Goal: Task Accomplishment & Management: Manage account settings

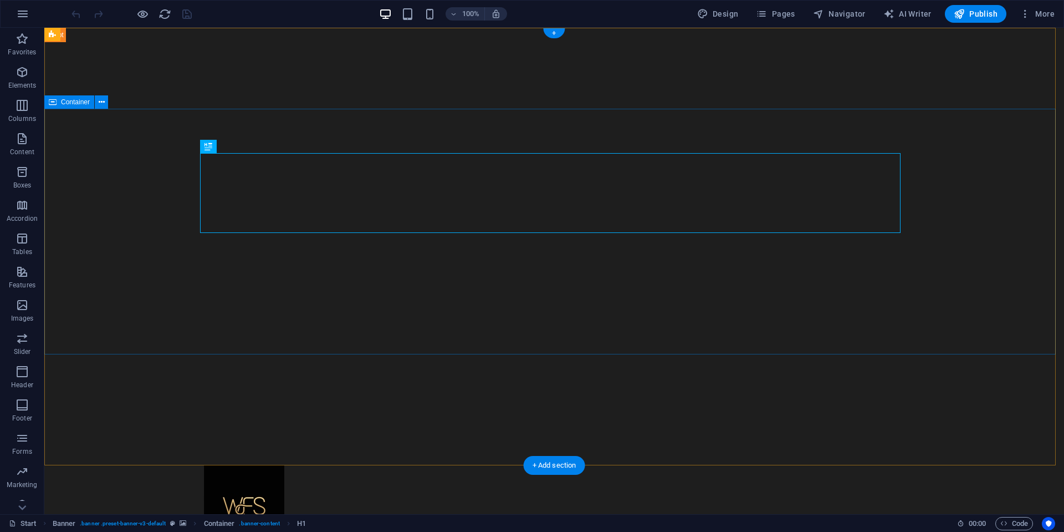
click at [126, 465] on div "Home About Showreel News Portfolio jobs Contact Us" at bounding box center [554, 538] width 1020 height 147
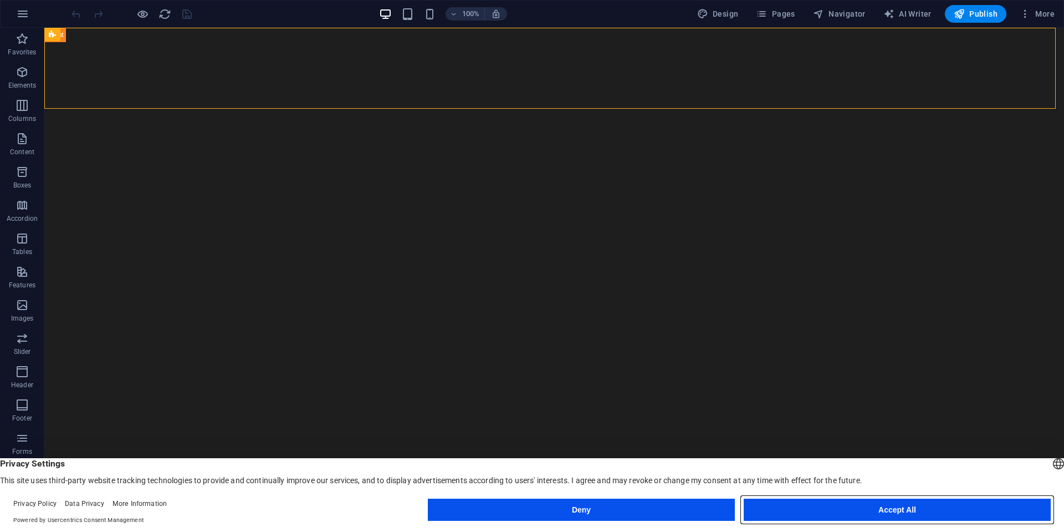
drag, startPoint x: 826, startPoint y: 513, endPoint x: 777, endPoint y: 480, distance: 59.5
click at [826, 513] on button "Accept All" at bounding box center [897, 509] width 307 height 22
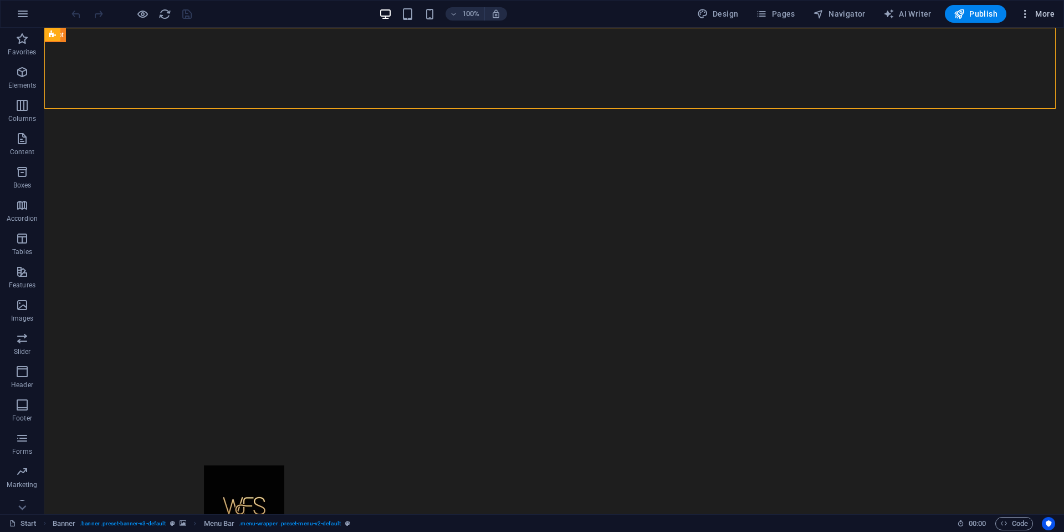
click at [1031, 8] on icon "button" at bounding box center [1025, 13] width 11 height 11
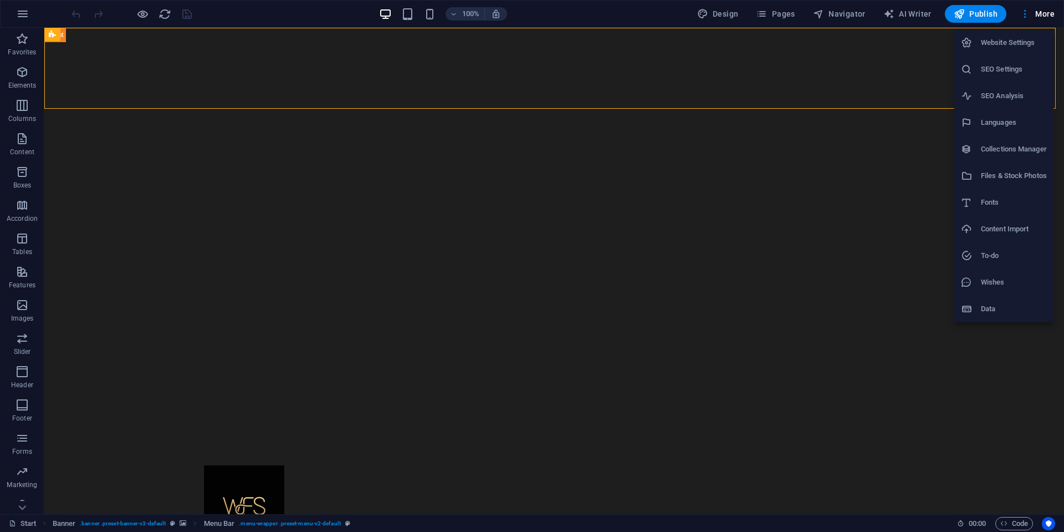
click at [776, 263] on div at bounding box center [532, 266] width 1064 height 532
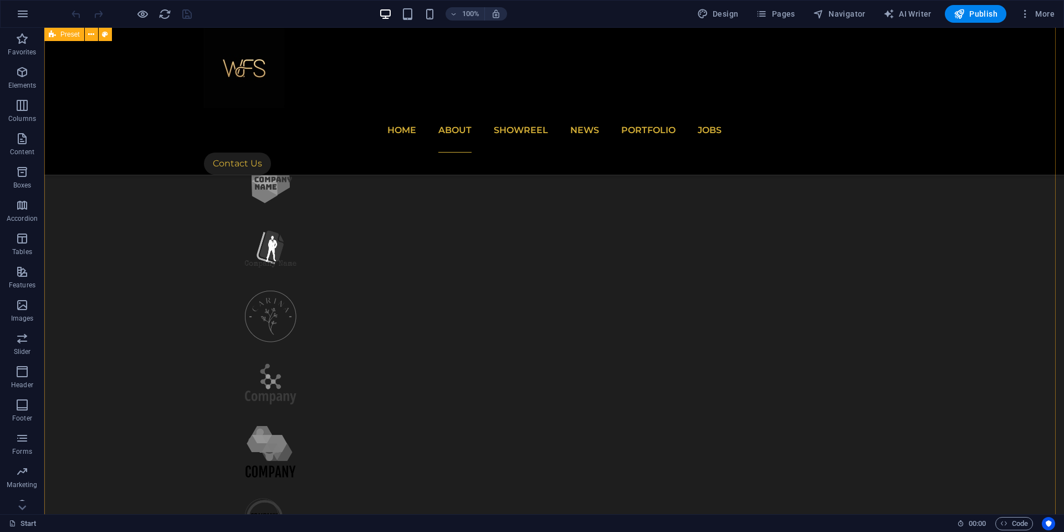
scroll to position [998, 0]
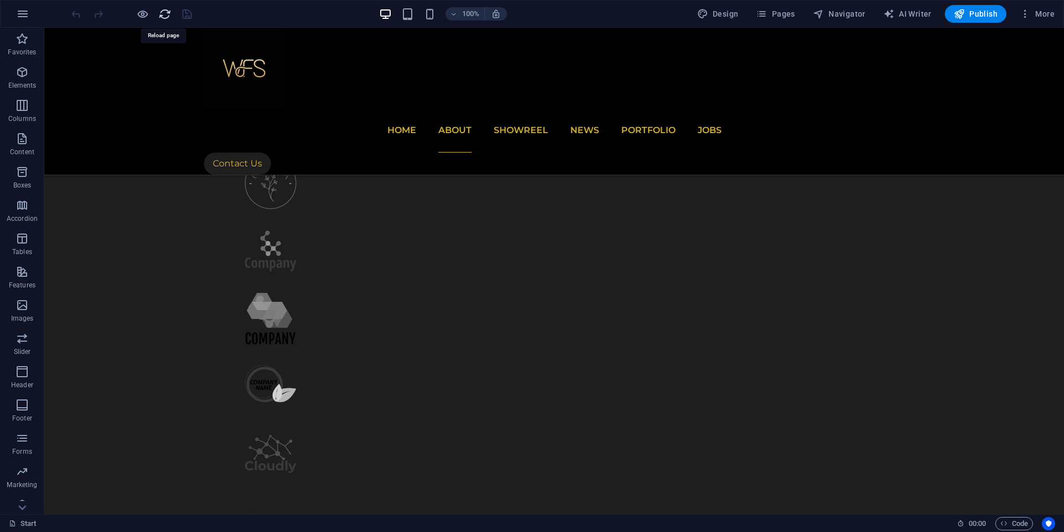
click at [163, 15] on icon "reload" at bounding box center [165, 14] width 13 height 13
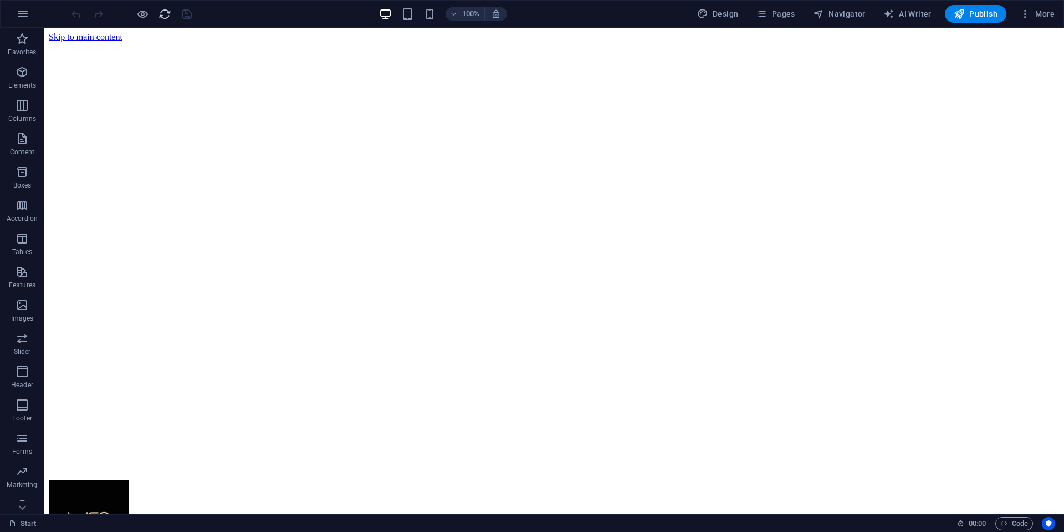
scroll to position [0, 0]
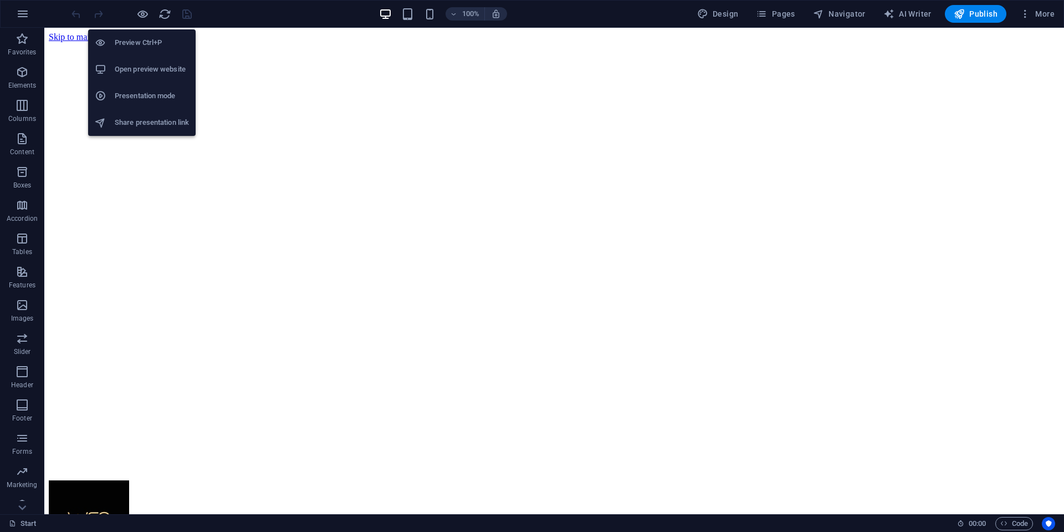
click at [145, 94] on h6 "Presentation mode" at bounding box center [152, 95] width 74 height 13
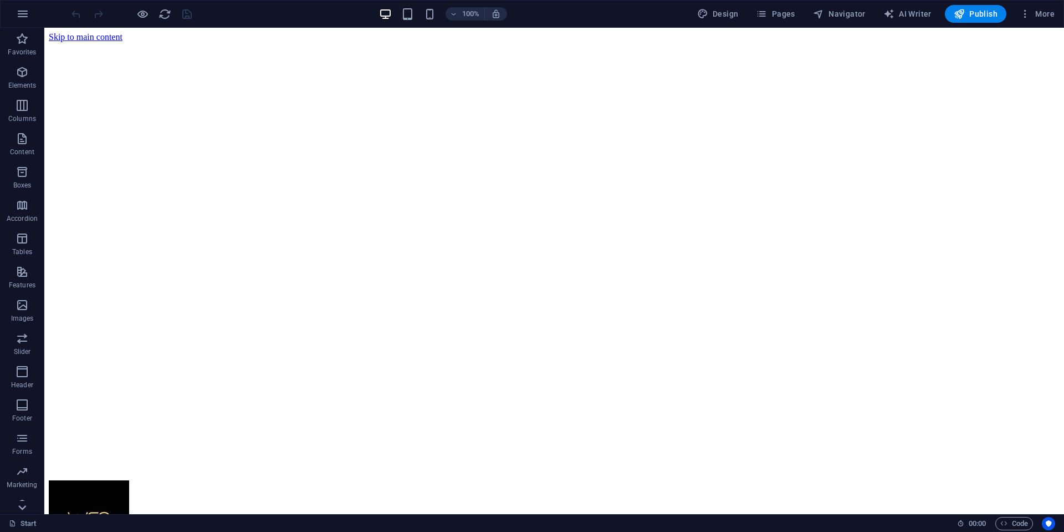
click at [19, 507] on icon at bounding box center [22, 507] width 16 height 16
click at [19, 507] on p "Collections" at bounding box center [22, 505] width 34 height 9
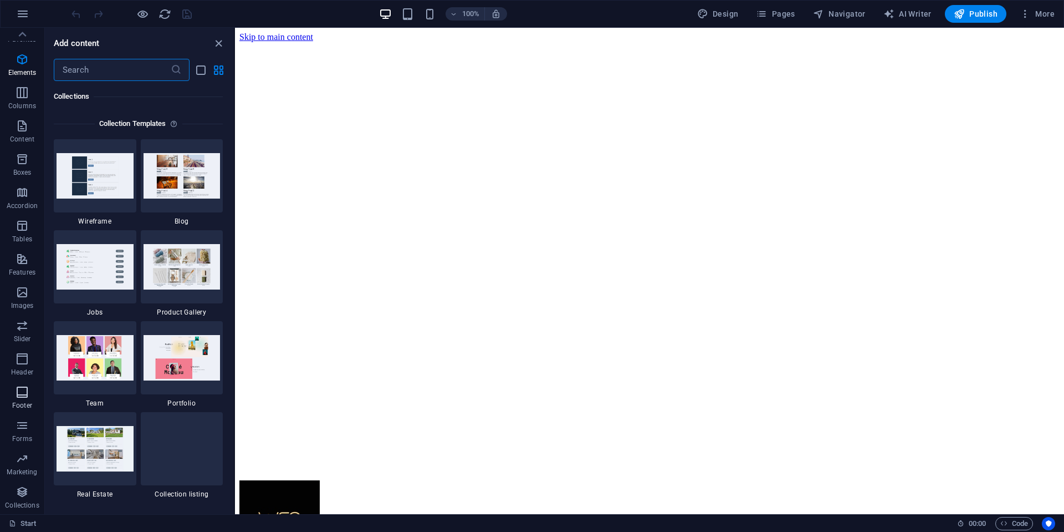
scroll to position [10148, 0]
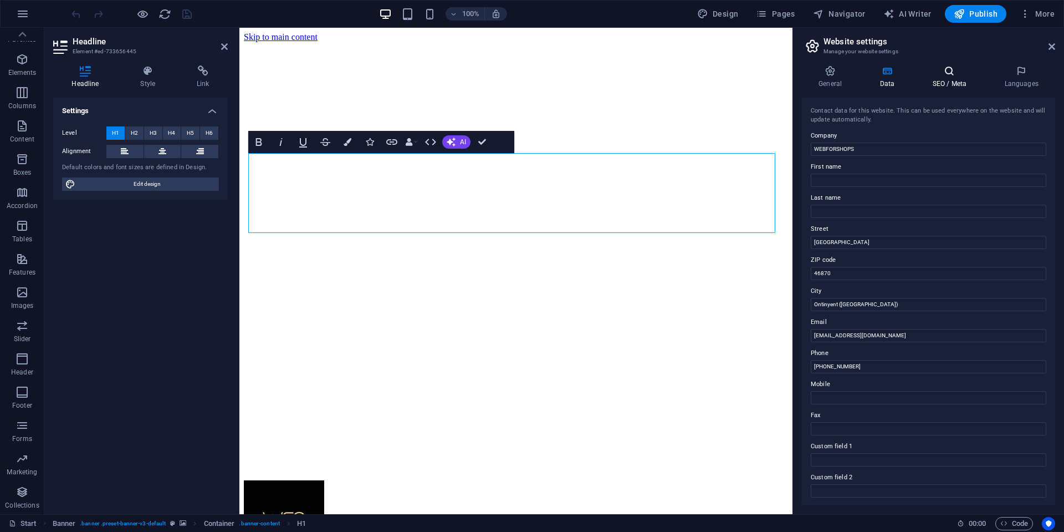
click at [947, 73] on icon at bounding box center [950, 70] width 68 height 11
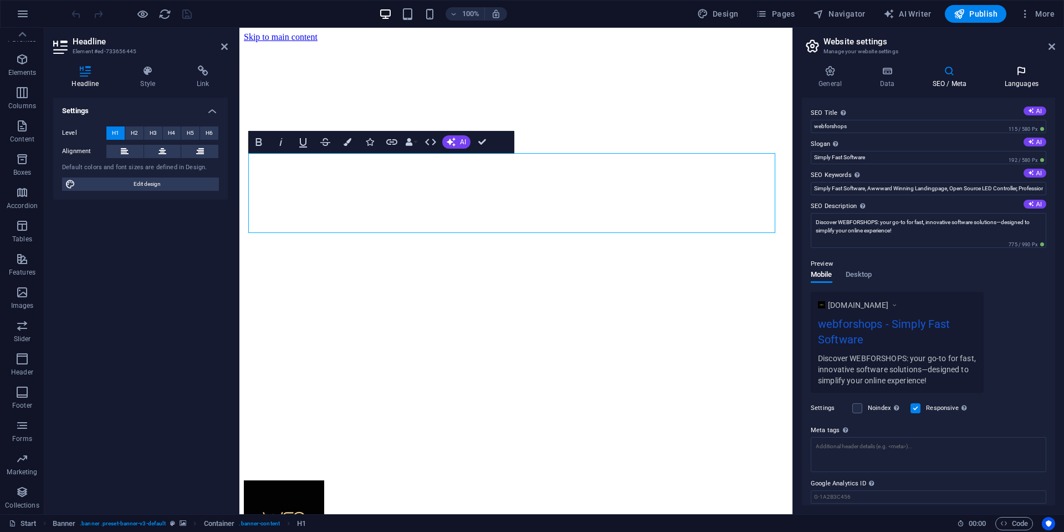
click at [1010, 83] on h4 "Languages" at bounding box center [1022, 76] width 68 height 23
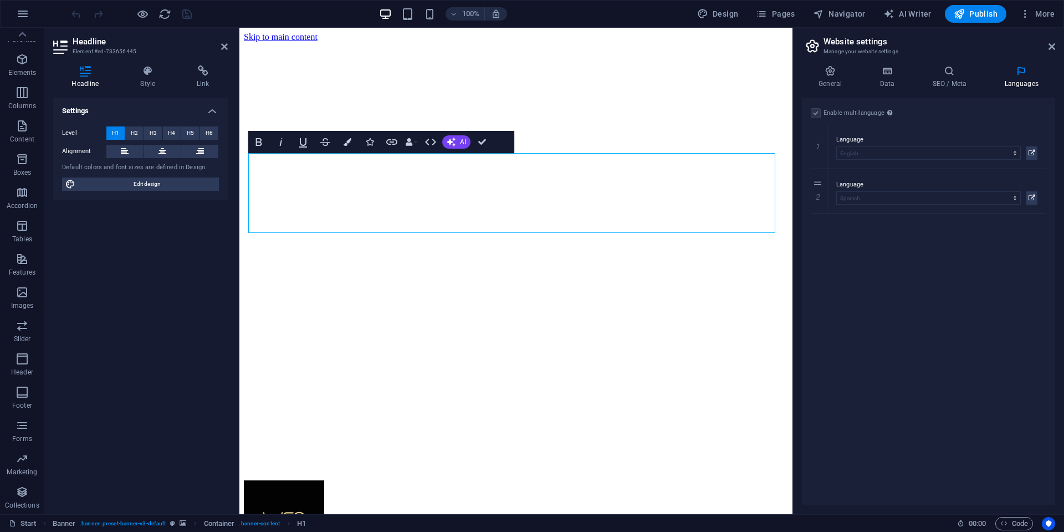
click at [879, 249] on div "Enable multilanguage To disable multilanguage delete all languages until only o…" at bounding box center [928, 301] width 253 height 407
drag, startPoint x: 820, startPoint y: 183, endPoint x: 823, endPoint y: 132, distance: 50.5
select select "148"
click at [865, 263] on div "Enable multilanguage To disable multilanguage delete all languages until only o…" at bounding box center [928, 301] width 253 height 407
click at [732, 11] on span "Design" at bounding box center [718, 13] width 42 height 11
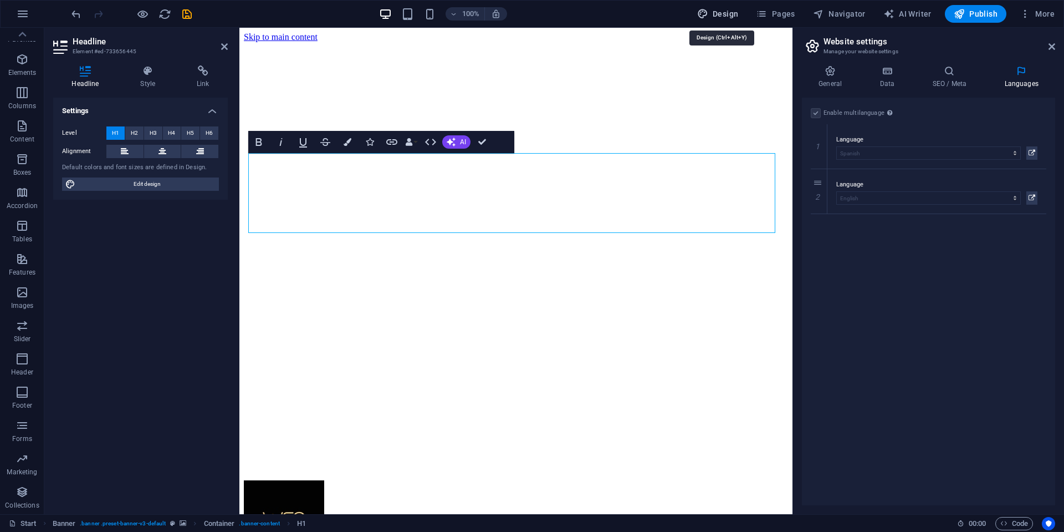
select select "px"
select select "300"
select select "px"
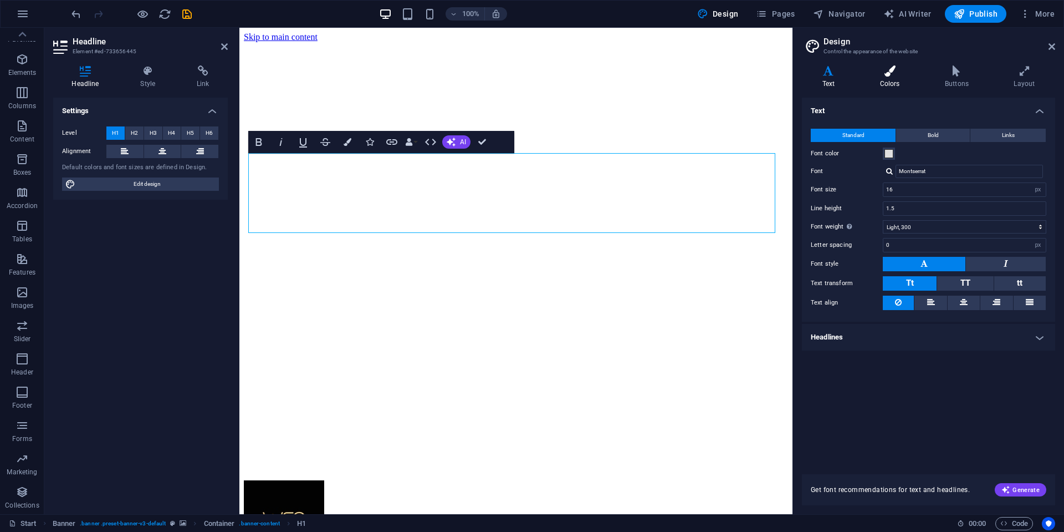
click at [886, 79] on h4 "Colors" at bounding box center [892, 76] width 65 height 23
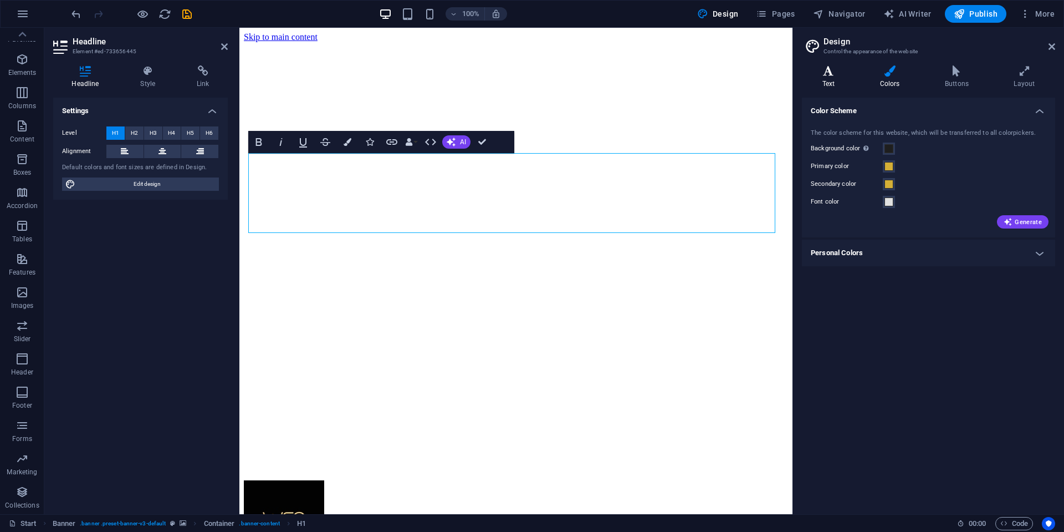
click at [828, 79] on h4 "Text" at bounding box center [831, 76] width 58 height 23
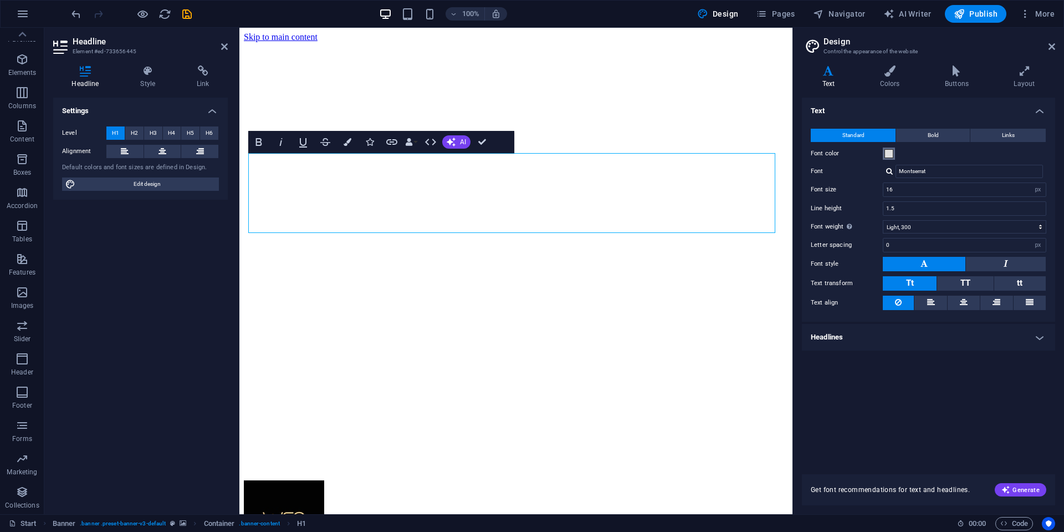
click at [890, 156] on span at bounding box center [889, 153] width 9 height 9
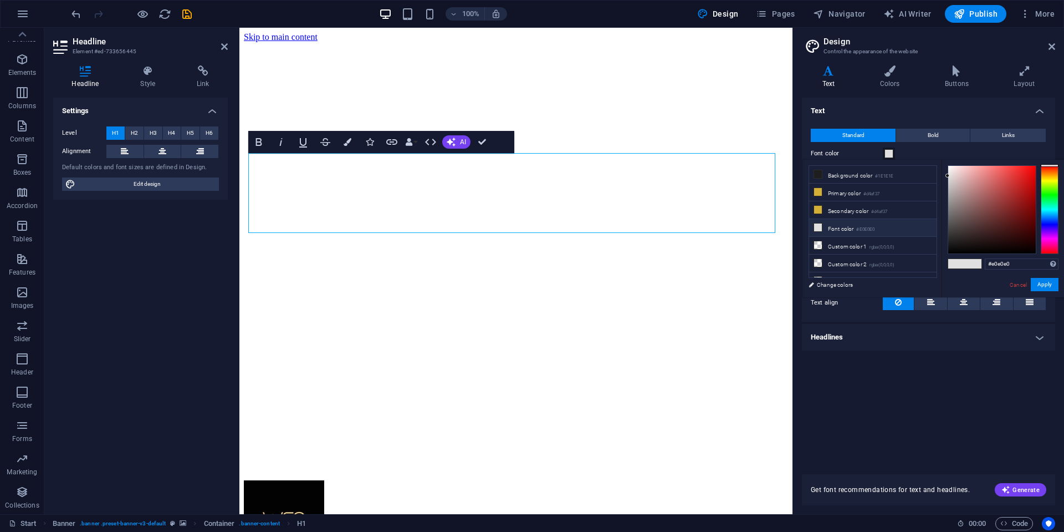
click at [1010, 383] on div "Text Standard Bold Links Font color Font Montserrat Font size 16 rem px Line he…" at bounding box center [928, 279] width 253 height 363
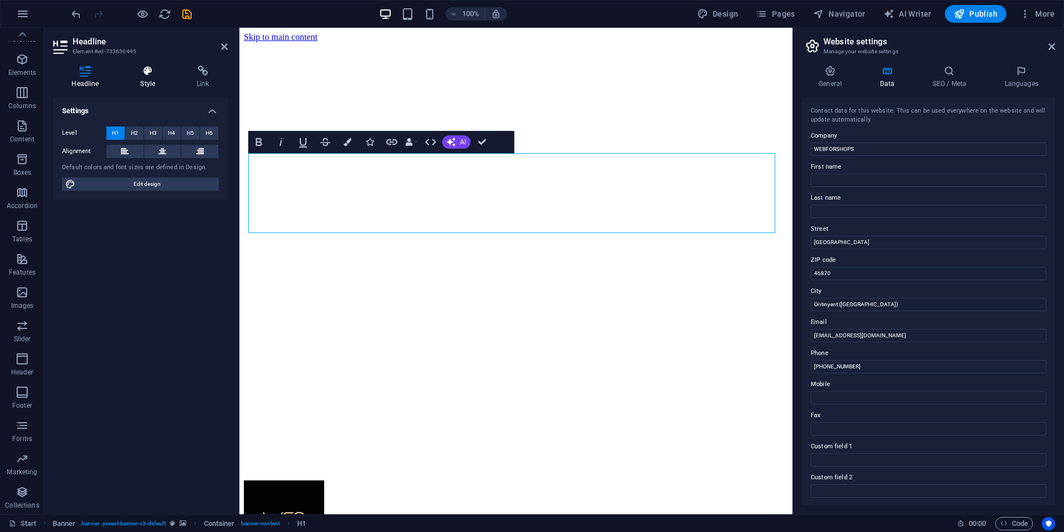
click at [154, 82] on h4 "Style" at bounding box center [150, 76] width 57 height 23
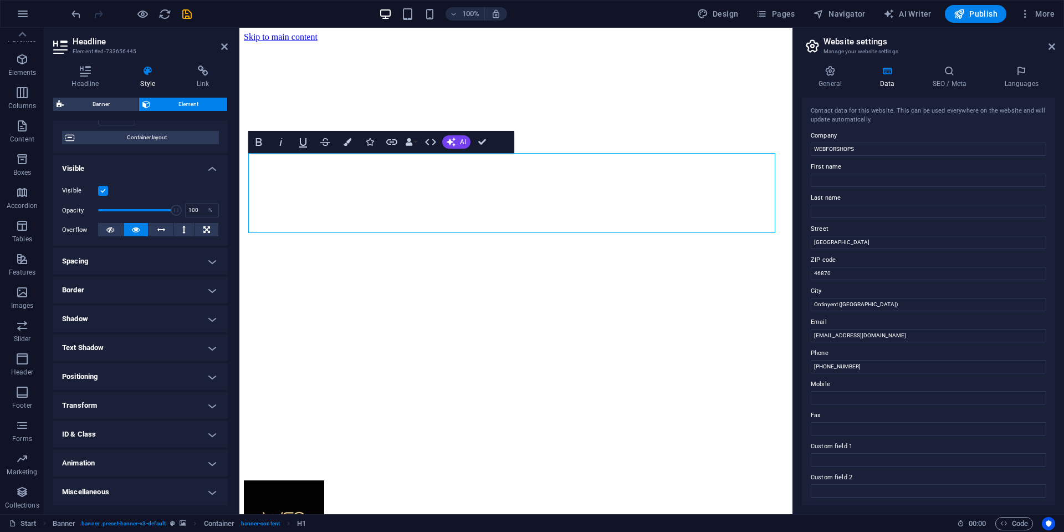
scroll to position [0, 0]
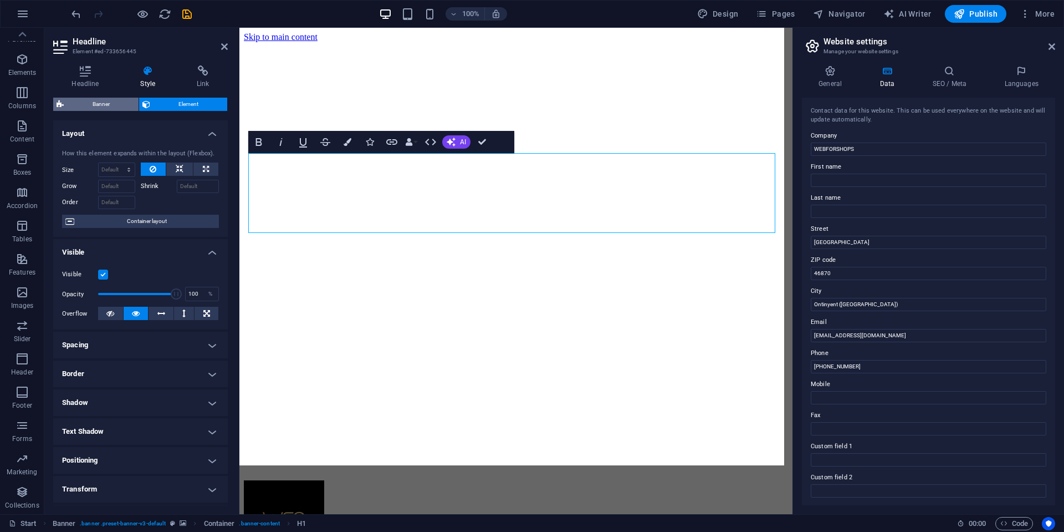
click at [115, 109] on span "Banner" at bounding box center [101, 104] width 68 height 13
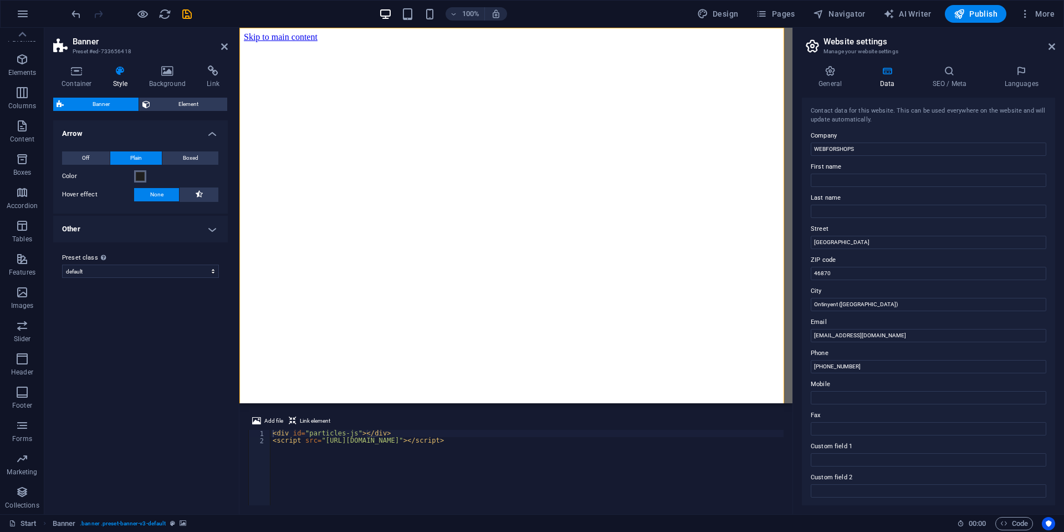
click at [139, 177] on span at bounding box center [140, 176] width 9 height 9
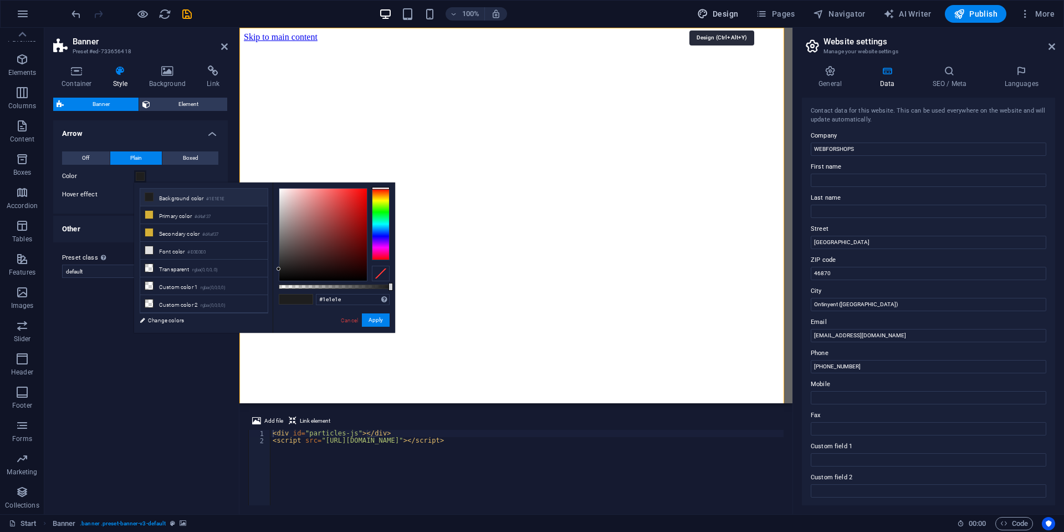
click at [726, 11] on span "Design" at bounding box center [718, 13] width 42 height 11
select select "px"
select select "300"
select select "px"
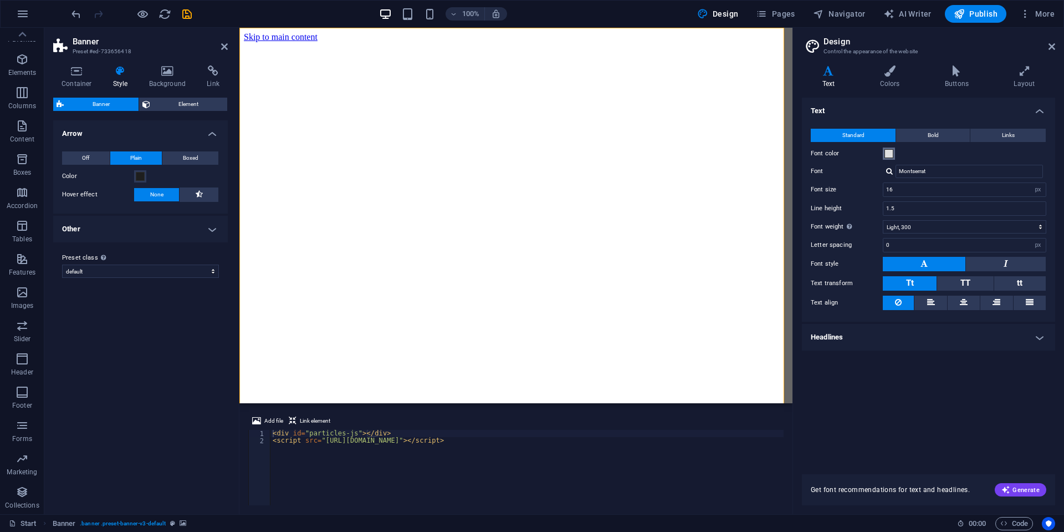
click at [893, 155] on span at bounding box center [889, 153] width 9 height 9
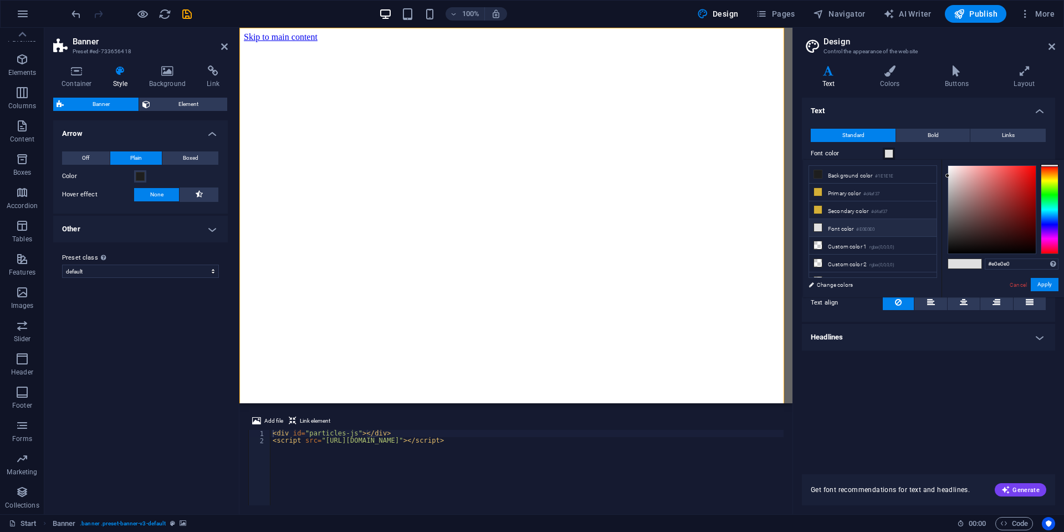
click at [875, 232] on small "#E0E0E0" at bounding box center [866, 230] width 18 height 8
click at [878, 402] on div "Text Standard Bold Links Font color Font Montserrat Font size 16 rem px Line he…" at bounding box center [928, 279] width 253 height 363
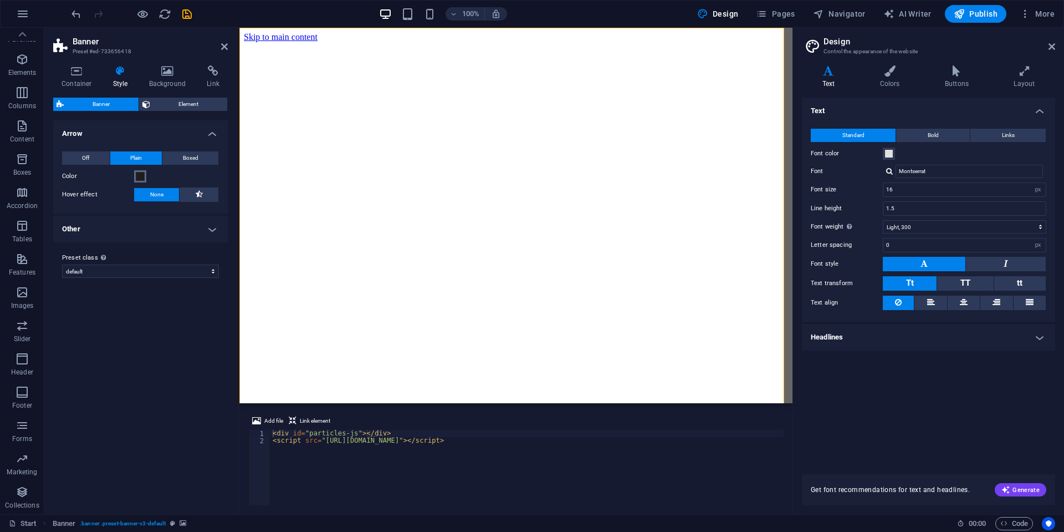
click at [141, 180] on span at bounding box center [140, 176] width 9 height 9
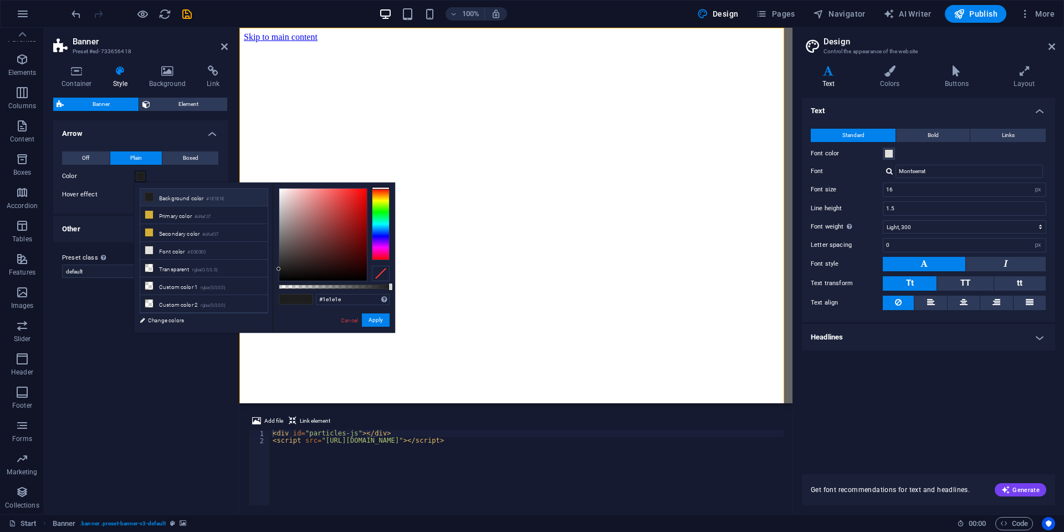
click at [105, 327] on div "Variants Default Arrow Off Plain Boxed Color Hover effect None Background Paddi…" at bounding box center [140, 312] width 175 height 385
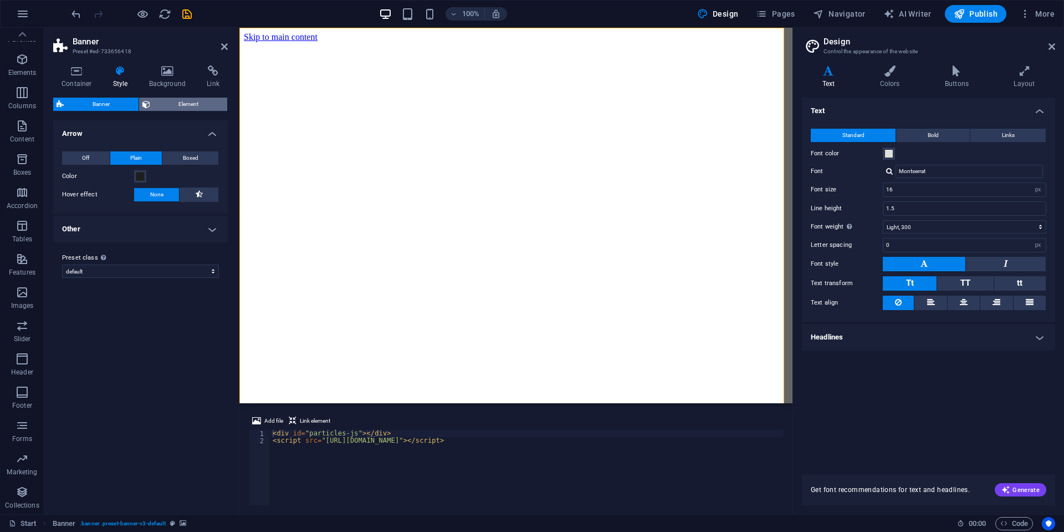
click at [162, 103] on span "Element" at bounding box center [189, 104] width 71 height 13
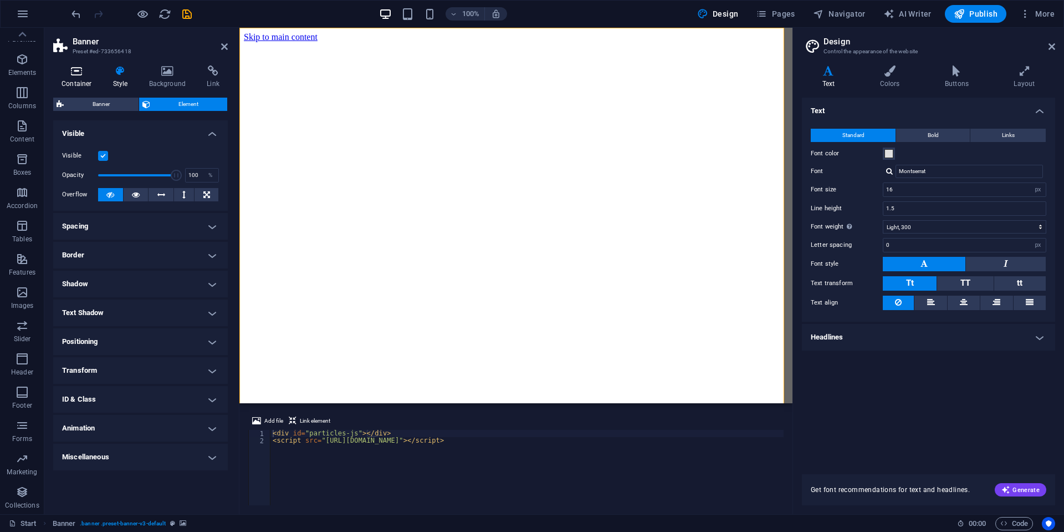
click at [74, 80] on h4 "Container" at bounding box center [79, 76] width 52 height 23
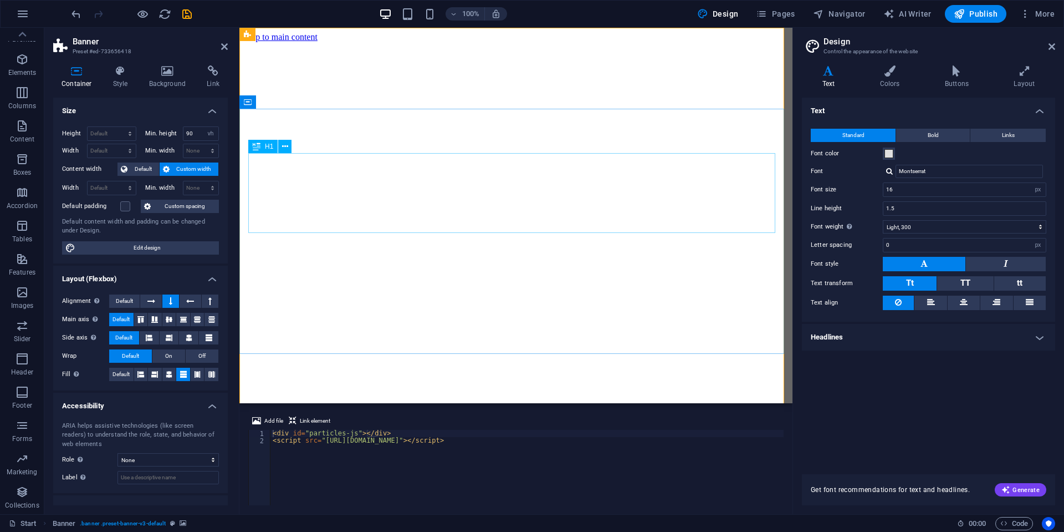
click at [283, 150] on icon at bounding box center [285, 147] width 6 height 12
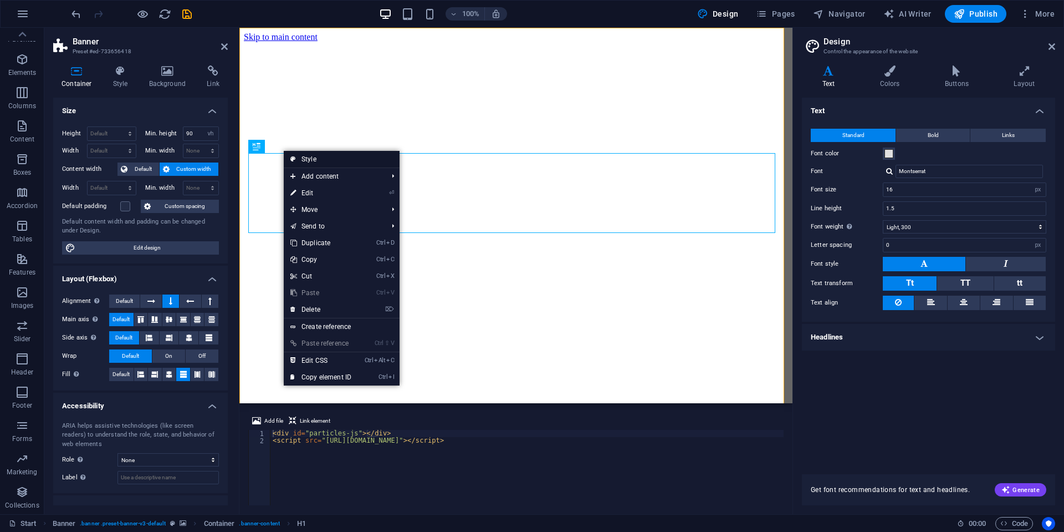
click at [364, 161] on link "Style" at bounding box center [342, 159] width 116 height 17
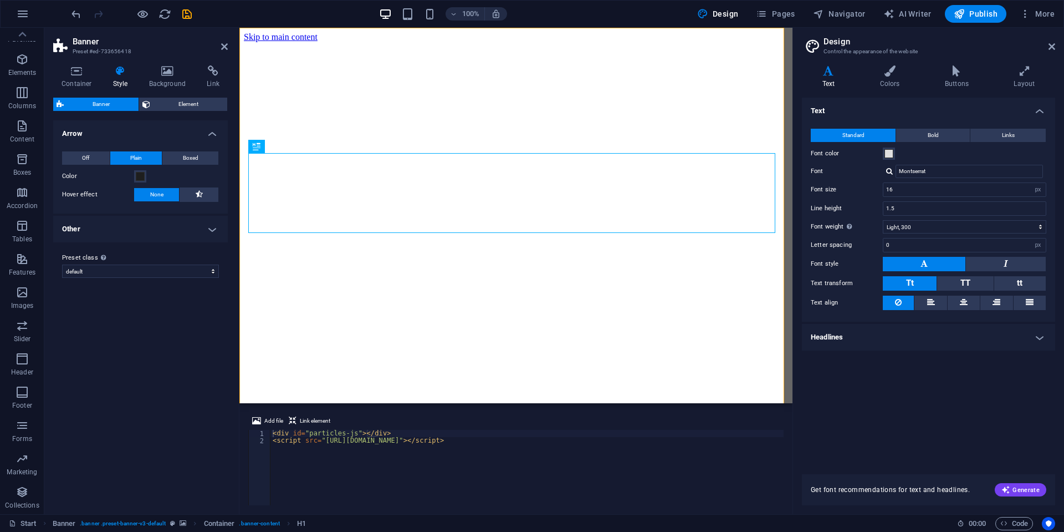
click at [205, 232] on h4 "Other" at bounding box center [140, 229] width 175 height 27
click at [144, 174] on span at bounding box center [140, 176] width 9 height 9
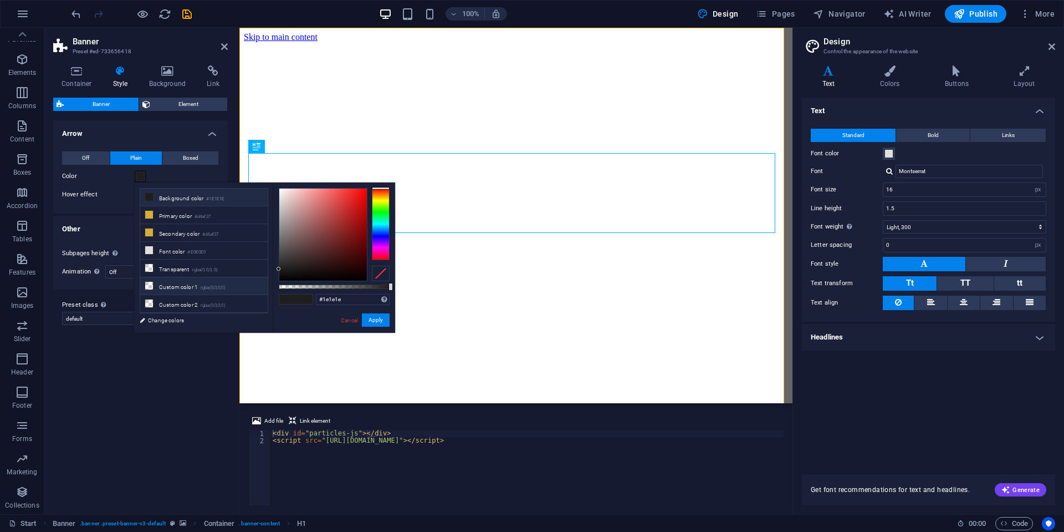
scroll to position [53, 0]
click at [203, 203] on li "Font color #E0E0E0" at bounding box center [204, 197] width 128 height 18
type input "#e0e0e0"
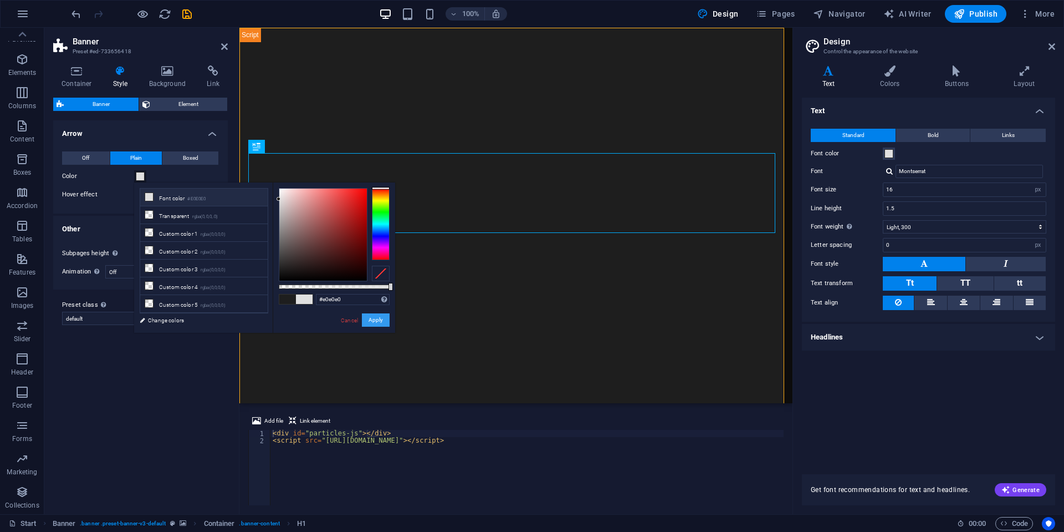
click at [376, 321] on button "Apply" at bounding box center [376, 319] width 28 height 13
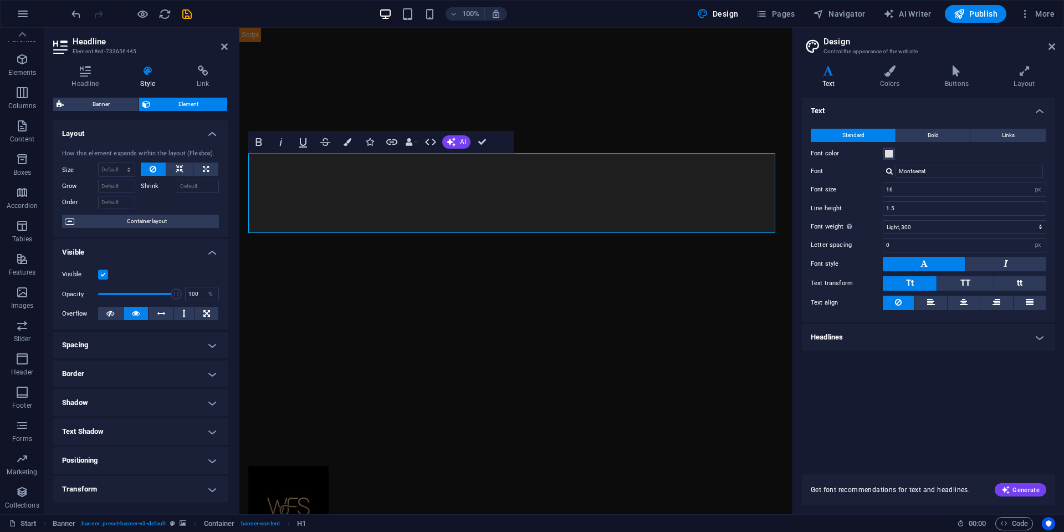
click at [172, 250] on h4 "Visible" at bounding box center [140, 249] width 175 height 20
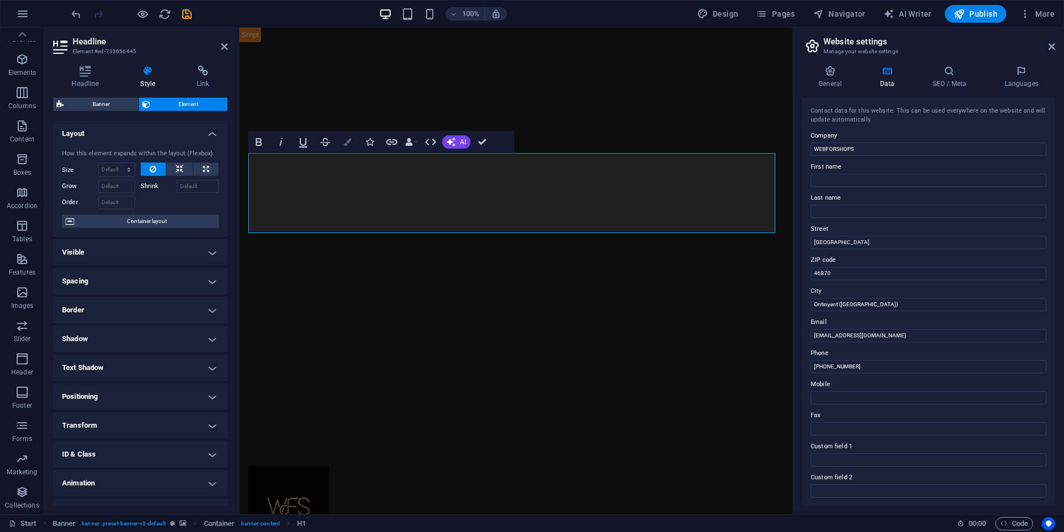
click at [351, 146] on button "Colors" at bounding box center [347, 142] width 21 height 22
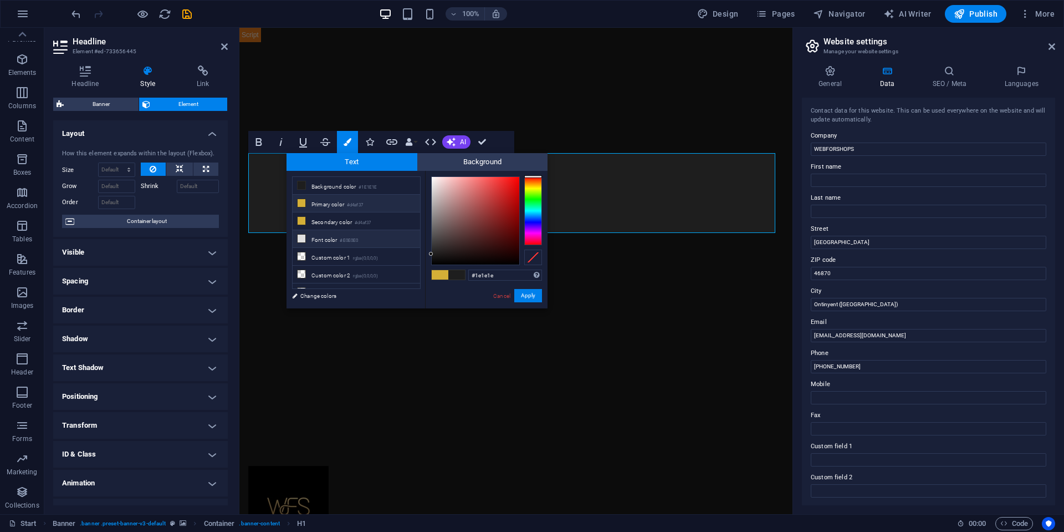
click at [358, 241] on small "#E0E0E0" at bounding box center [349, 241] width 18 height 8
type input "#e0e0e0"
click at [522, 295] on button "Apply" at bounding box center [528, 295] width 28 height 13
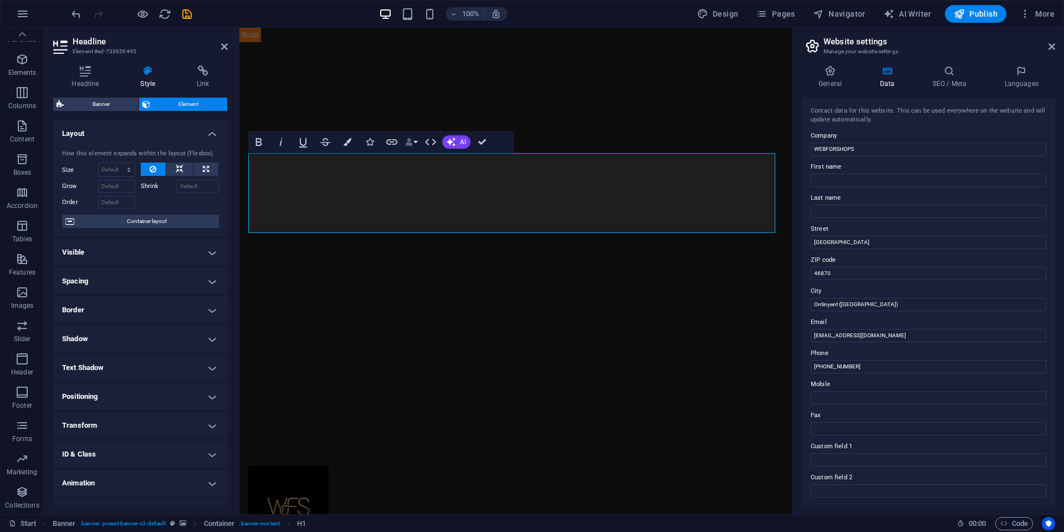
click at [406, 145] on icon "button" at bounding box center [409, 142] width 8 height 8
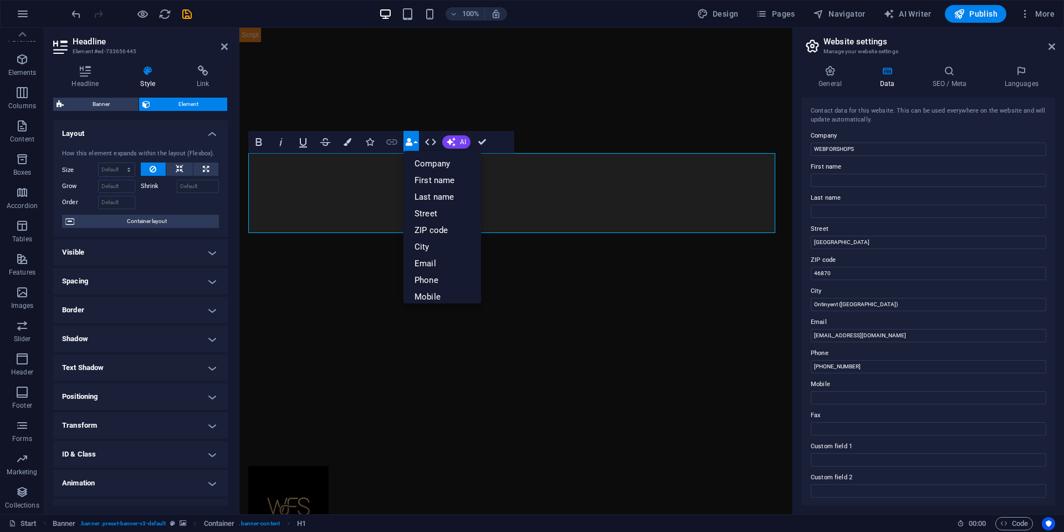
click at [388, 141] on icon "button" at bounding box center [391, 141] width 13 height 13
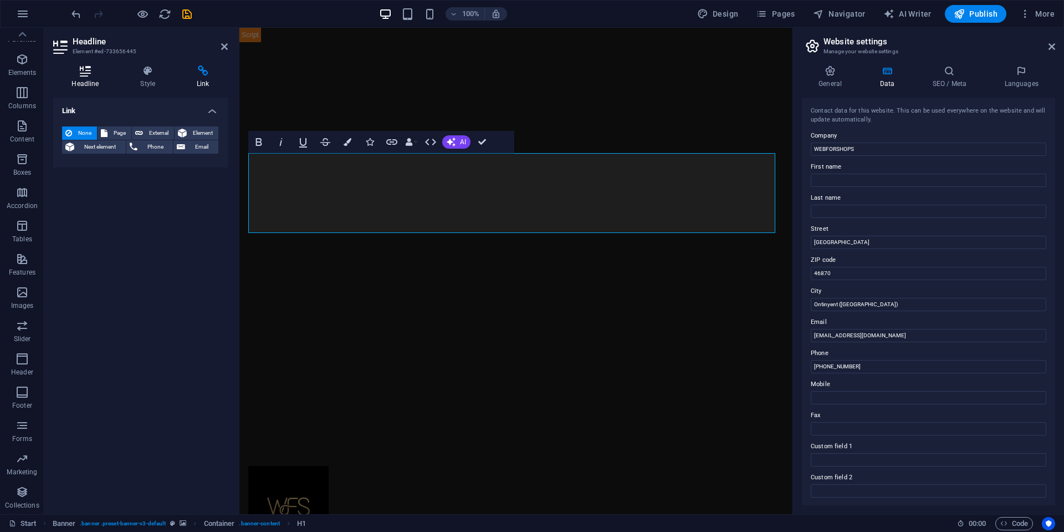
click at [104, 74] on icon at bounding box center [85, 70] width 64 height 11
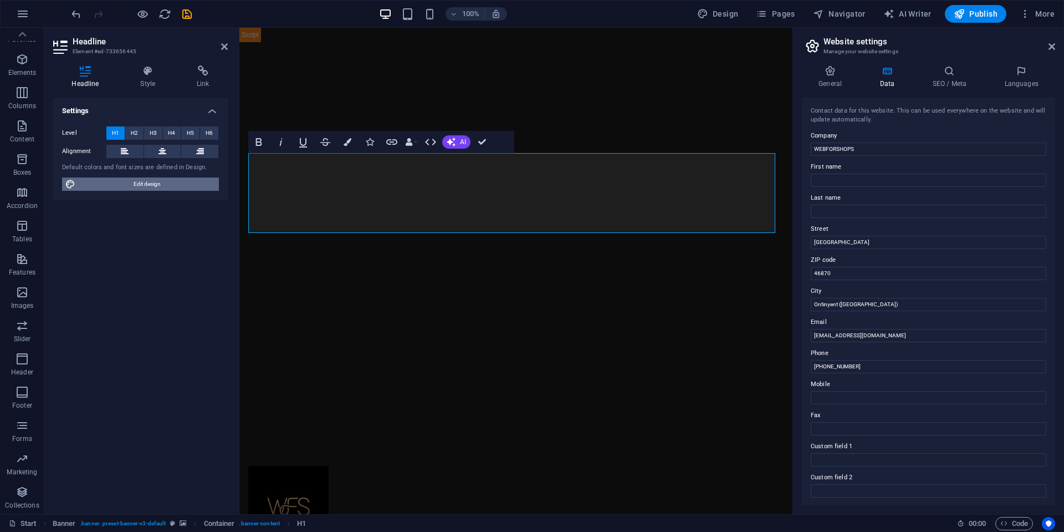
click at [162, 187] on span "Edit design" at bounding box center [147, 183] width 137 height 13
select select "px"
select select "300"
select select "px"
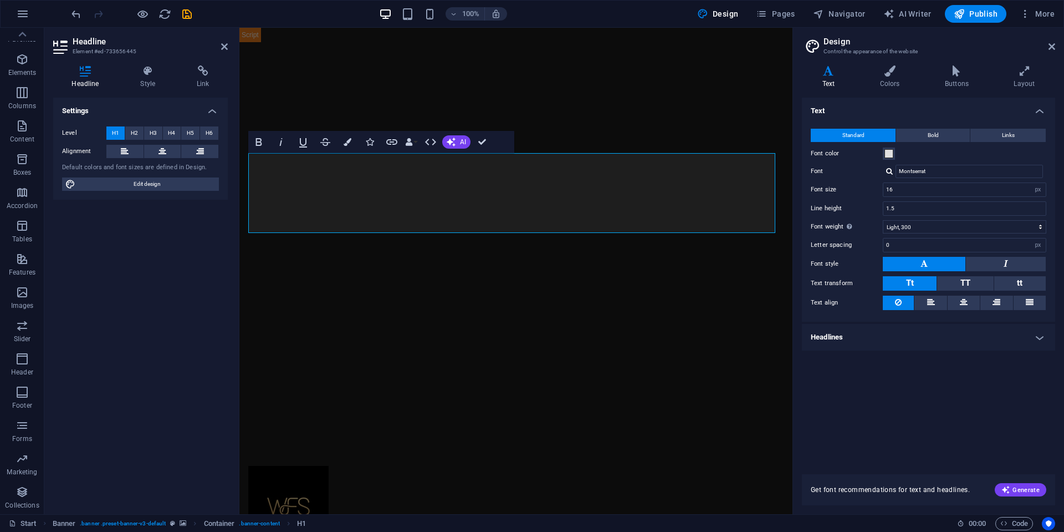
click at [933, 335] on h4 "Headlines" at bounding box center [928, 337] width 253 height 27
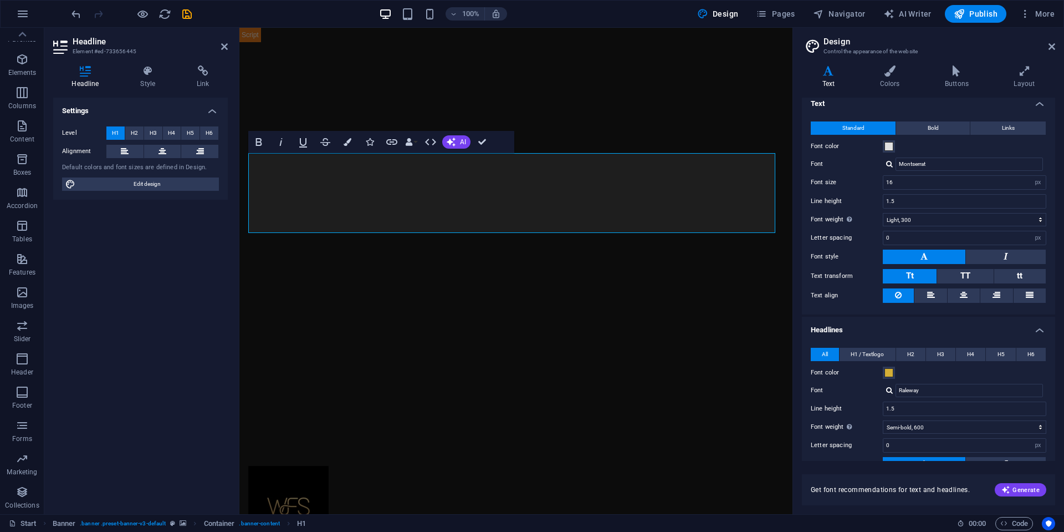
scroll to position [0, 0]
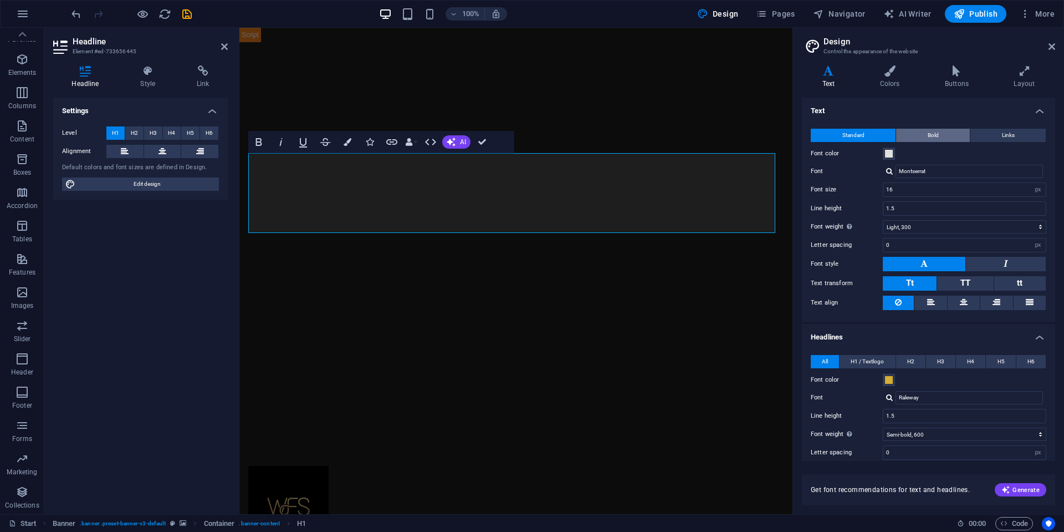
click at [921, 136] on button "Bold" at bounding box center [933, 135] width 74 height 13
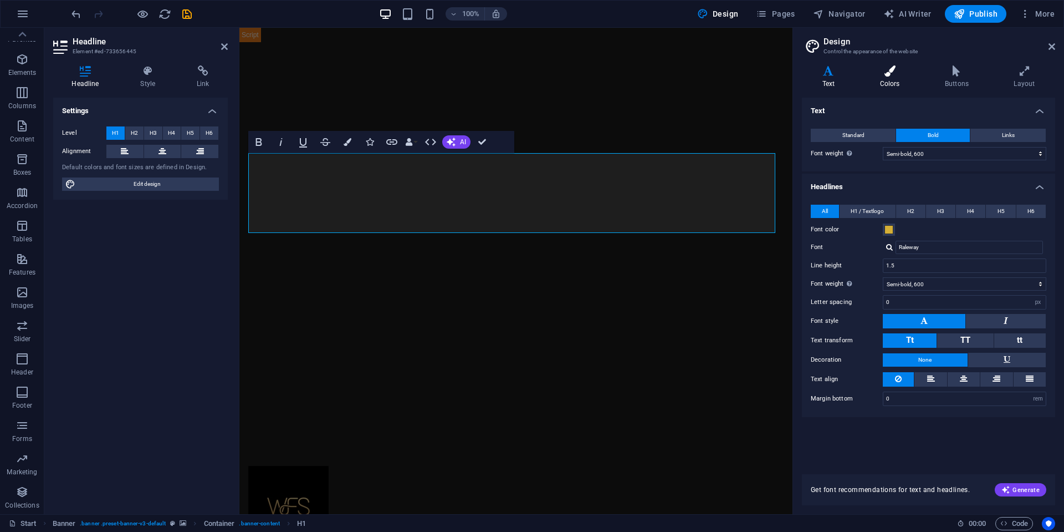
click at [884, 72] on icon at bounding box center [890, 70] width 60 height 11
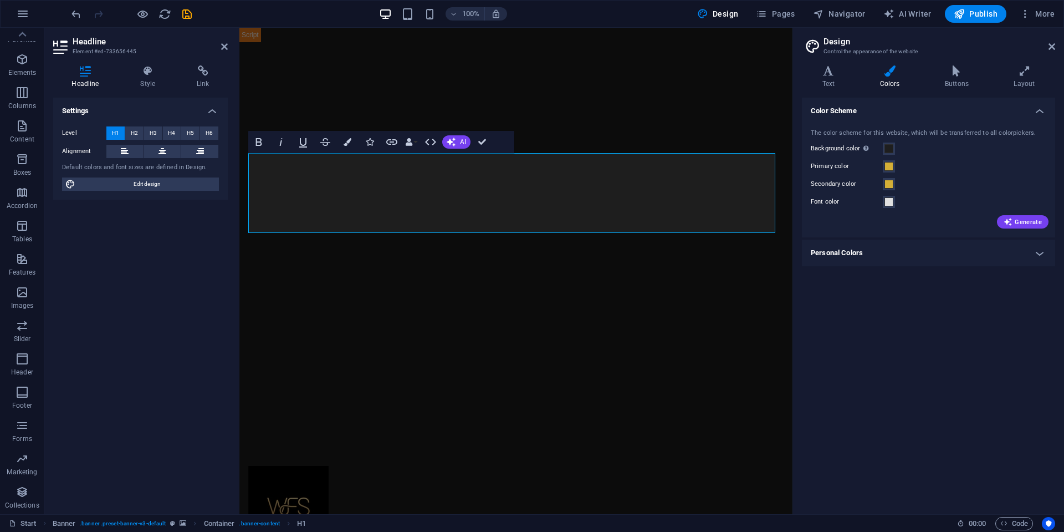
click at [1038, 251] on h4 "Personal Colors" at bounding box center [928, 252] width 253 height 27
click at [888, 276] on span at bounding box center [889, 277] width 9 height 9
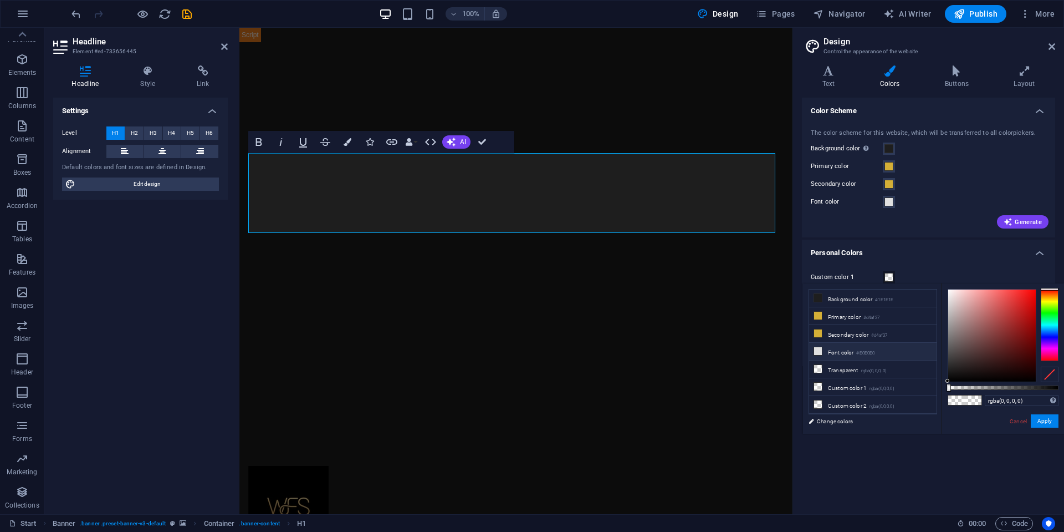
click at [860, 353] on small "#E0E0E0" at bounding box center [866, 353] width 18 height 8
type input "#e0e0e0"
click at [1048, 415] on button "Apply" at bounding box center [1045, 420] width 28 height 13
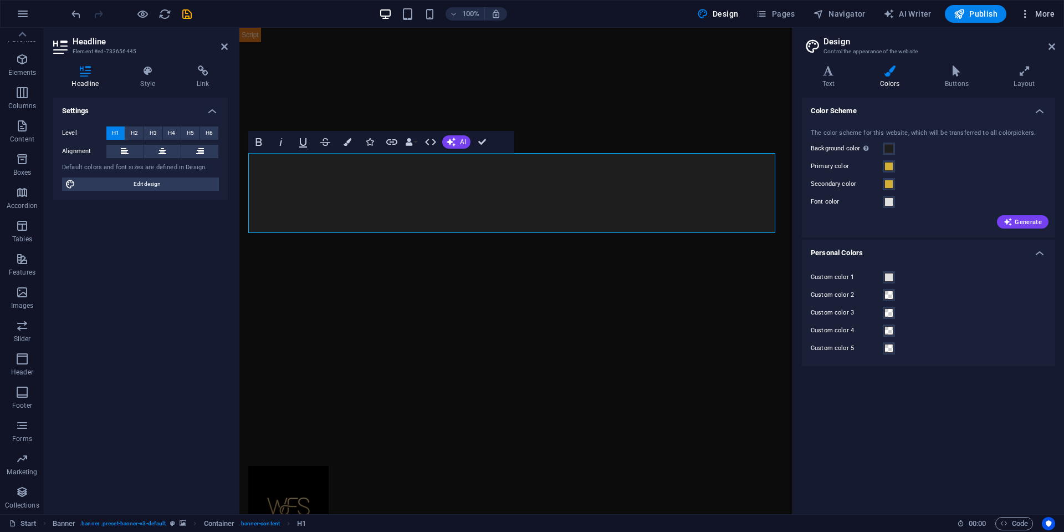
click at [1040, 16] on span "More" at bounding box center [1037, 13] width 35 height 11
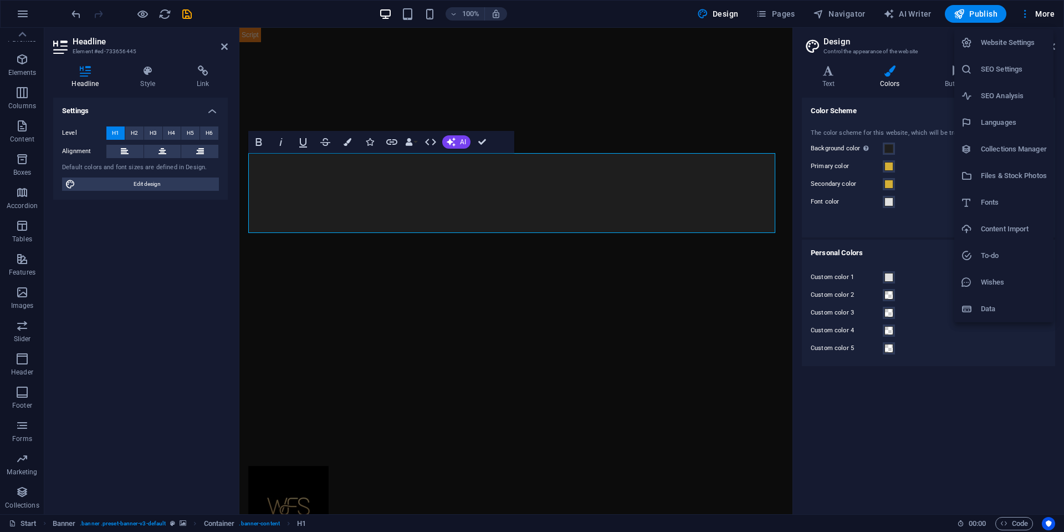
click at [1005, 197] on h6 "Fonts" at bounding box center [1014, 202] width 66 height 13
select select "popularity"
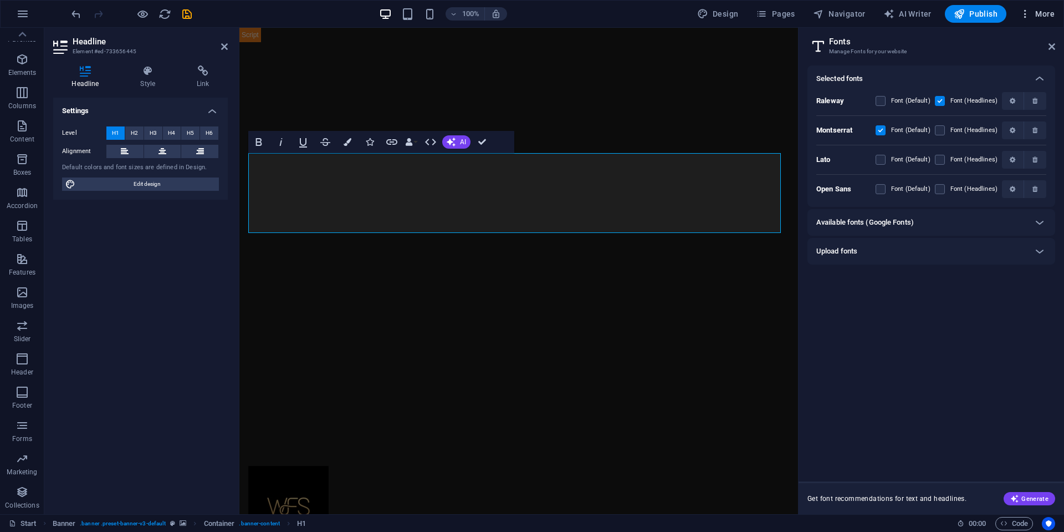
click at [1023, 17] on icon "button" at bounding box center [1025, 13] width 11 height 11
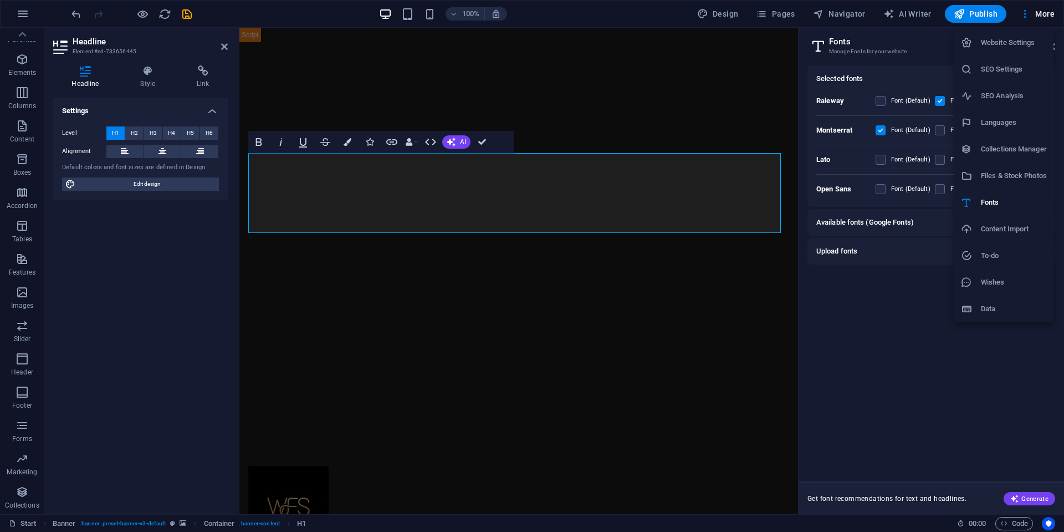
click at [1024, 39] on h6 "Website Settings" at bounding box center [1014, 42] width 66 height 13
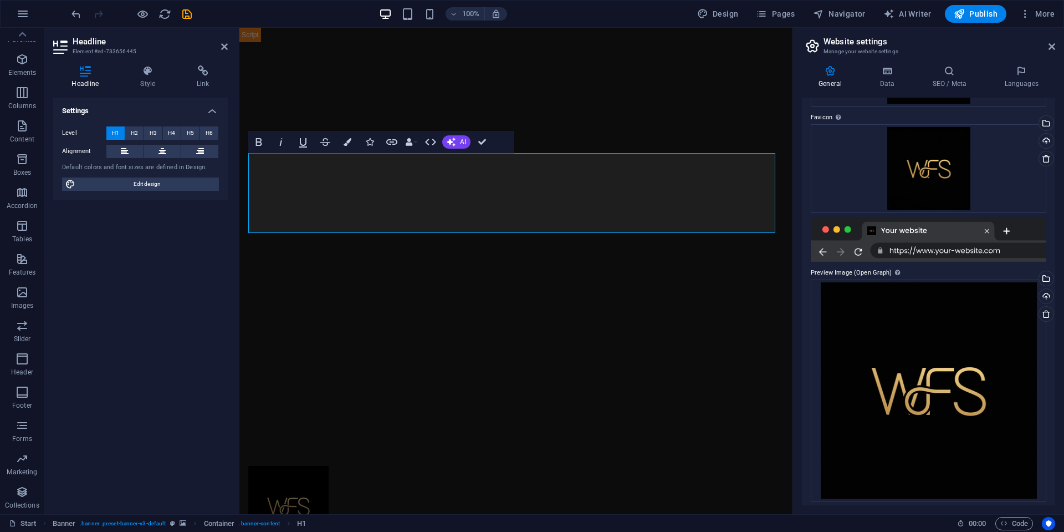
scroll to position [138, 0]
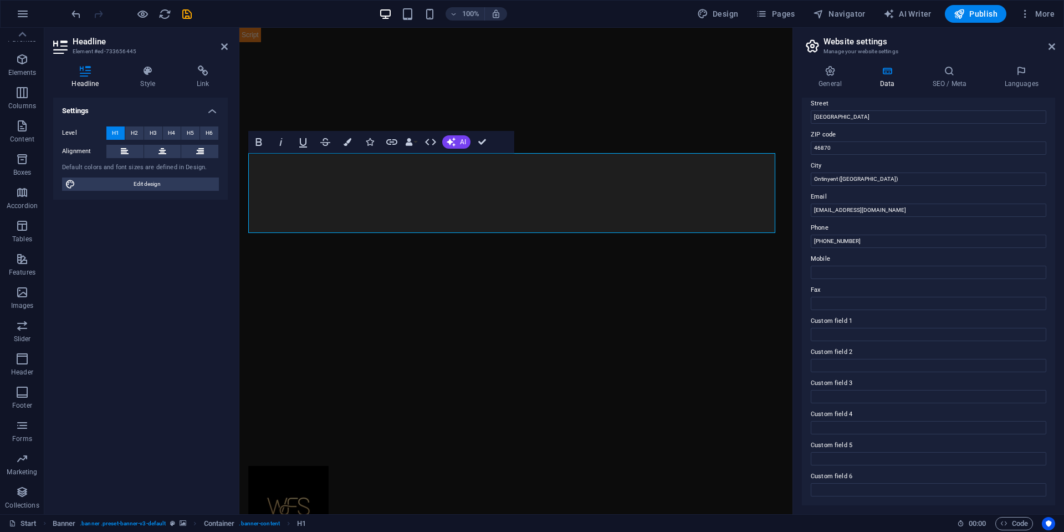
scroll to position [0, 0]
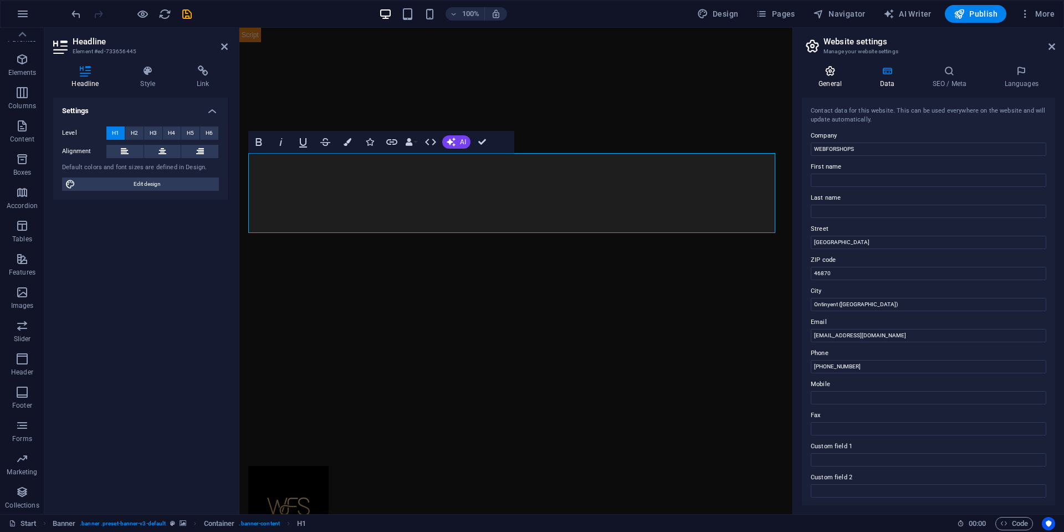
click at [820, 78] on h4 "General" at bounding box center [832, 76] width 61 height 23
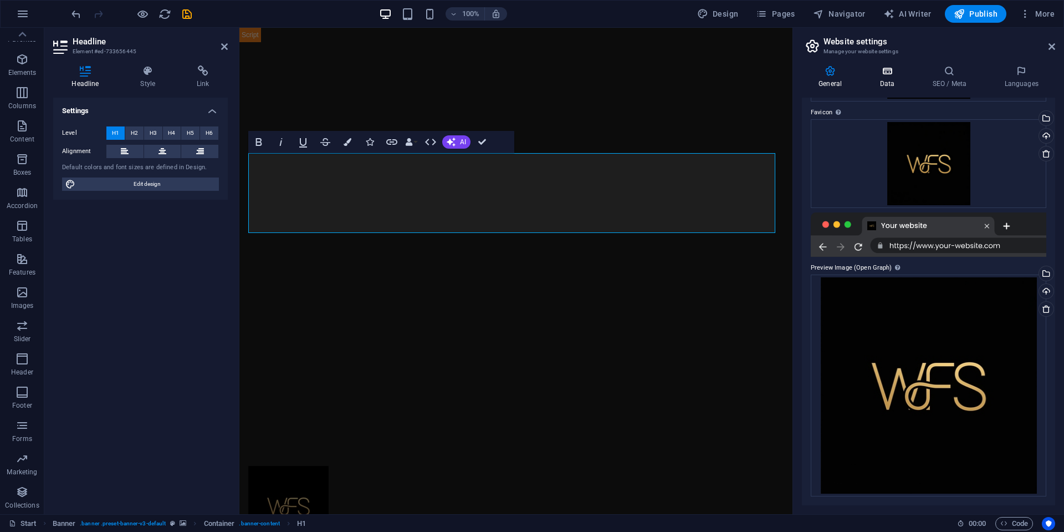
click at [878, 77] on h4 "Data" at bounding box center [889, 76] width 53 height 23
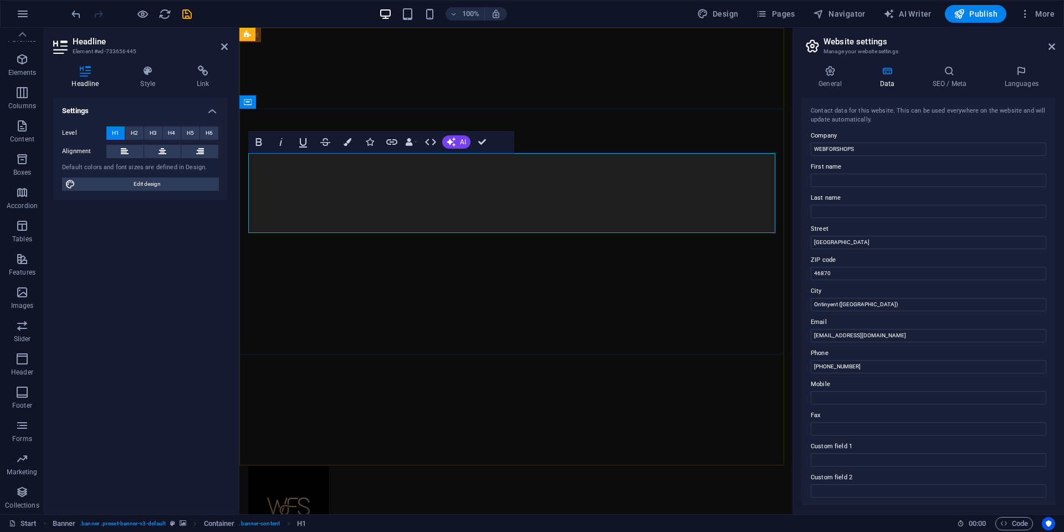
click at [344, 145] on icon "button" at bounding box center [348, 142] width 8 height 8
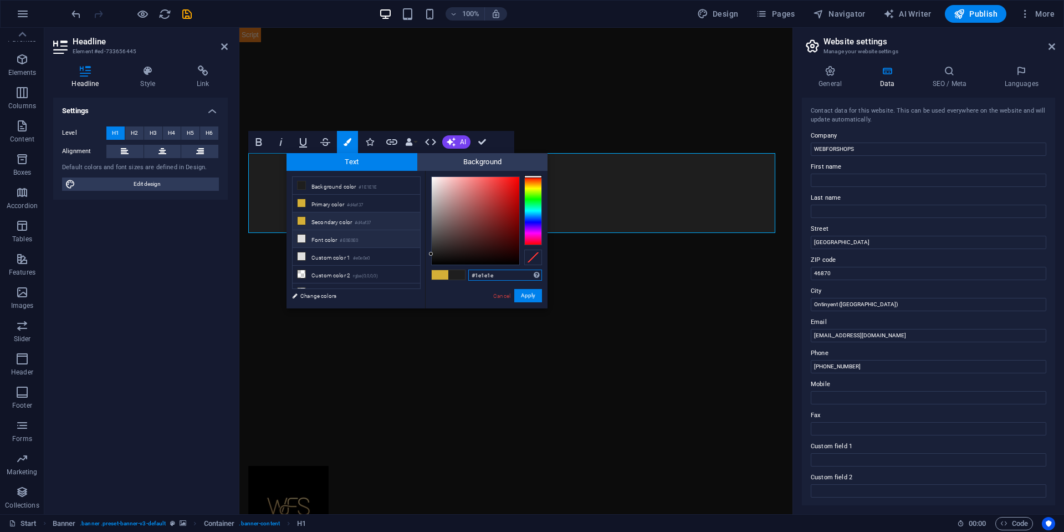
scroll to position [48, 0]
click at [357, 282] on small "rgba(0,0,0,0)" at bounding box center [365, 281] width 25 height 8
click at [482, 218] on div at bounding box center [476, 221] width 88 height 88
click at [502, 237] on div at bounding box center [476, 221] width 88 height 88
type input "#4e0f0f"
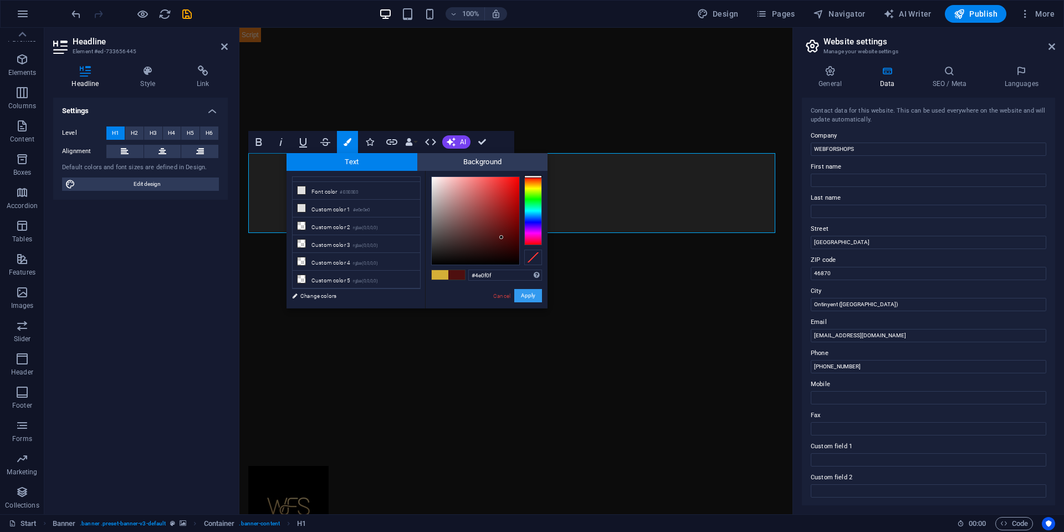
click at [533, 295] on button "Apply" at bounding box center [528, 295] width 28 height 13
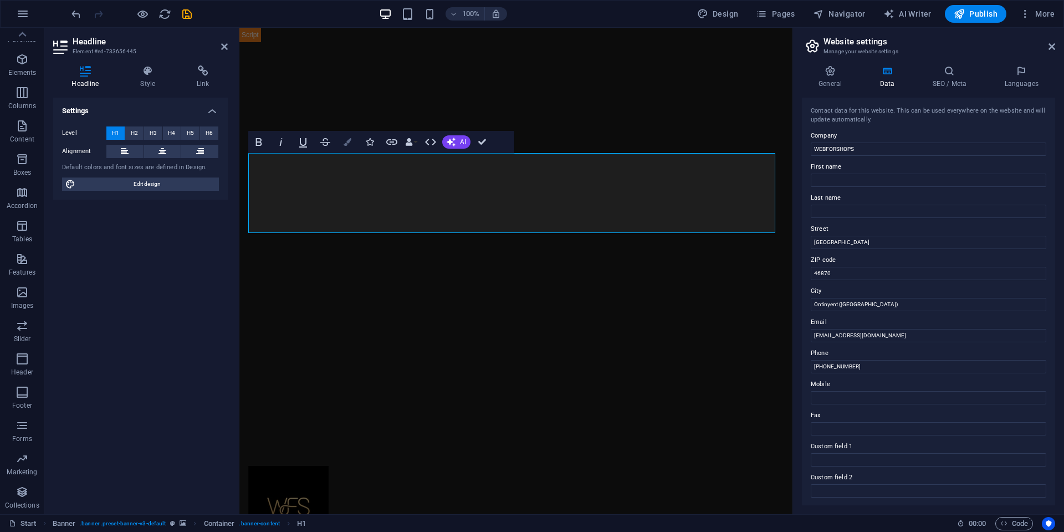
click at [351, 144] on button "Colors" at bounding box center [347, 142] width 21 height 22
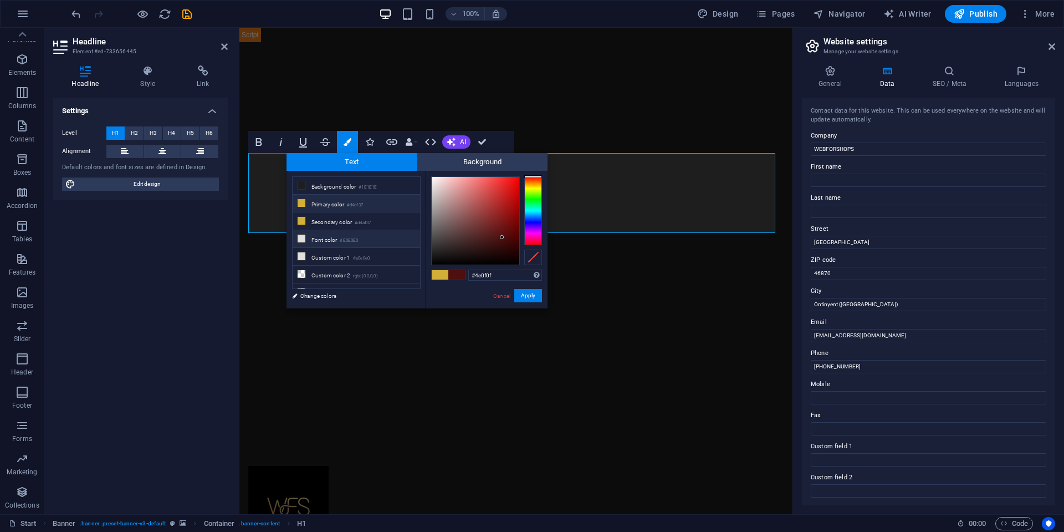
click at [354, 233] on li "Font color #E0E0E0" at bounding box center [357, 239] width 128 height 18
type input "#e0e0e0"
click at [523, 298] on button "Apply" at bounding box center [528, 295] width 28 height 13
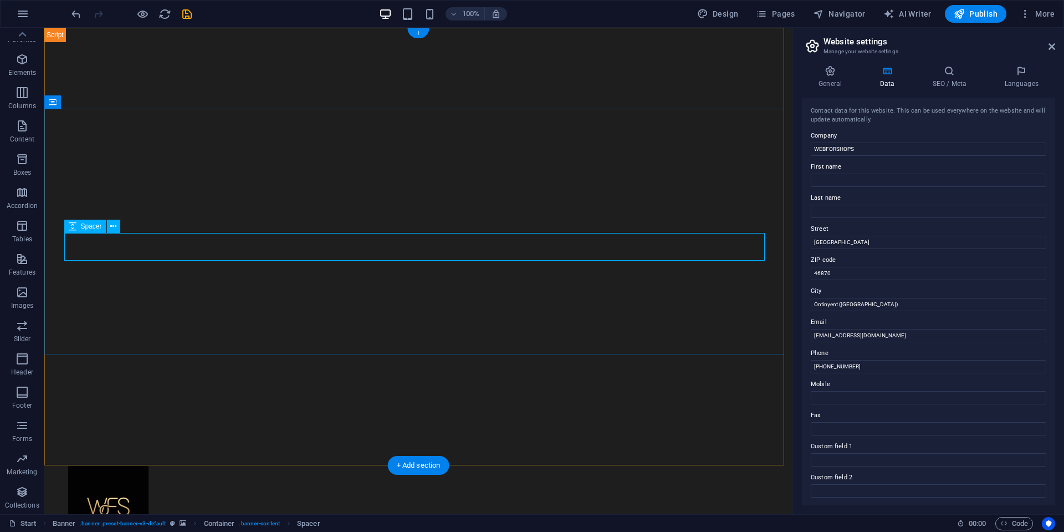
select select "px"
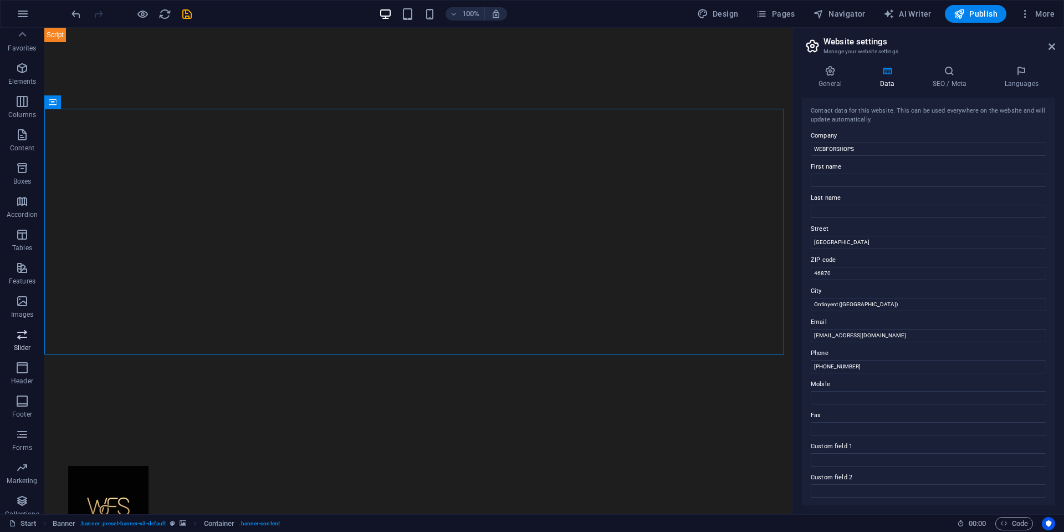
scroll to position [0, 0]
click at [16, 10] on icon "button" at bounding box center [22, 13] width 13 height 13
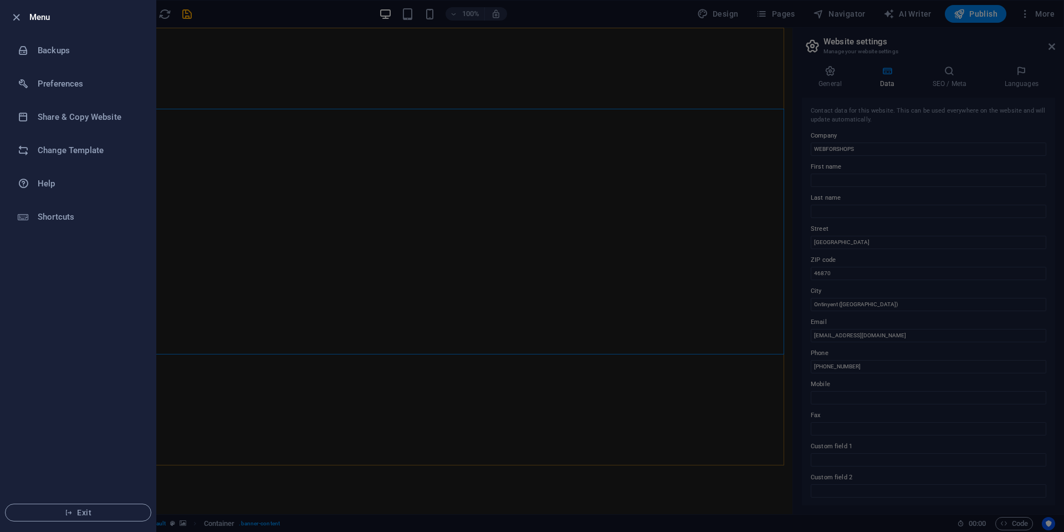
click at [557, 156] on div at bounding box center [532, 266] width 1064 height 532
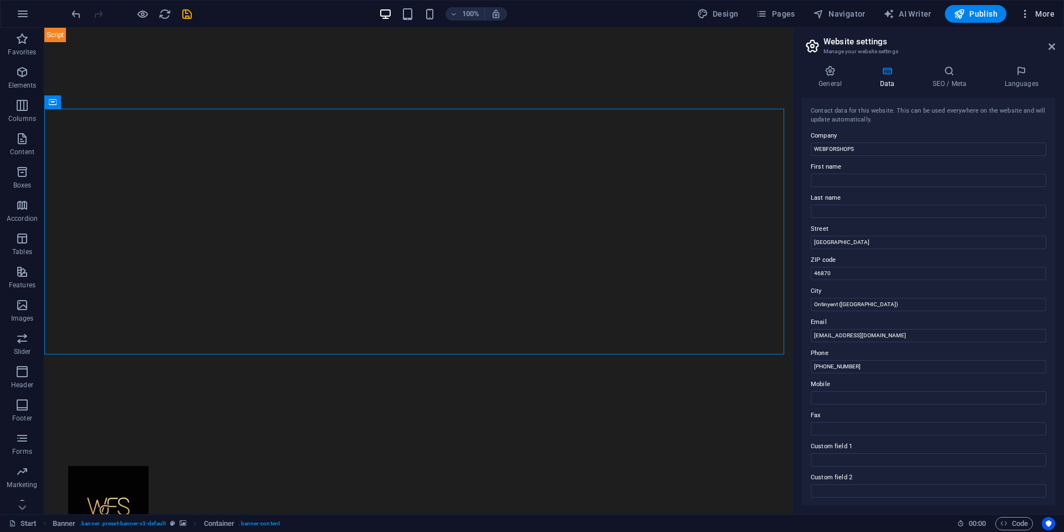
click at [1021, 17] on icon "button" at bounding box center [1025, 13] width 11 height 11
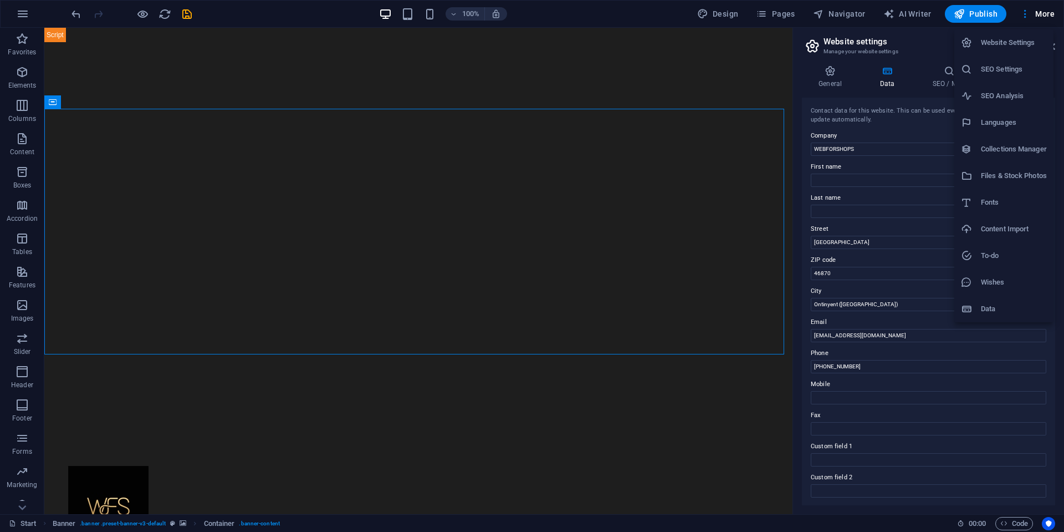
click at [731, 23] on div at bounding box center [532, 266] width 1064 height 532
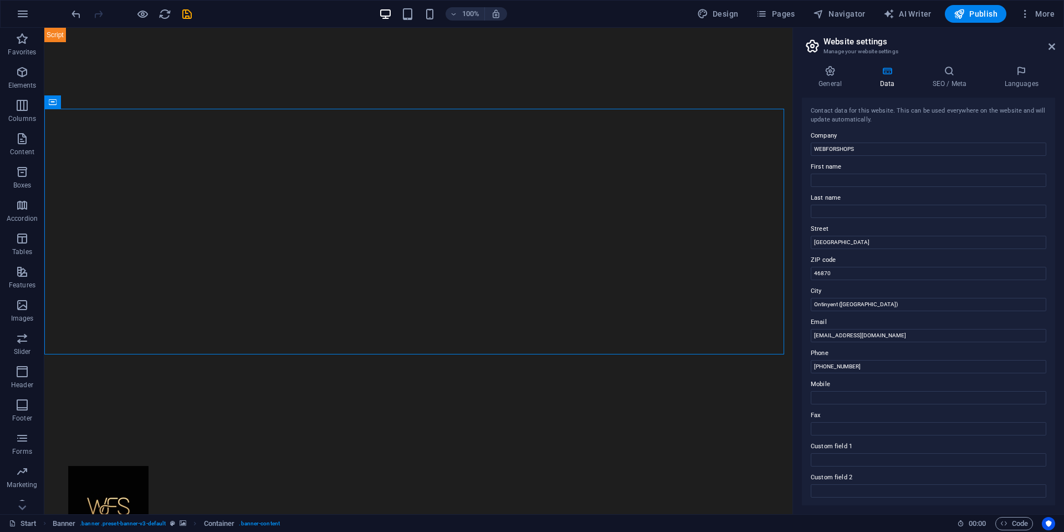
click at [723, 11] on span "Design" at bounding box center [718, 13] width 42 height 11
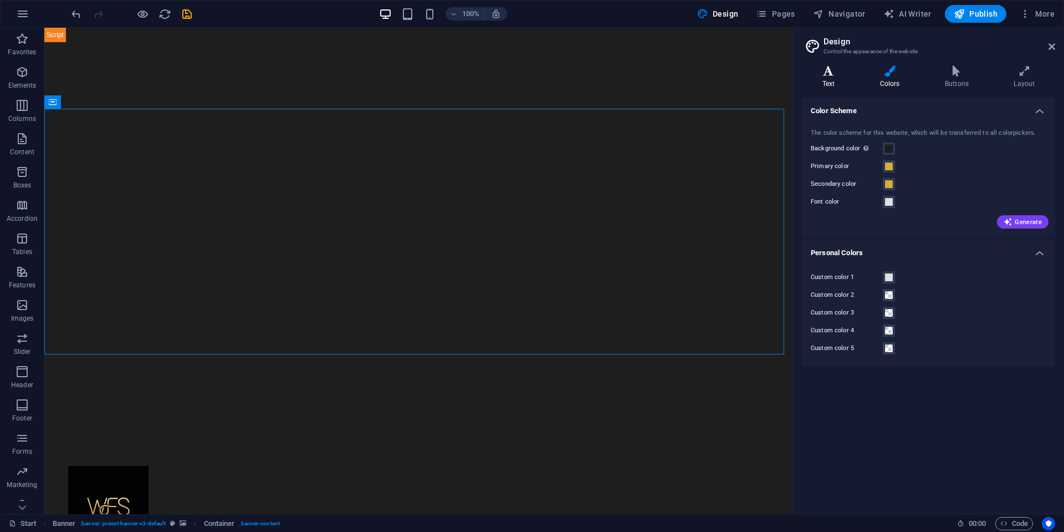
click at [834, 74] on icon at bounding box center [828, 70] width 53 height 11
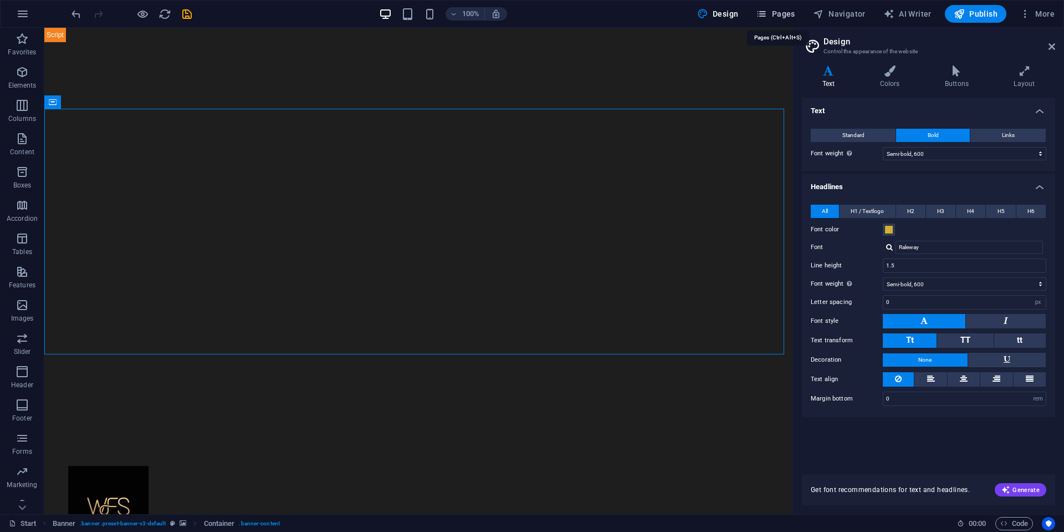
click at [787, 20] on button "Pages" at bounding box center [776, 14] width 48 height 18
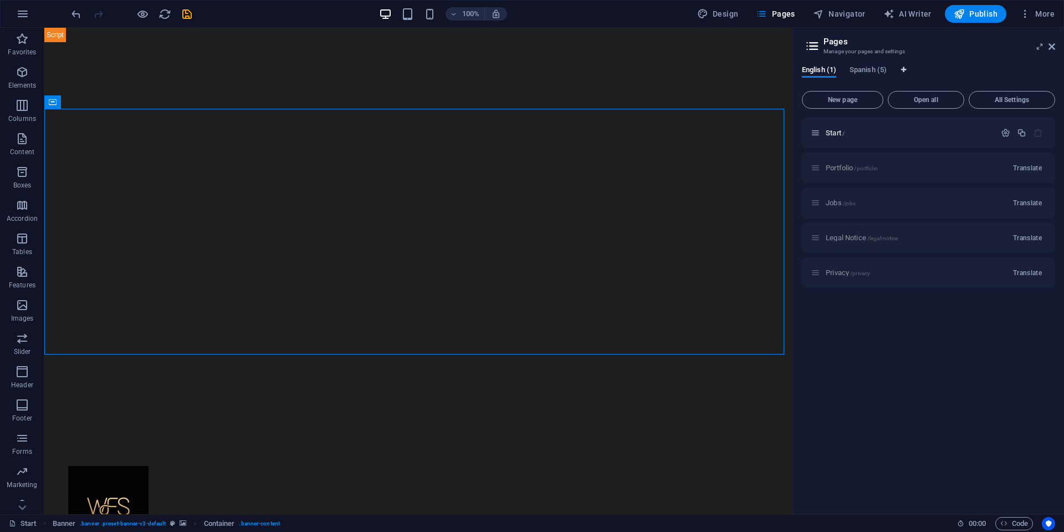
click at [905, 68] on icon "Language Tabs" at bounding box center [903, 70] width 5 height 7
select select "148"
select select "41"
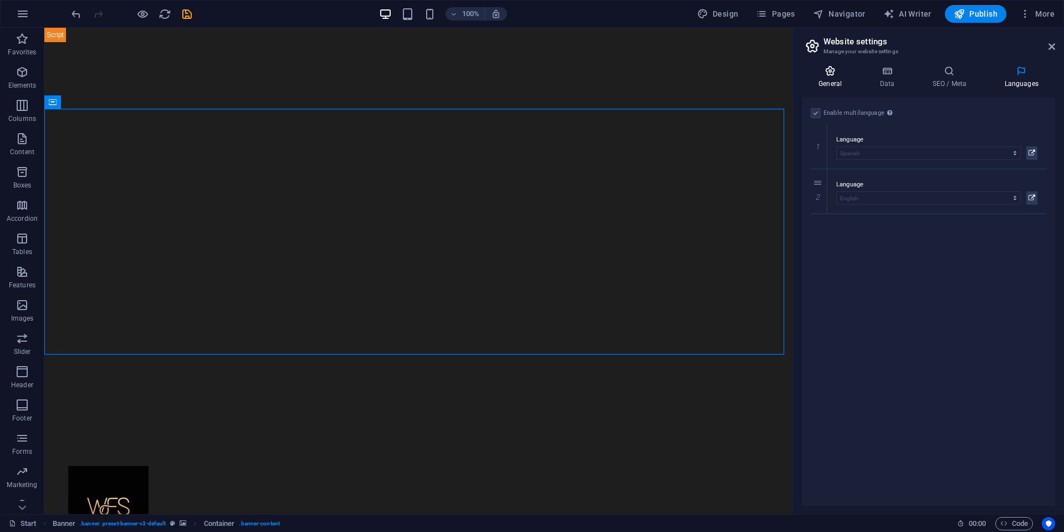
click at [843, 75] on icon at bounding box center [830, 70] width 57 height 11
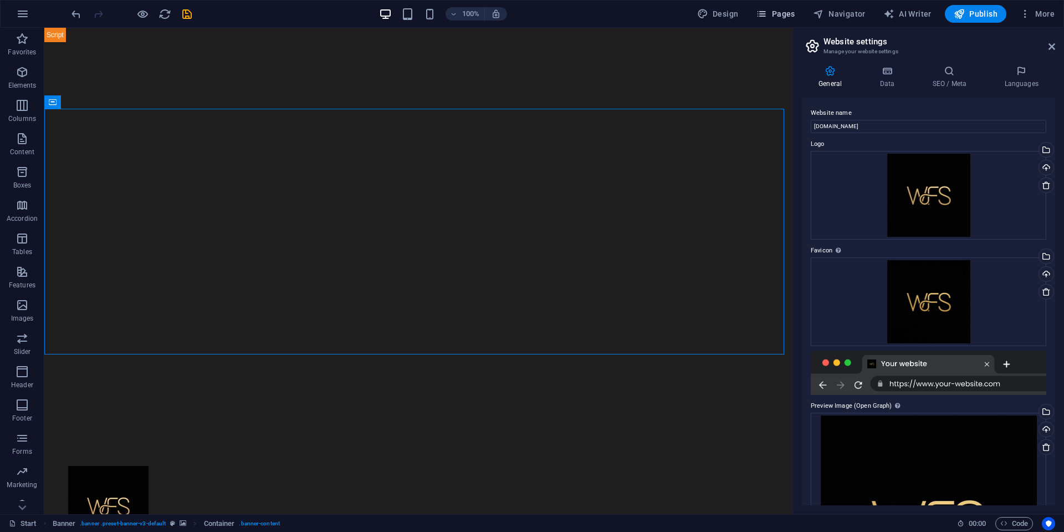
click at [795, 14] on span "Pages" at bounding box center [775, 13] width 39 height 11
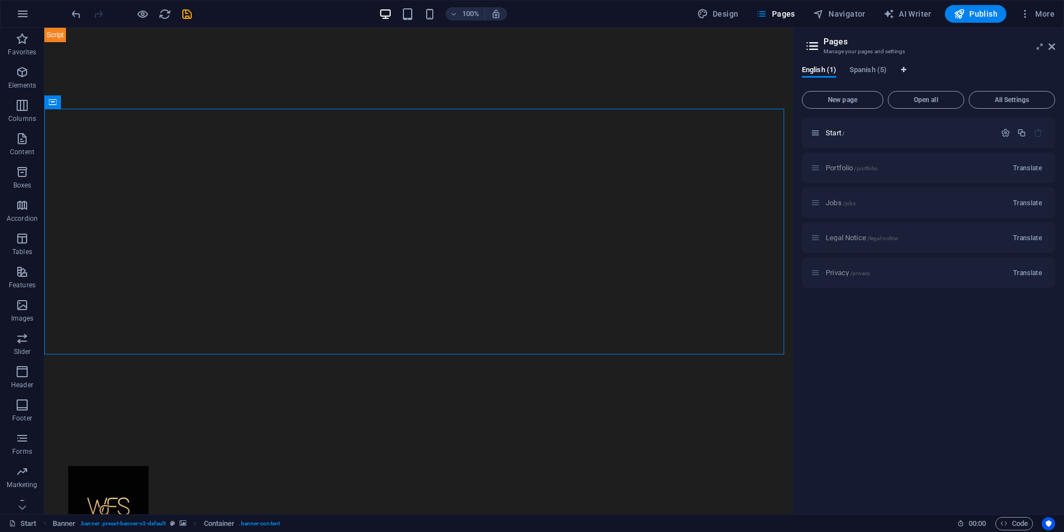
click at [905, 69] on icon "Language Tabs" at bounding box center [903, 70] width 5 height 7
select select "148"
select select "41"
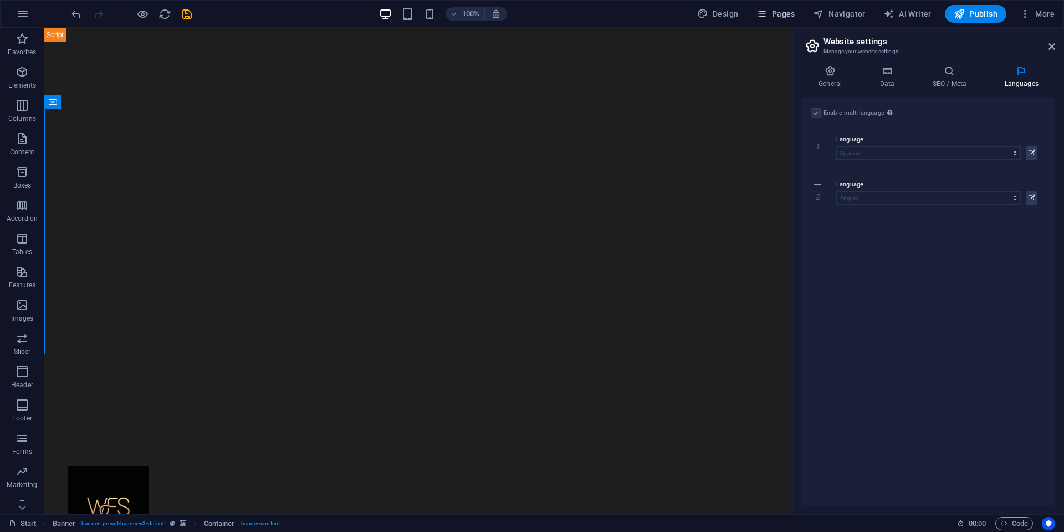
click at [786, 16] on span "Pages" at bounding box center [775, 13] width 39 height 11
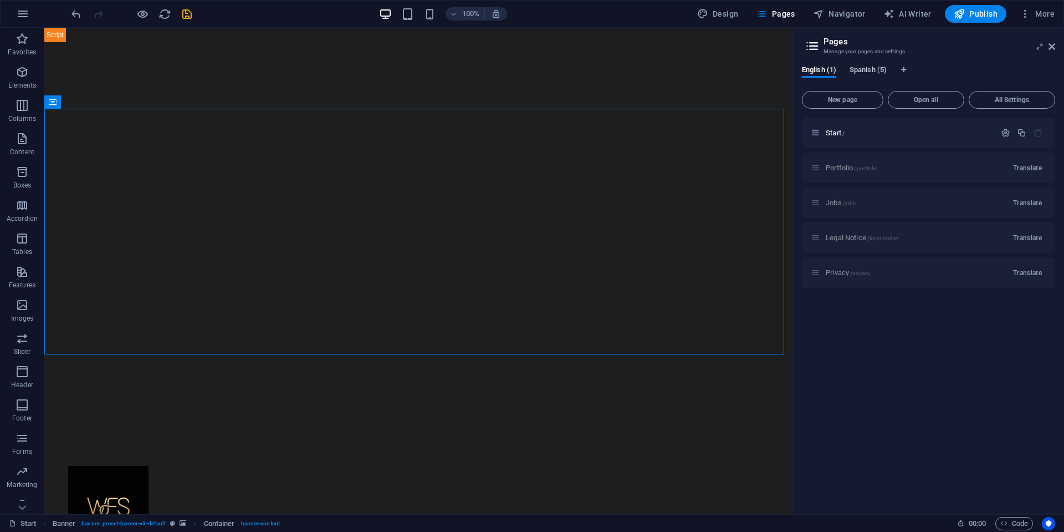
click at [879, 67] on span "Spanish (5)" at bounding box center [868, 71] width 37 height 16
click at [828, 74] on span "English (1)" at bounding box center [819, 71] width 34 height 16
drag, startPoint x: 859, startPoint y: 72, endPoint x: 824, endPoint y: 70, distance: 35.0
click at [824, 70] on div "English (1) Spanish (5)" at bounding box center [928, 75] width 253 height 21
click at [874, 71] on span "Spanish (5)" at bounding box center [868, 71] width 37 height 16
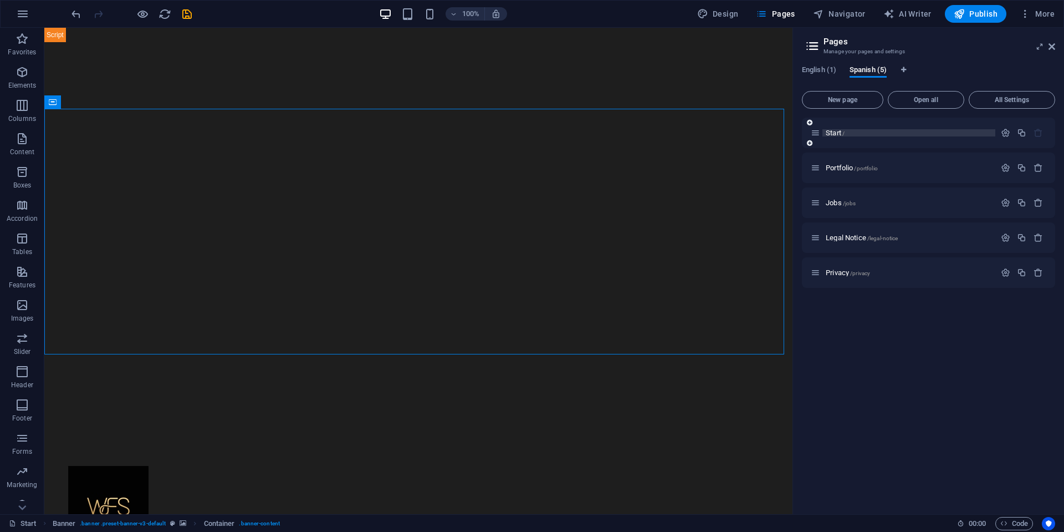
click at [880, 130] on p "Start /" at bounding box center [909, 132] width 166 height 7
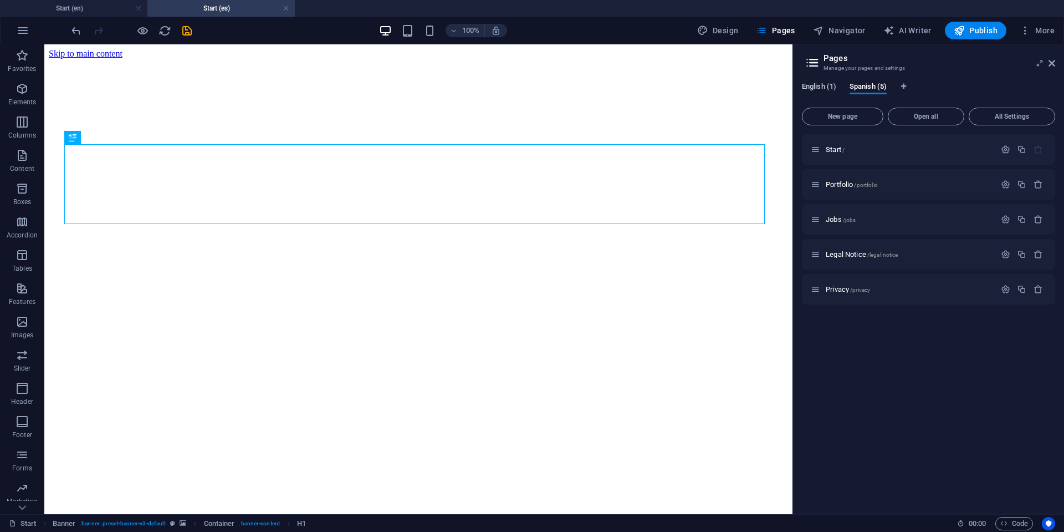
click at [822, 82] on span "English (1)" at bounding box center [819, 88] width 34 height 16
click at [77, 4] on h4 "Start (en)" at bounding box center [73, 8] width 147 height 12
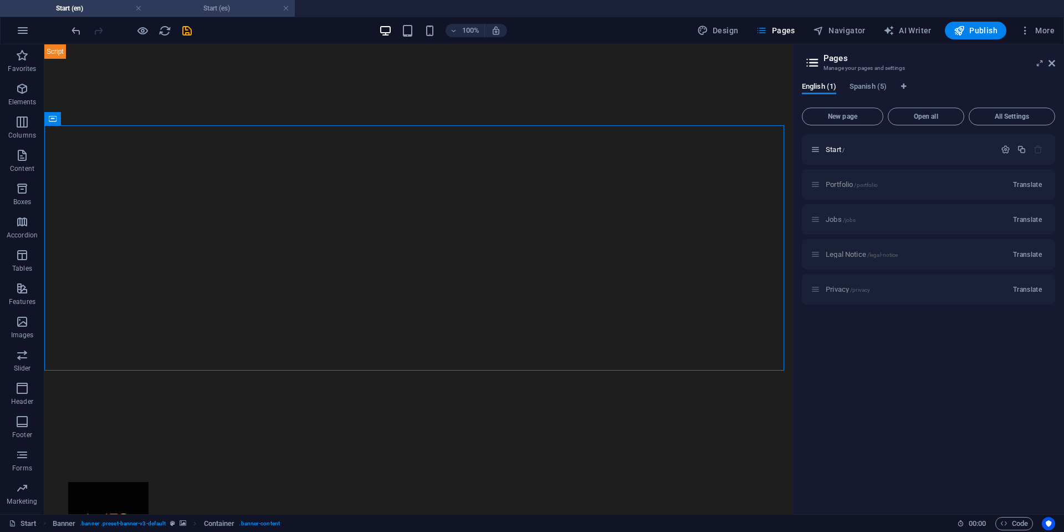
click at [172, 7] on h4 "Start (es)" at bounding box center [220, 8] width 147 height 12
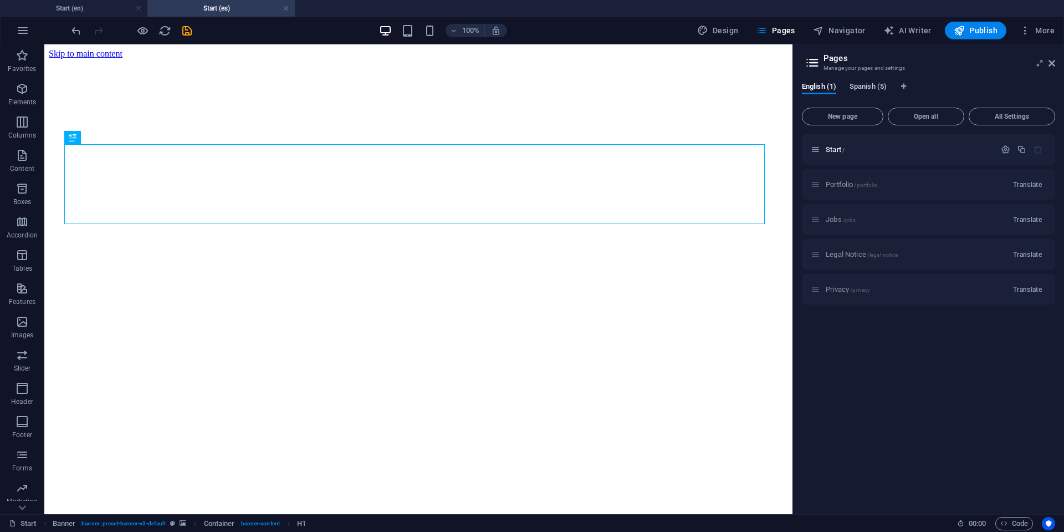
click at [879, 85] on span "Spanish (5)" at bounding box center [868, 88] width 37 height 16
click at [1013, 120] on button "All Settings" at bounding box center [1012, 117] width 86 height 18
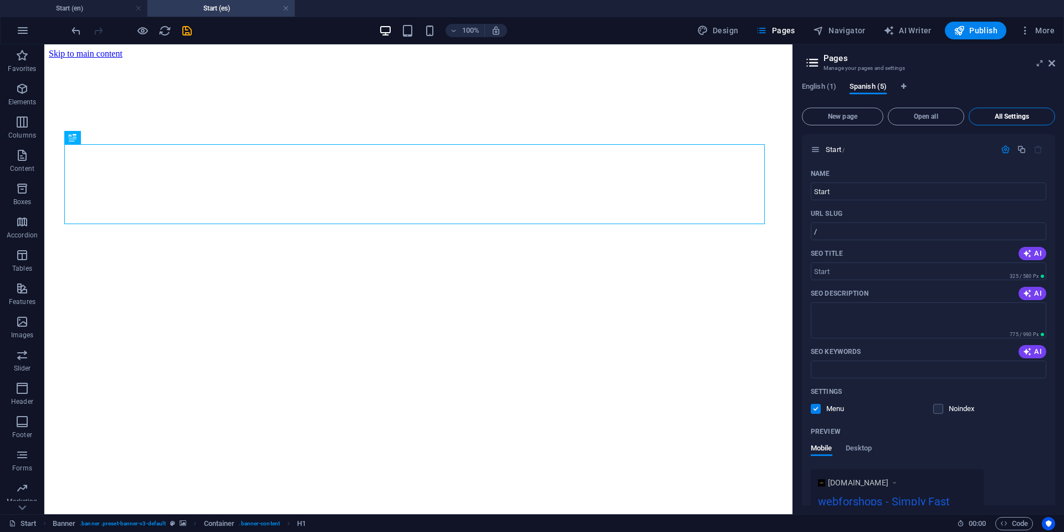
scroll to position [1768, 0]
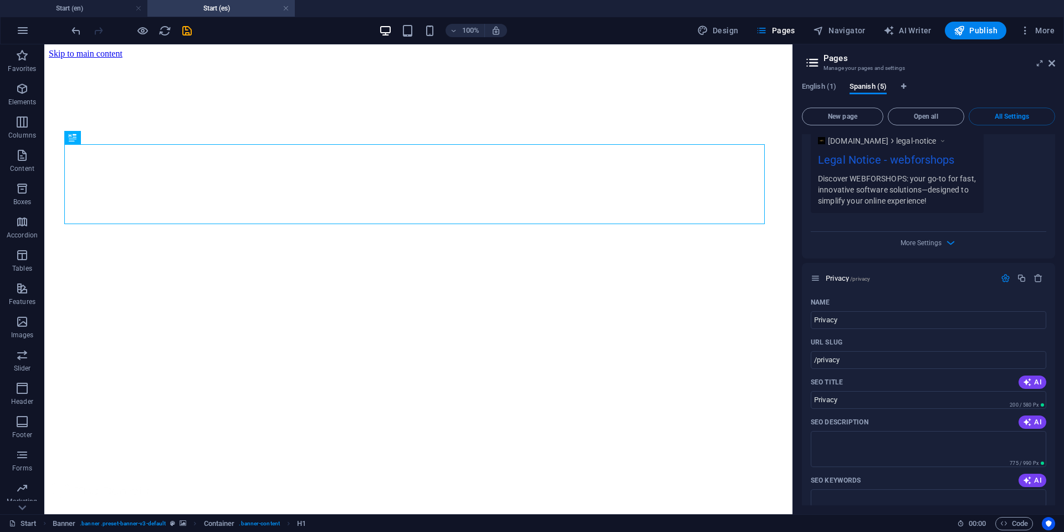
click at [982, 249] on div "Name Legal Notice ​ URL SLUG /legal-notice ​ SEO Title AI Legal Notice ​ 246 / …" at bounding box center [928, 40] width 253 height 435
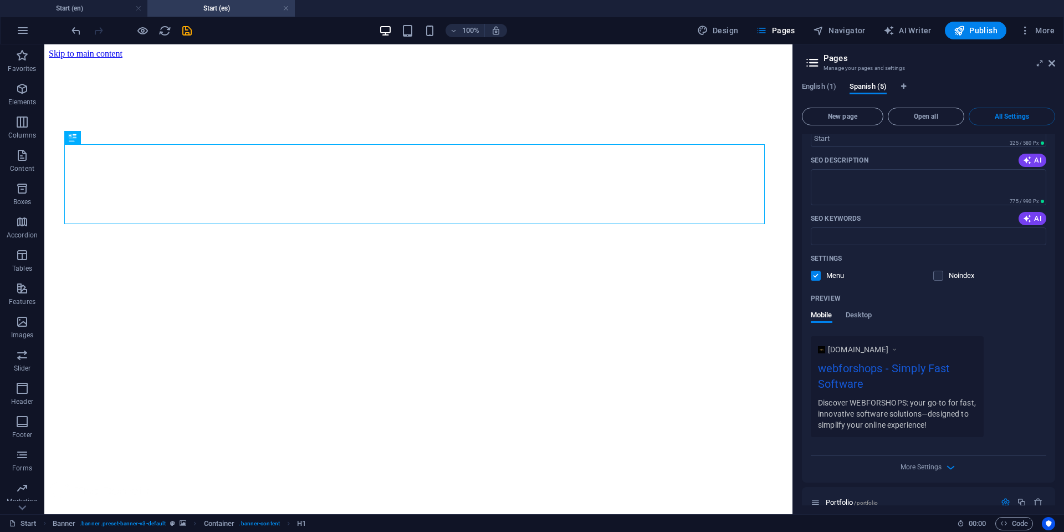
scroll to position [0, 0]
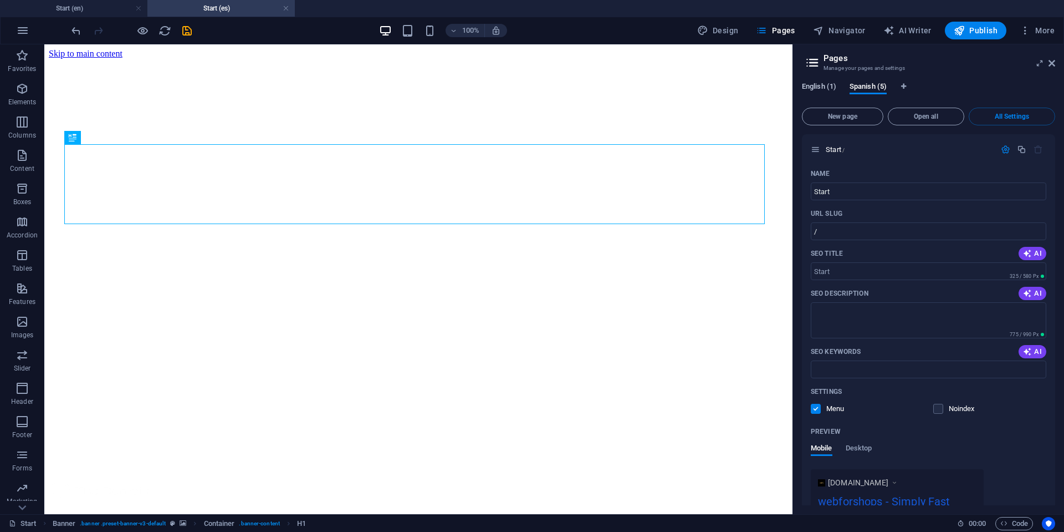
click at [827, 83] on span "English (1)" at bounding box center [819, 88] width 34 height 16
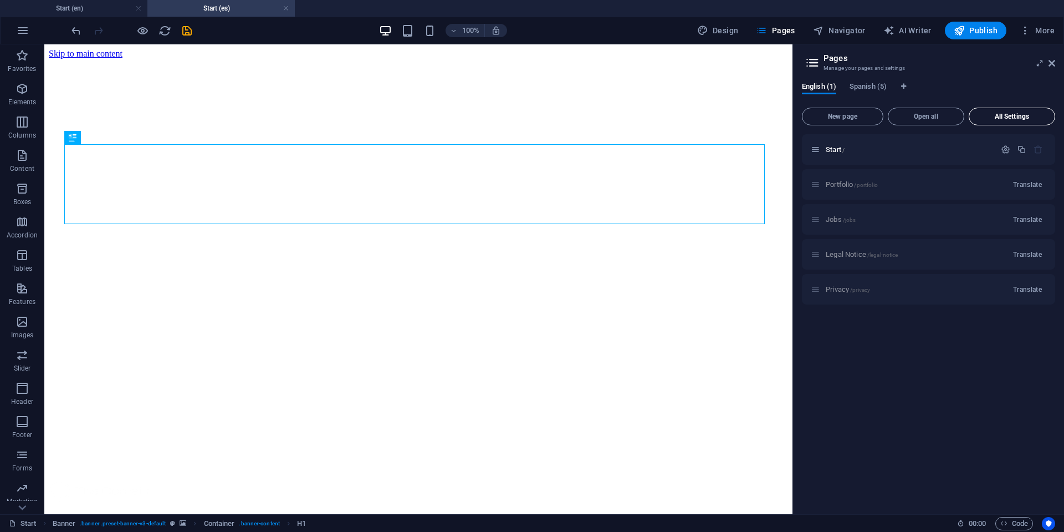
click at [1023, 123] on button "All Settings" at bounding box center [1012, 117] width 86 height 18
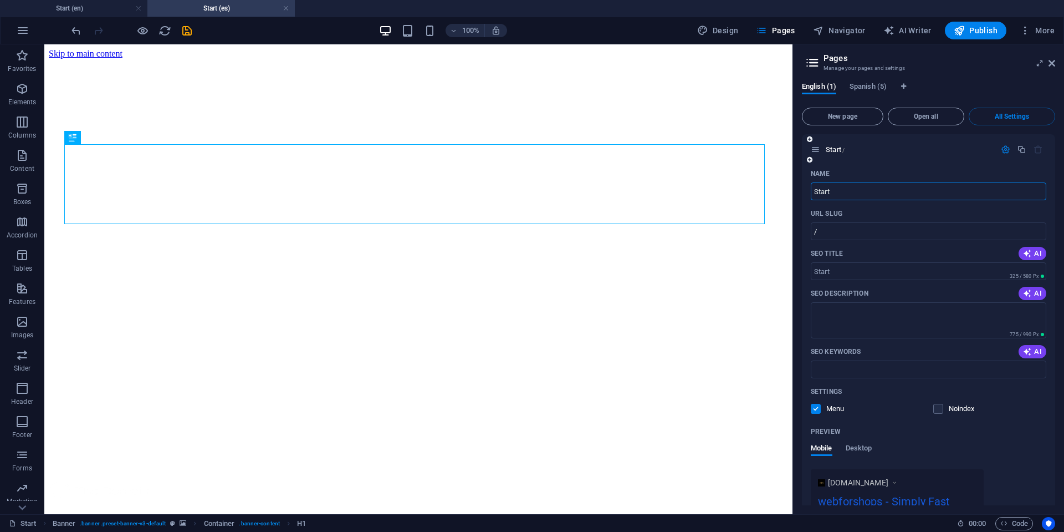
click at [1005, 152] on icon "button" at bounding box center [1005, 149] width 9 height 9
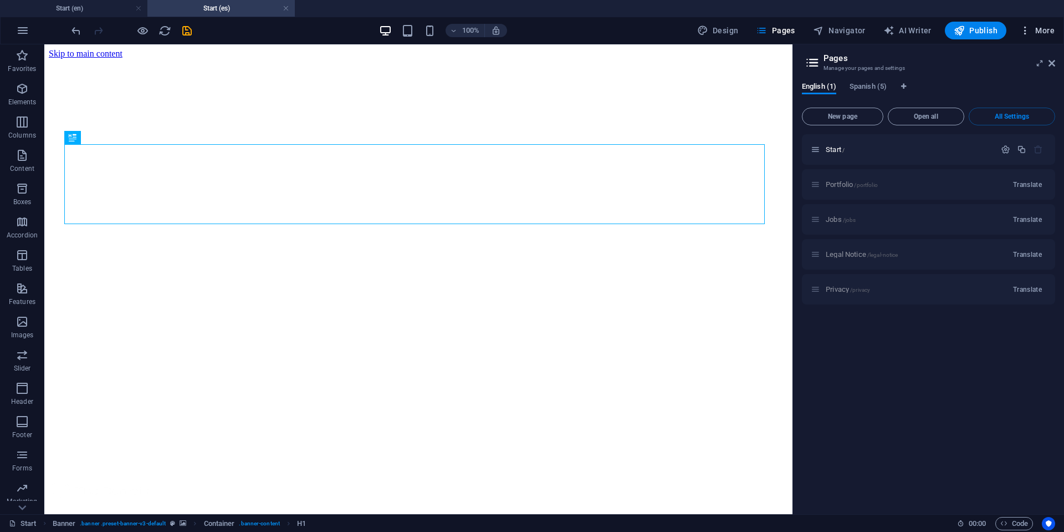
click at [1026, 34] on icon "button" at bounding box center [1025, 30] width 11 height 11
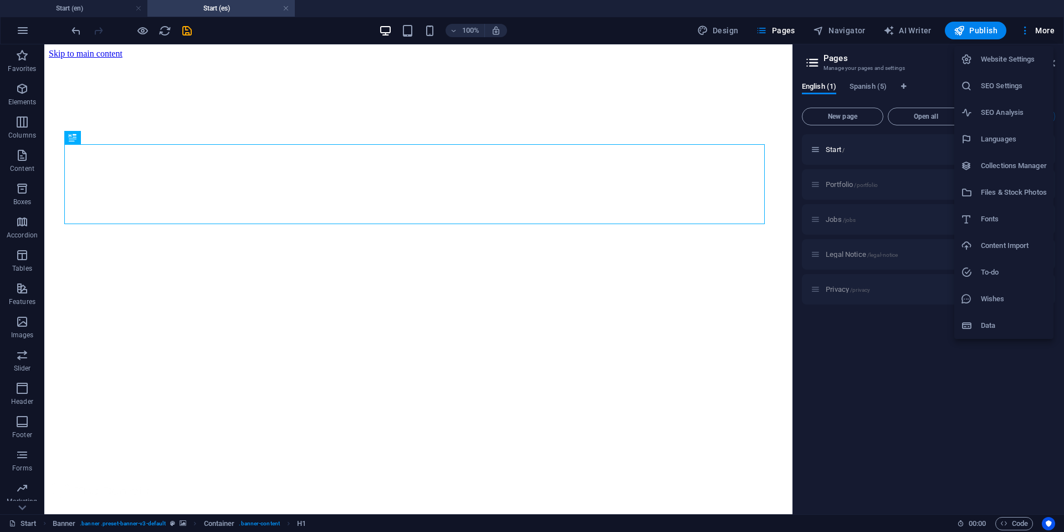
click at [1013, 63] on h6 "Website Settings" at bounding box center [1014, 59] width 66 height 13
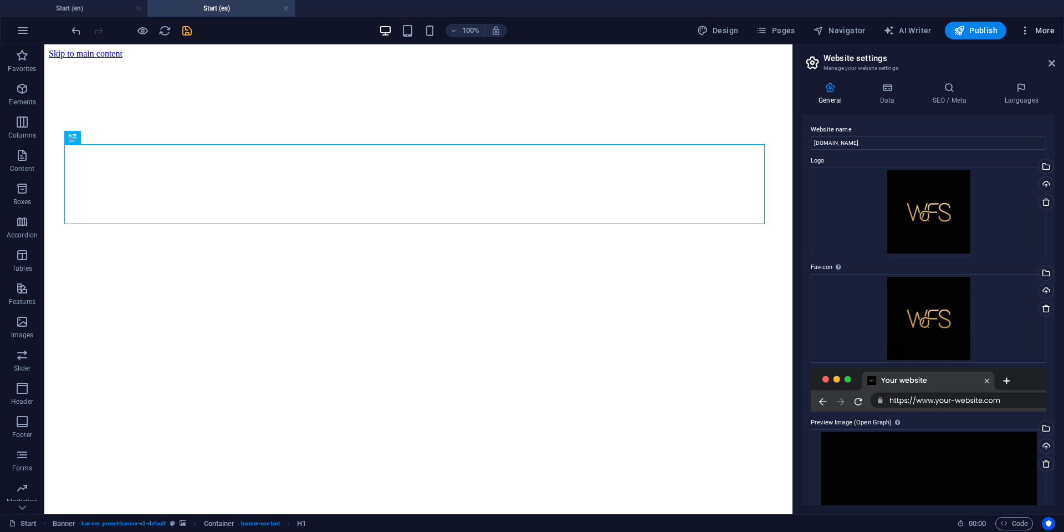
click at [1041, 35] on span "More" at bounding box center [1037, 30] width 35 height 11
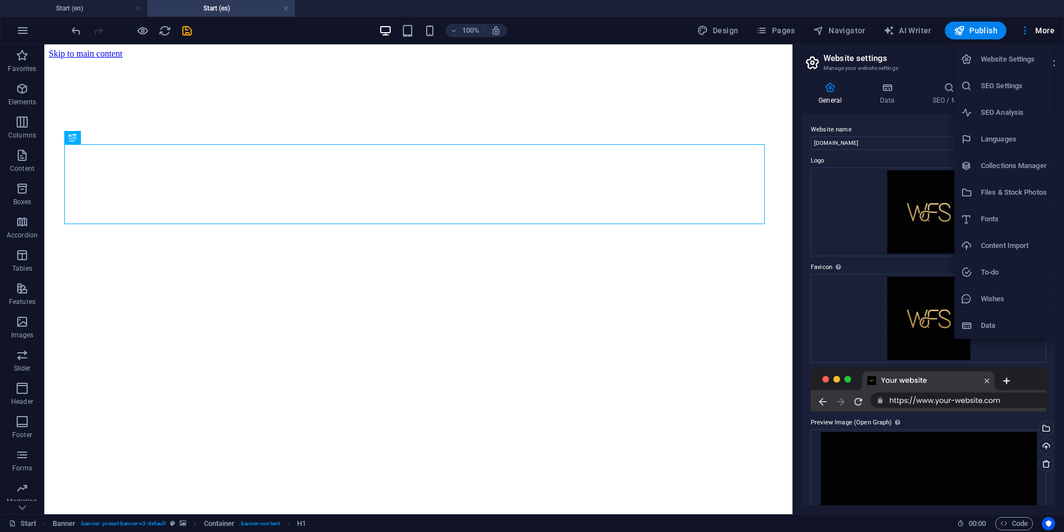
click at [1016, 135] on h6 "Languages" at bounding box center [1014, 138] width 66 height 13
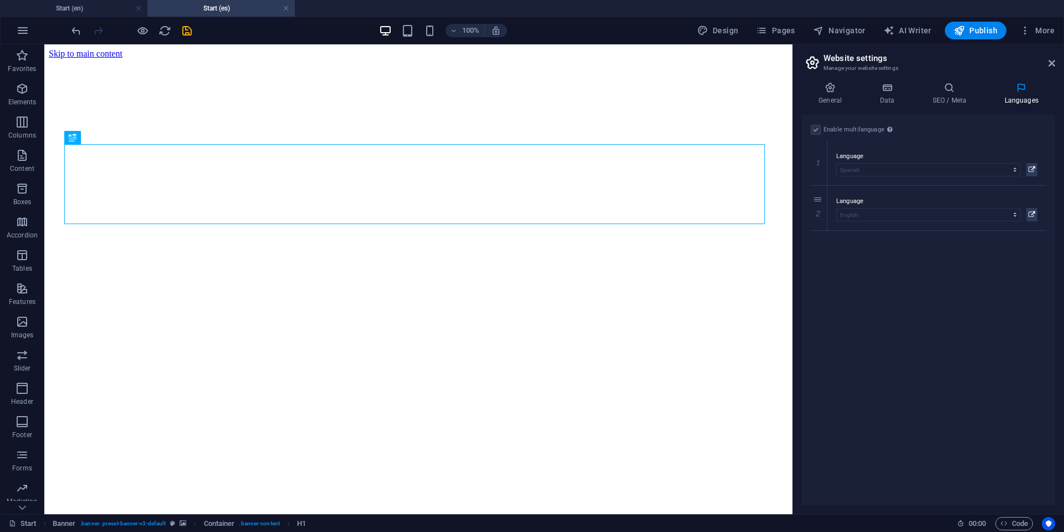
click at [818, 128] on label at bounding box center [816, 130] width 10 height 10
click at [818, 130] on label at bounding box center [816, 130] width 10 height 10
click at [818, 205] on icon at bounding box center [819, 208] width 6 height 8
click at [855, 128] on label "Enable multilanguage To disable multilanguage delete all languages until only o…" at bounding box center [854, 129] width 61 height 13
click at [0, 0] on input "Enable multilanguage To disable multilanguage delete all languages until only o…" at bounding box center [0, 0] width 0 height 0
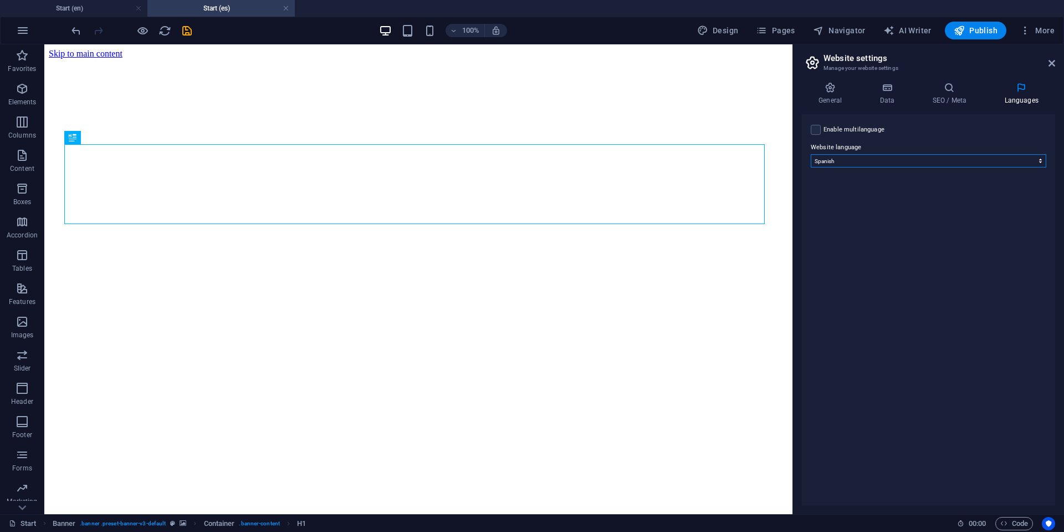
click at [893, 157] on select "Abkhazian Afar Afrikaans Akan Albanian Amharic Arabic Aragonese Armenian Assame…" at bounding box center [929, 160] width 236 height 13
click at [788, 30] on span "Pages" at bounding box center [775, 30] width 39 height 11
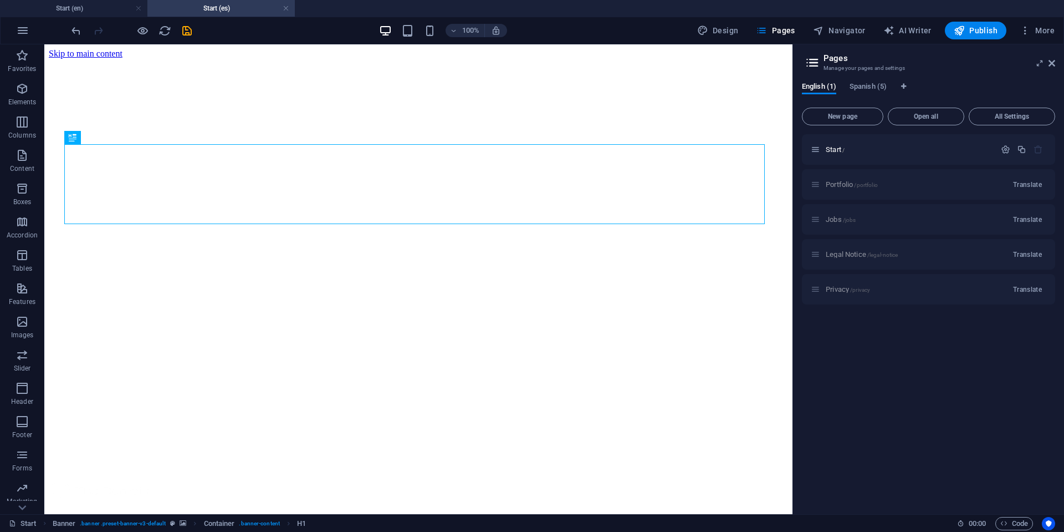
click at [930, 181] on div "Portfolio /portfolio Translate" at bounding box center [928, 184] width 253 height 30
click at [1002, 149] on icon "button" at bounding box center [1005, 149] width 9 height 9
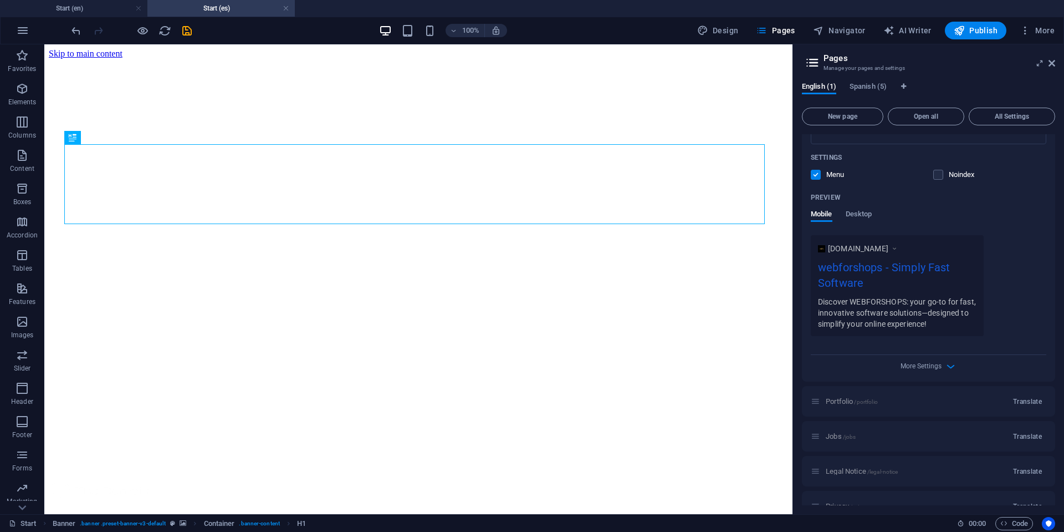
scroll to position [254, 0]
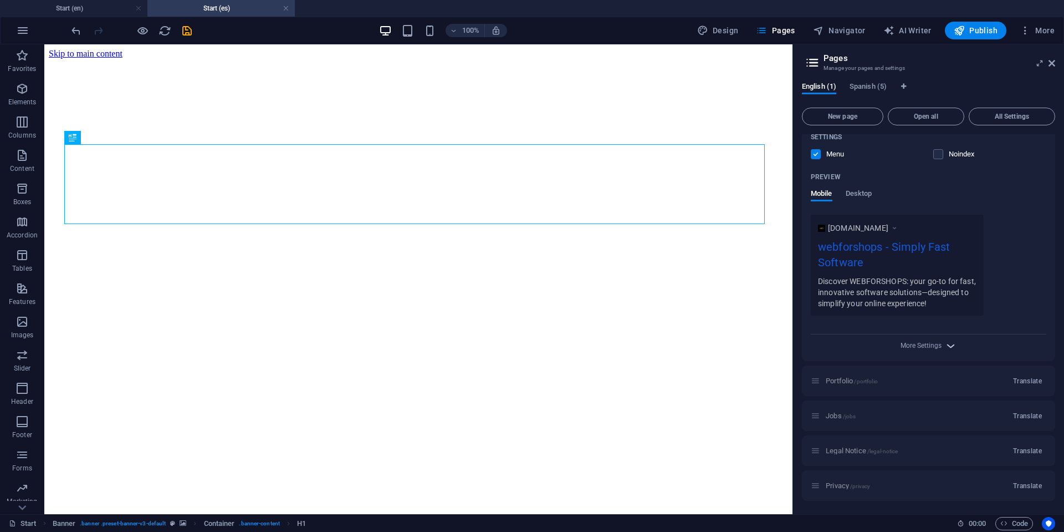
click at [950, 341] on icon "button" at bounding box center [951, 345] width 13 height 13
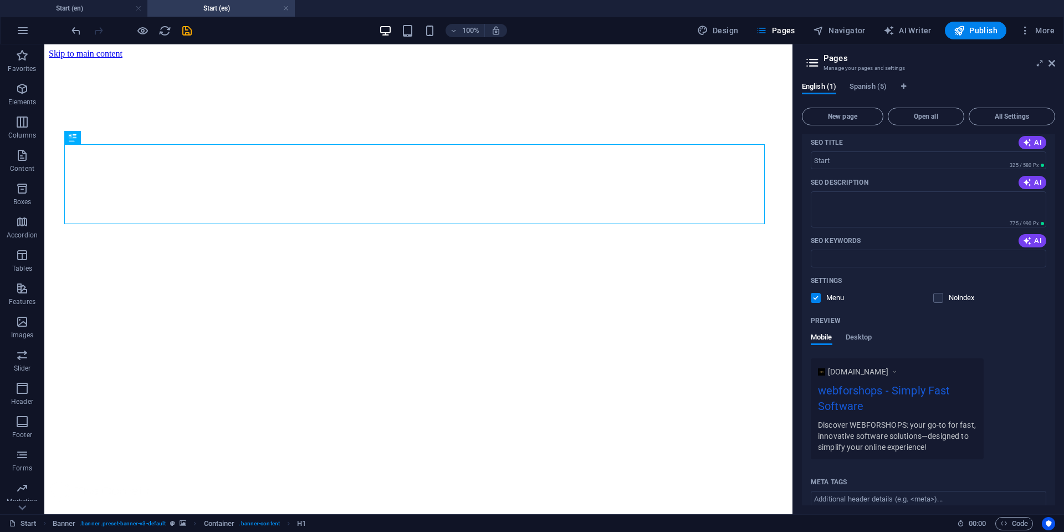
scroll to position [0, 0]
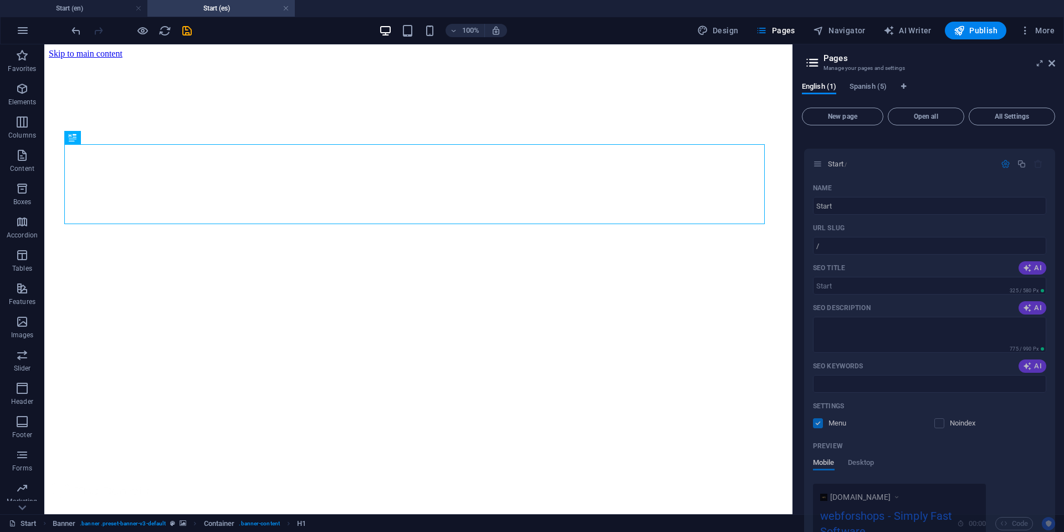
drag, startPoint x: 815, startPoint y: 146, endPoint x: 821, endPoint y: 152, distance: 8.2
click at [819, 159] on div "Start / Name Start ​ URL SLUG / ​ SEO Title AI ​ 325 / 580 Px SEO Description A…" at bounding box center [928, 201] width 253 height 135
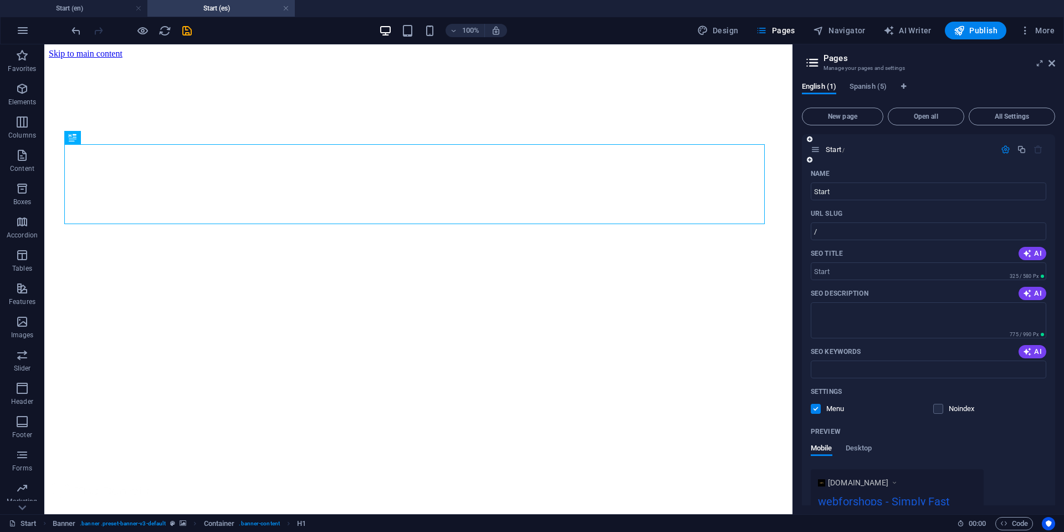
click at [1001, 149] on icon "button" at bounding box center [1005, 149] width 9 height 9
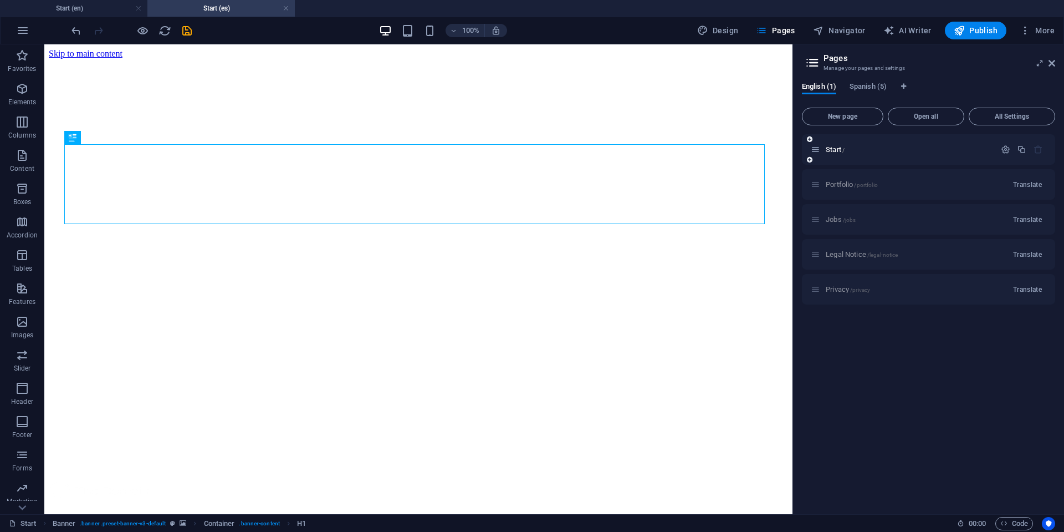
click at [1037, 151] on icon "button" at bounding box center [1038, 149] width 9 height 9
click at [879, 89] on span "Spanish (5)" at bounding box center [868, 88] width 37 height 16
click at [819, 88] on span "English (1)" at bounding box center [819, 88] width 34 height 16
drag, startPoint x: 820, startPoint y: 84, endPoint x: 892, endPoint y: 65, distance: 74.1
click at [892, 65] on aside "Pages Manage your pages and settings English (1) Spanish (5) New page Open all …" at bounding box center [929, 279] width 272 height 470
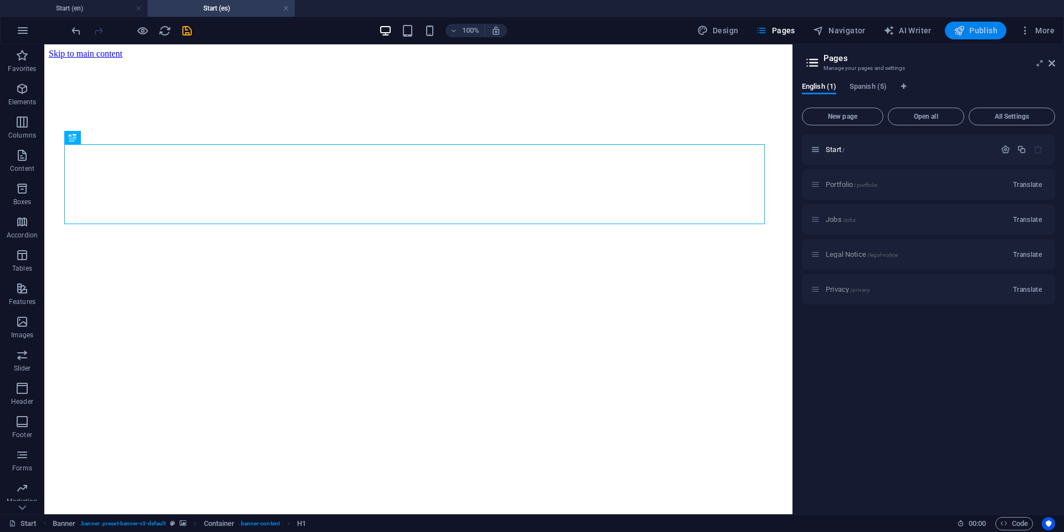
click at [979, 37] on button "Publish" at bounding box center [976, 31] width 62 height 18
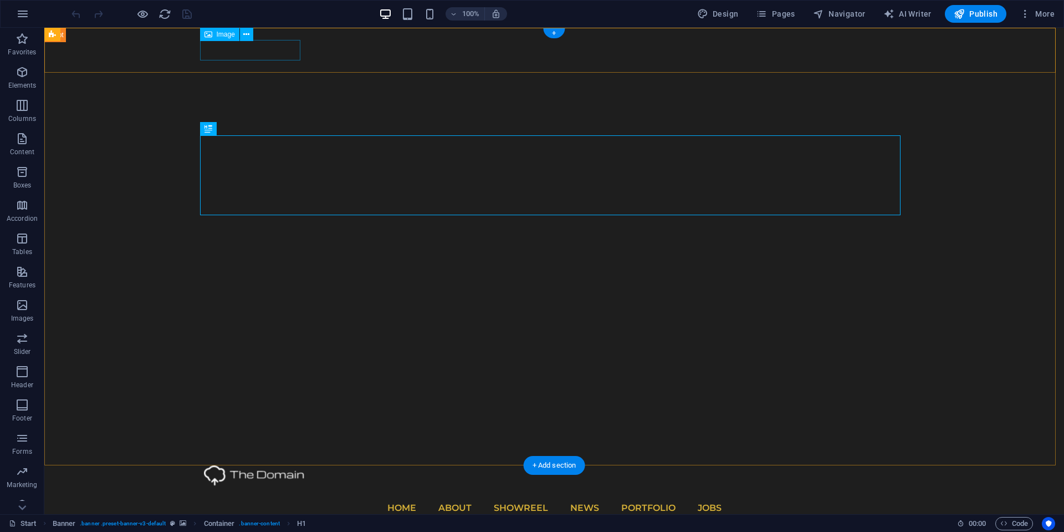
click at [281, 465] on figure at bounding box center [554, 475] width 701 height 21
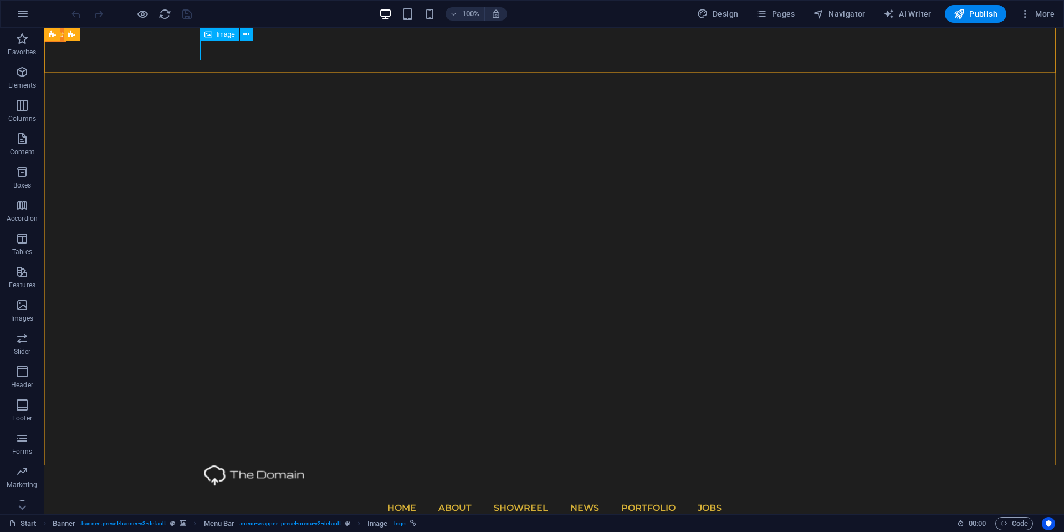
click at [214, 38] on div "Image" at bounding box center [219, 34] width 39 height 13
click at [249, 34] on icon at bounding box center [246, 35] width 6 height 12
click at [233, 465] on figure at bounding box center [554, 475] width 701 height 21
click at [233, 56] on div "Drag here to replace the existing content. Press “Ctrl” if you want to create a…" at bounding box center [554, 271] width 1020 height 486
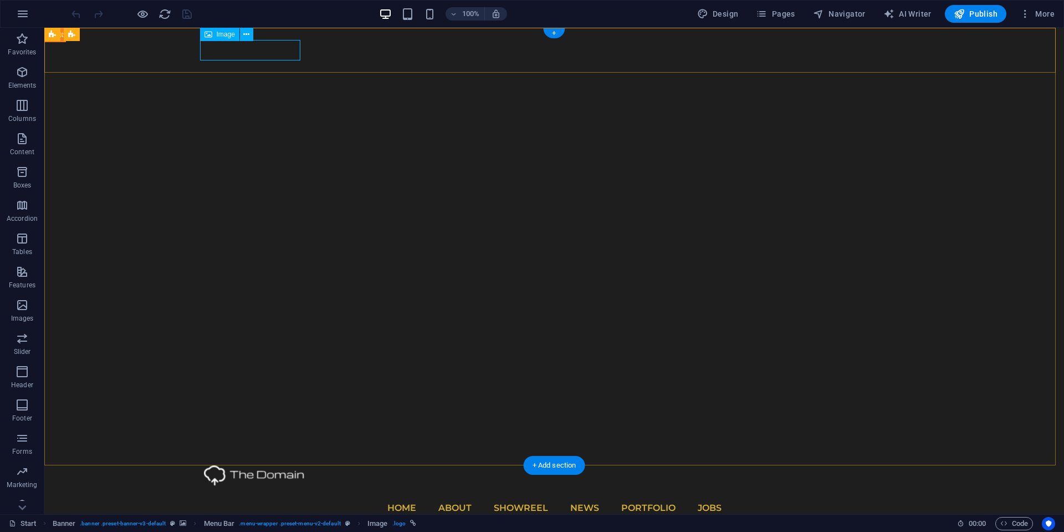
select select "px"
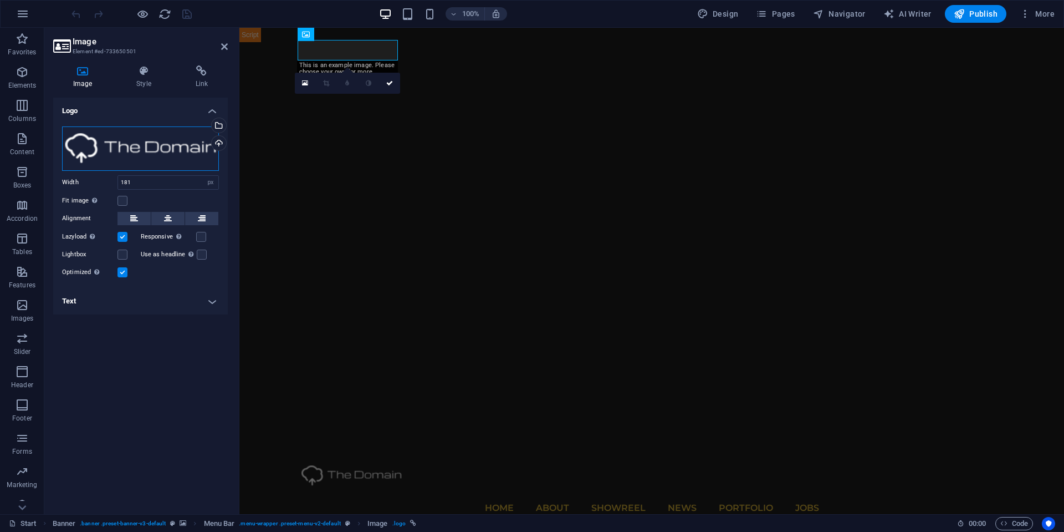
click at [152, 150] on div "Drag files here, click to choose files or select files from Files or our free s…" at bounding box center [140, 148] width 157 height 44
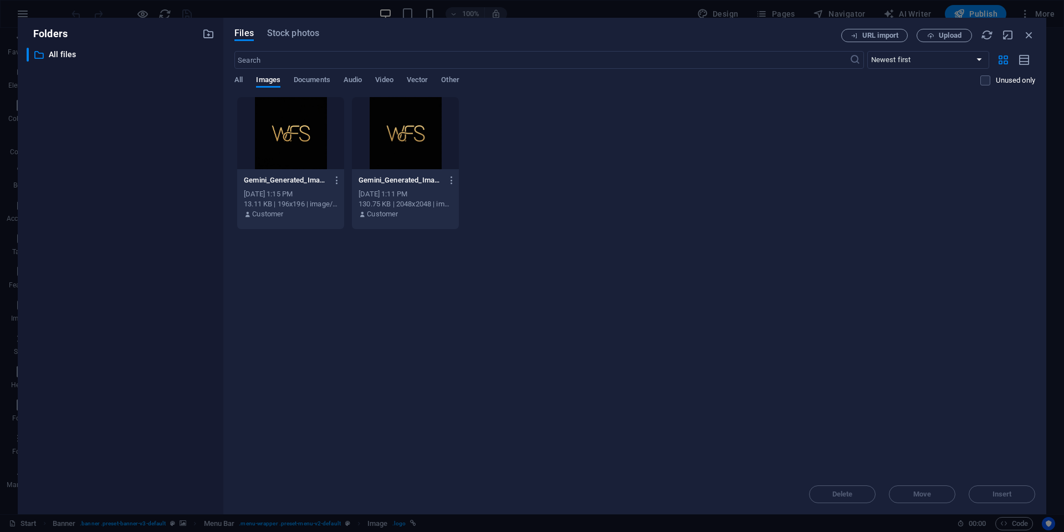
click at [396, 138] on div at bounding box center [405, 133] width 107 height 72
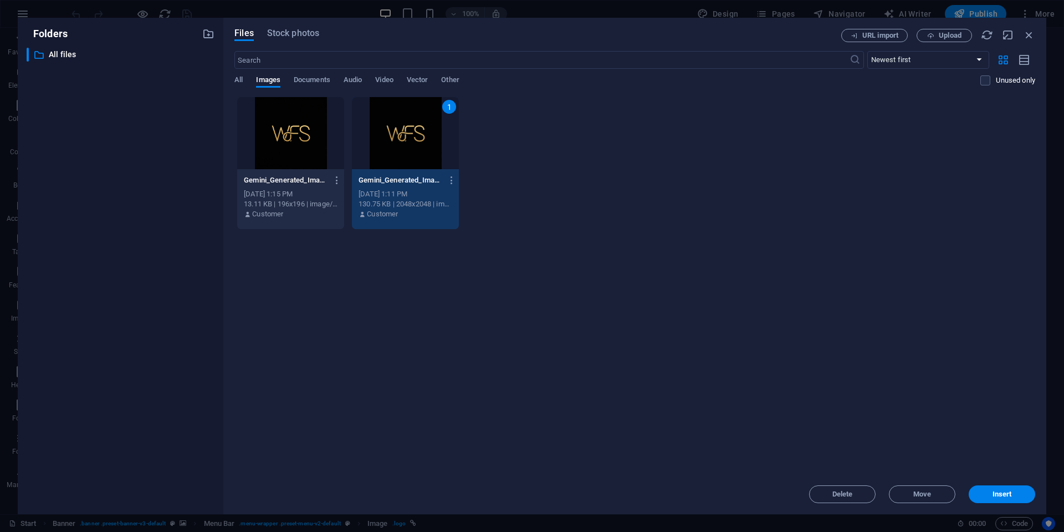
click at [395, 140] on div "1" at bounding box center [405, 133] width 107 height 72
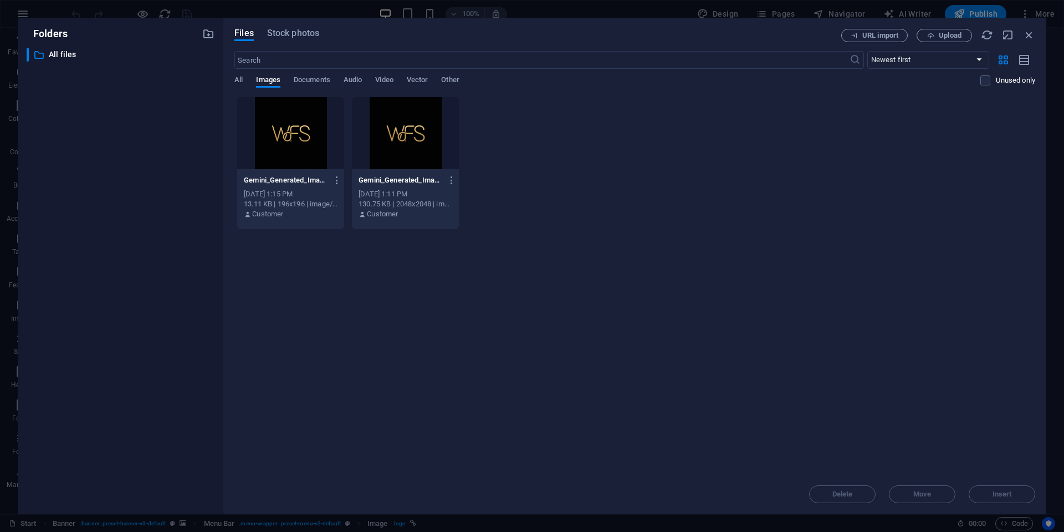
click at [293, 119] on div at bounding box center [290, 133] width 107 height 72
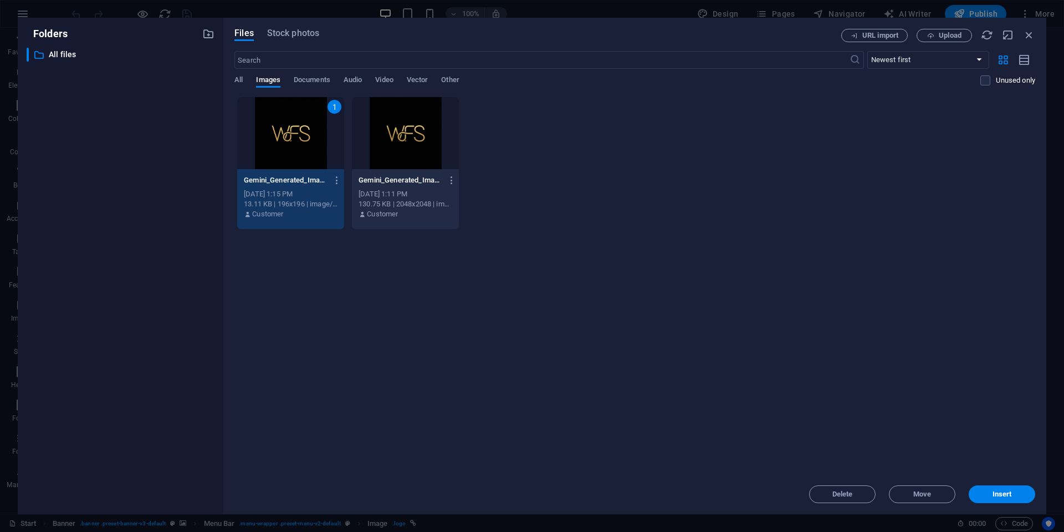
click at [293, 119] on div "1" at bounding box center [290, 133] width 107 height 72
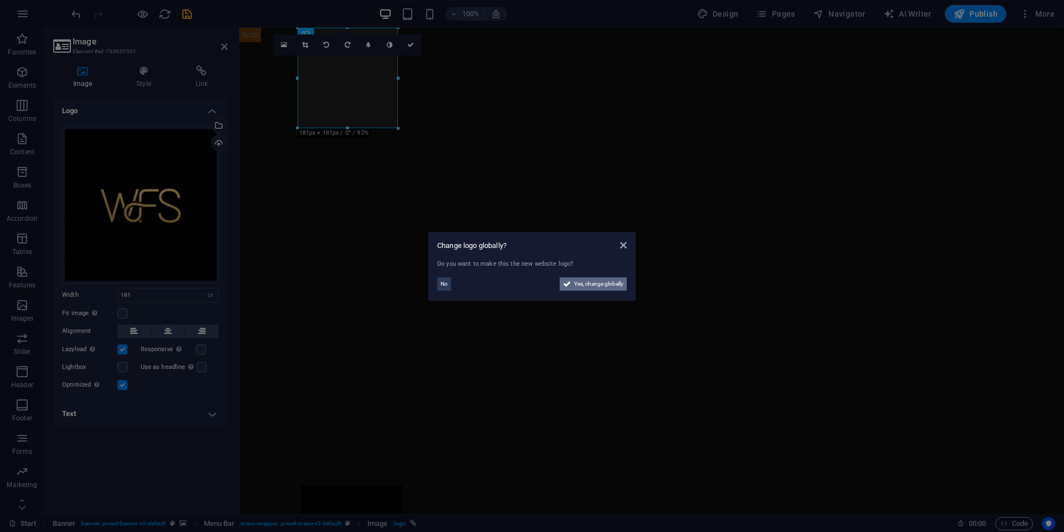
click at [588, 284] on span "Yes, change globally" at bounding box center [598, 283] width 49 height 13
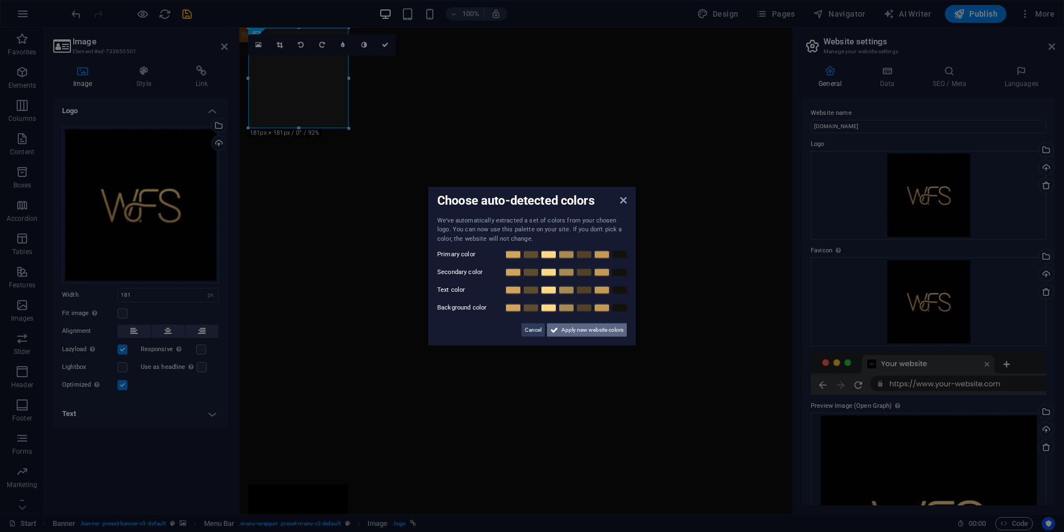
click at [569, 334] on span "Apply new website colors" at bounding box center [593, 329] width 62 height 13
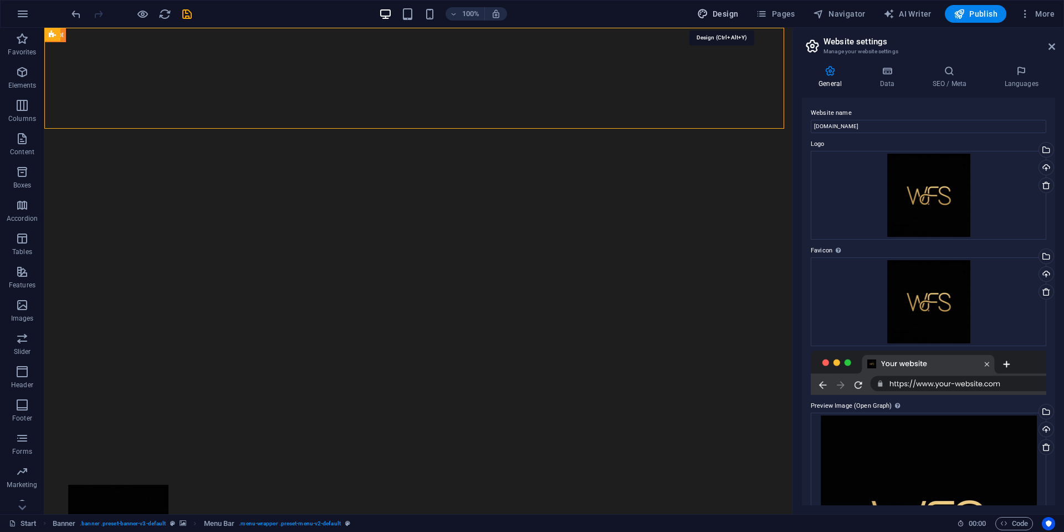
click at [726, 10] on span "Design" at bounding box center [718, 13] width 42 height 11
click at [788, 17] on span "Pages" at bounding box center [775, 13] width 39 height 11
select select "600"
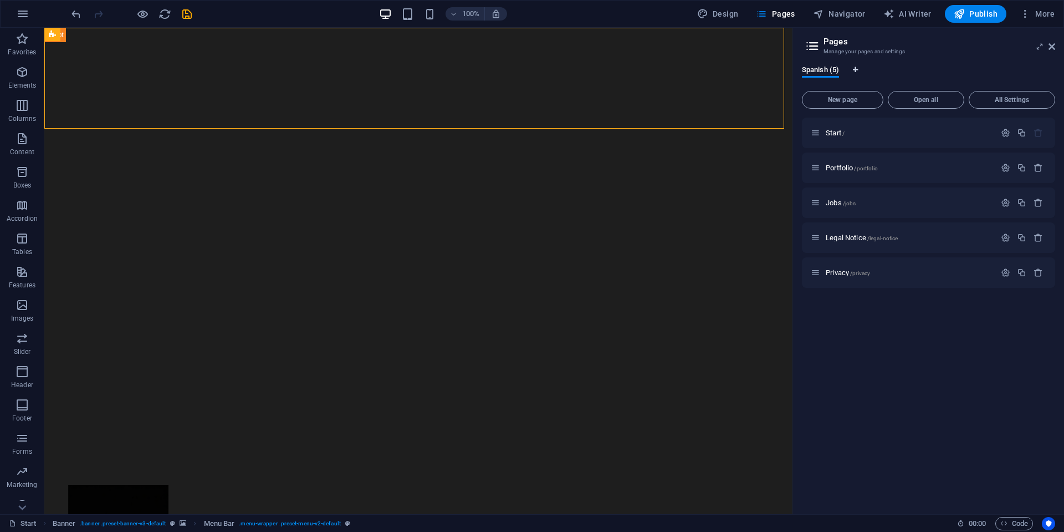
click at [857, 72] on icon "Language Tabs" at bounding box center [855, 70] width 5 height 7
select select "148"
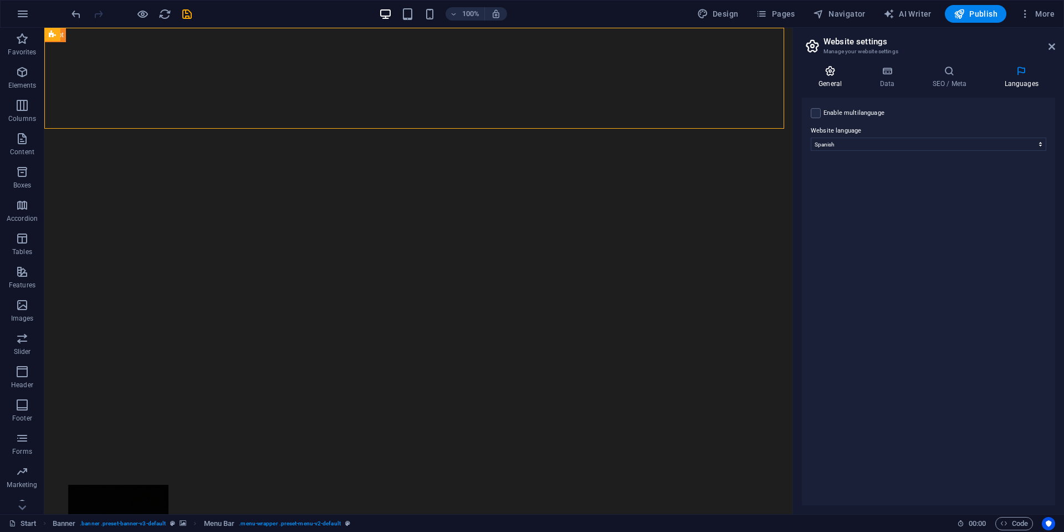
click at [827, 88] on h4 "General" at bounding box center [832, 76] width 61 height 23
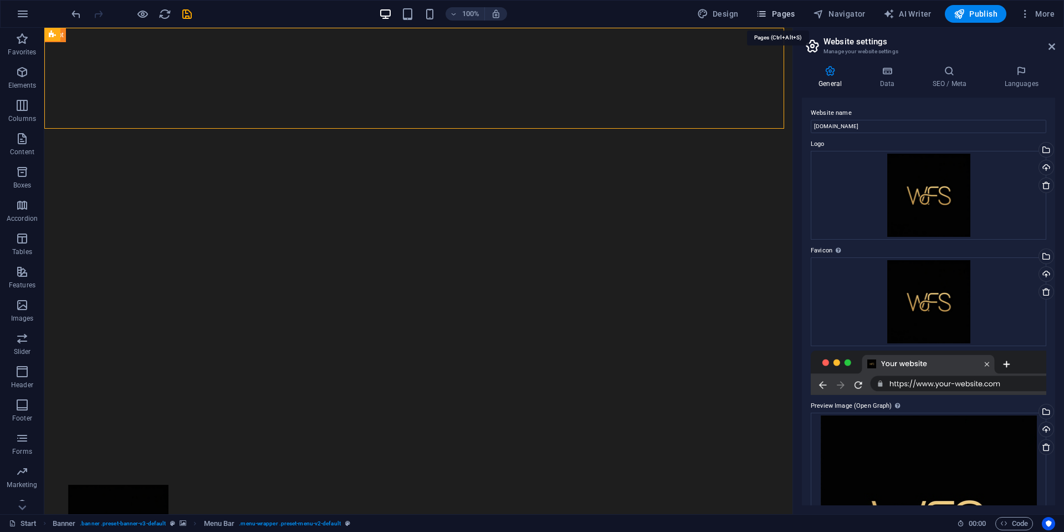
click at [792, 11] on span "Pages" at bounding box center [775, 13] width 39 height 11
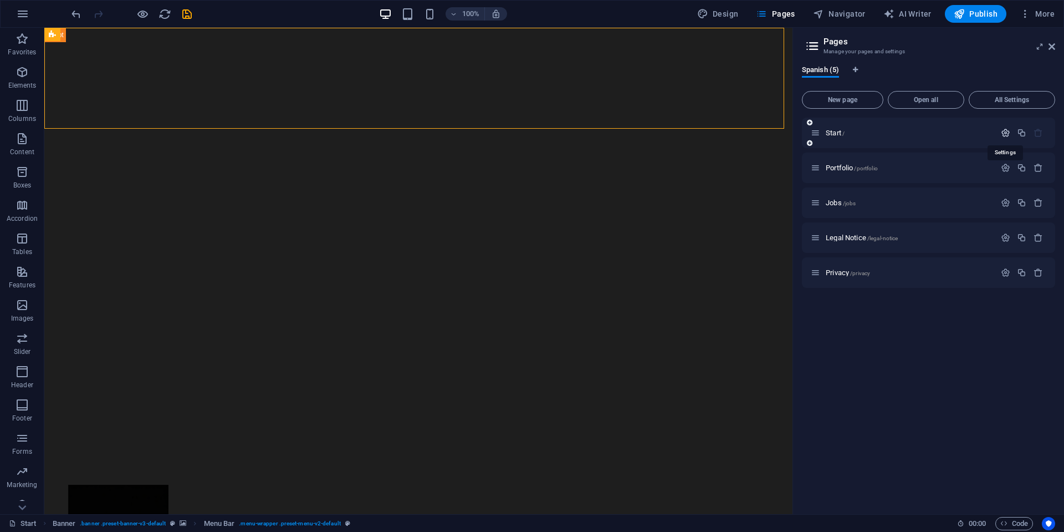
click at [1003, 132] on icon "button" at bounding box center [1005, 132] width 9 height 9
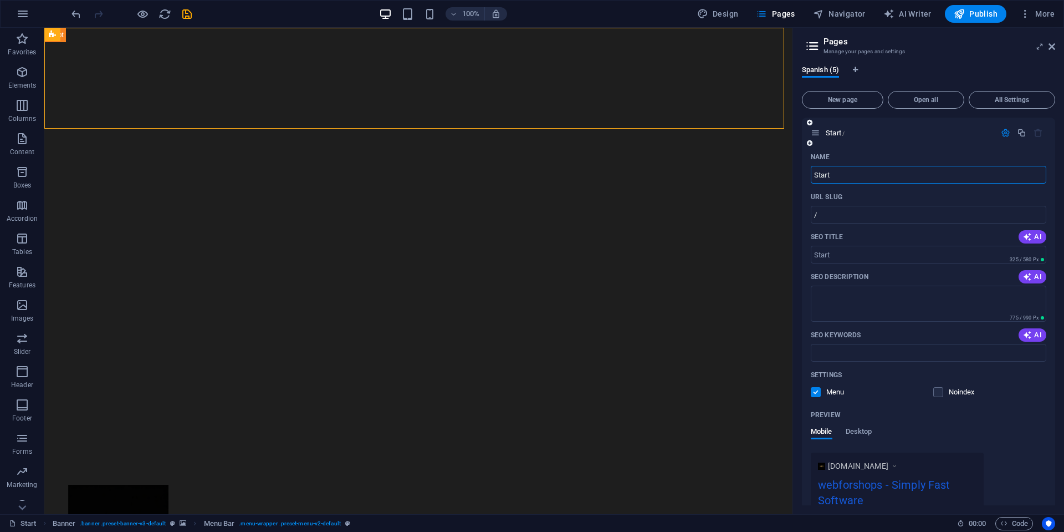
click at [824, 169] on input "Start" at bounding box center [929, 175] width 236 height 18
click at [823, 167] on input "Start" at bounding box center [929, 175] width 236 height 18
click at [818, 175] on input "Start" at bounding box center [929, 175] width 236 height 18
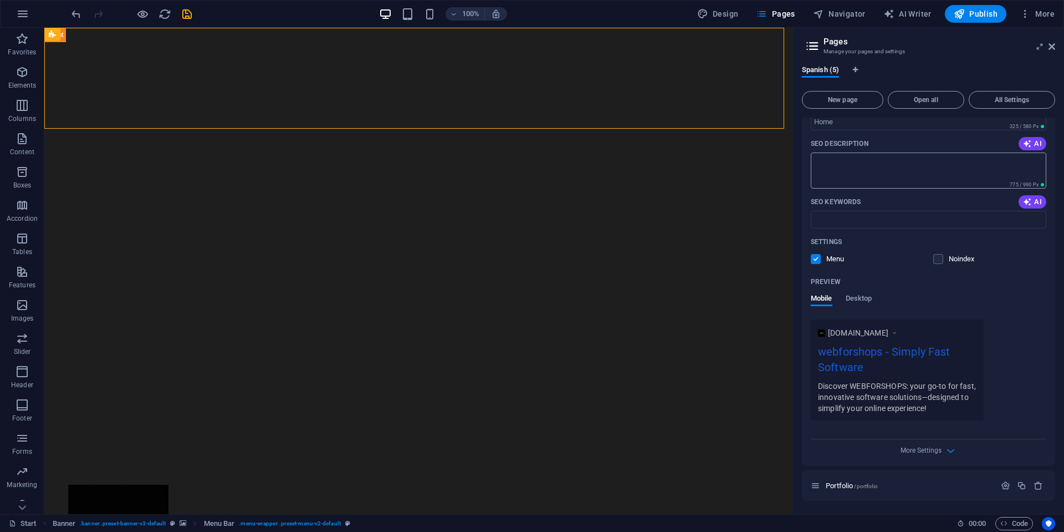
type input "Home"
click at [861, 178] on textarea "SEO Description" at bounding box center [929, 170] width 236 height 36
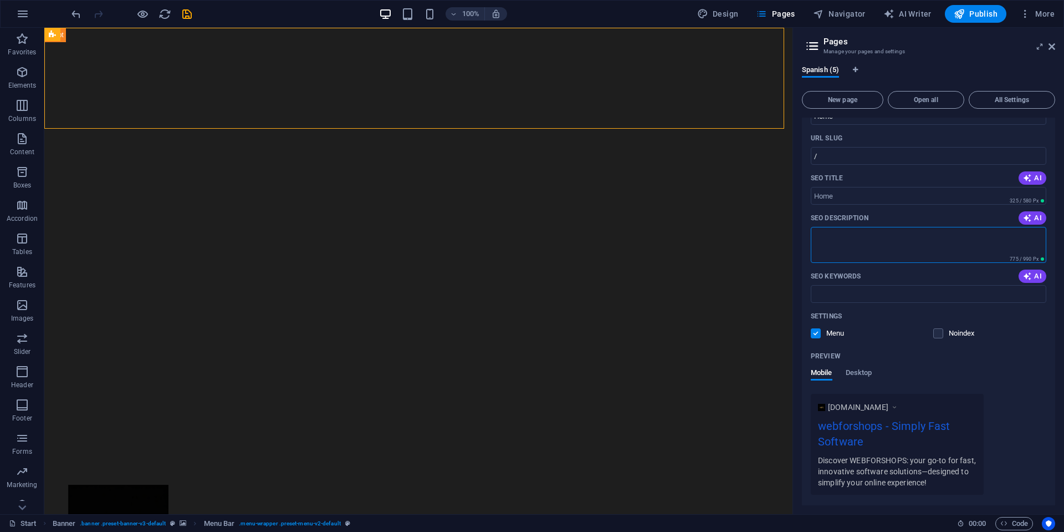
scroll to position [38, 0]
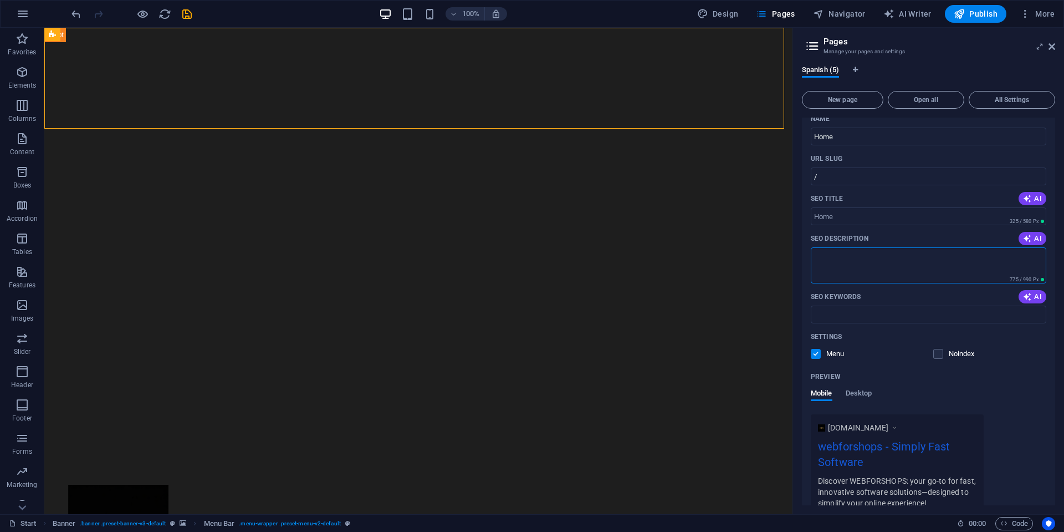
click at [878, 270] on textarea "SEO Description" at bounding box center [929, 265] width 236 height 36
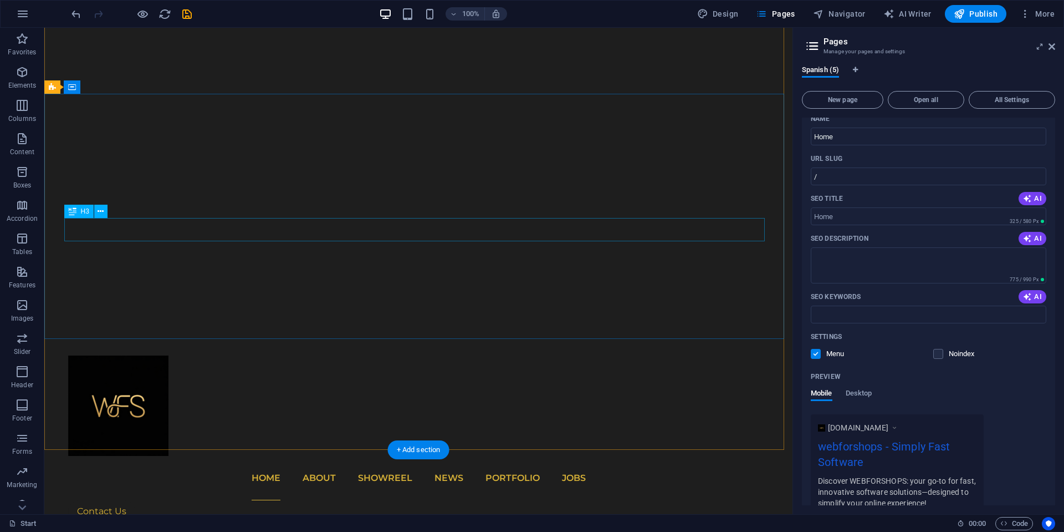
scroll to position [0, 0]
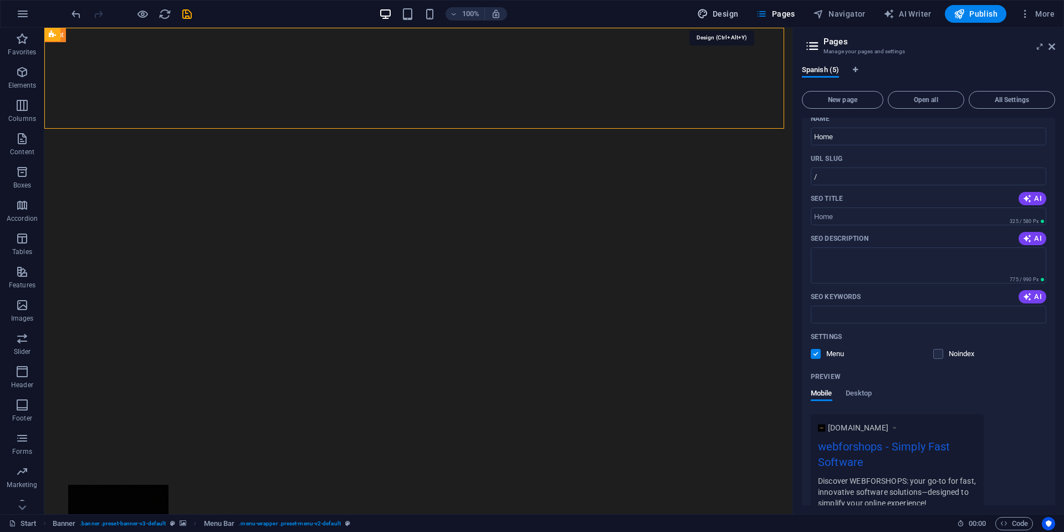
click at [726, 15] on span "Design" at bounding box center [718, 13] width 42 height 11
select select "600"
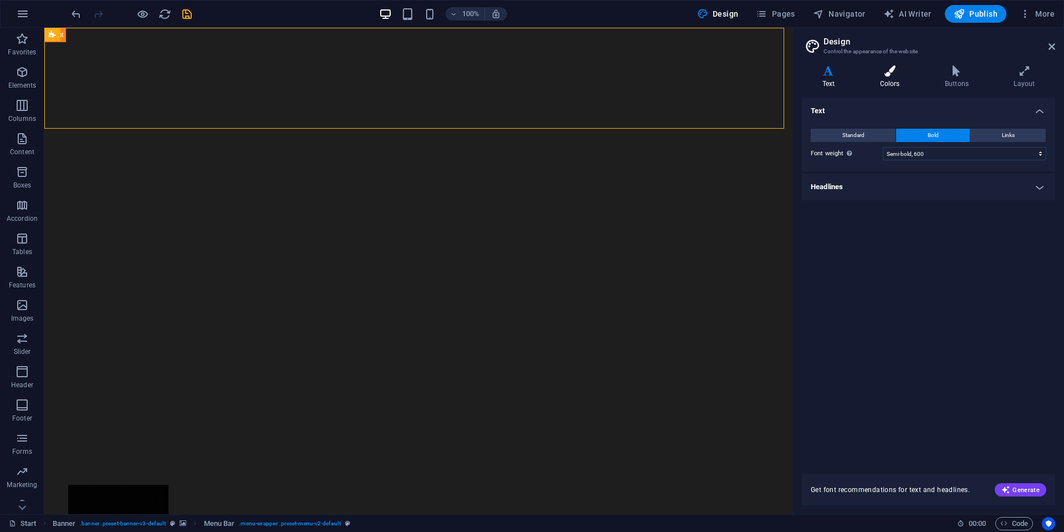
click at [890, 80] on h4 "Colors" at bounding box center [892, 76] width 65 height 23
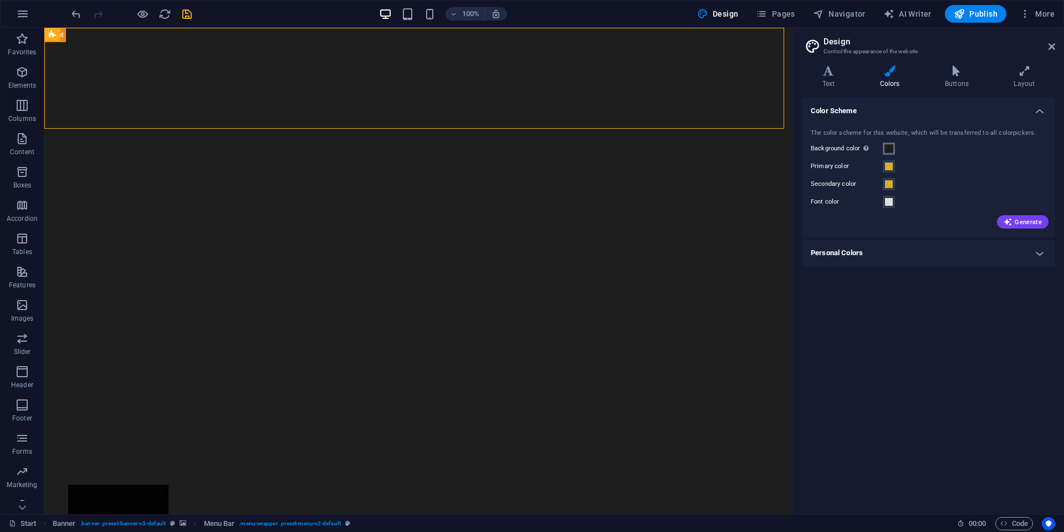
click at [891, 150] on span at bounding box center [889, 148] width 9 height 9
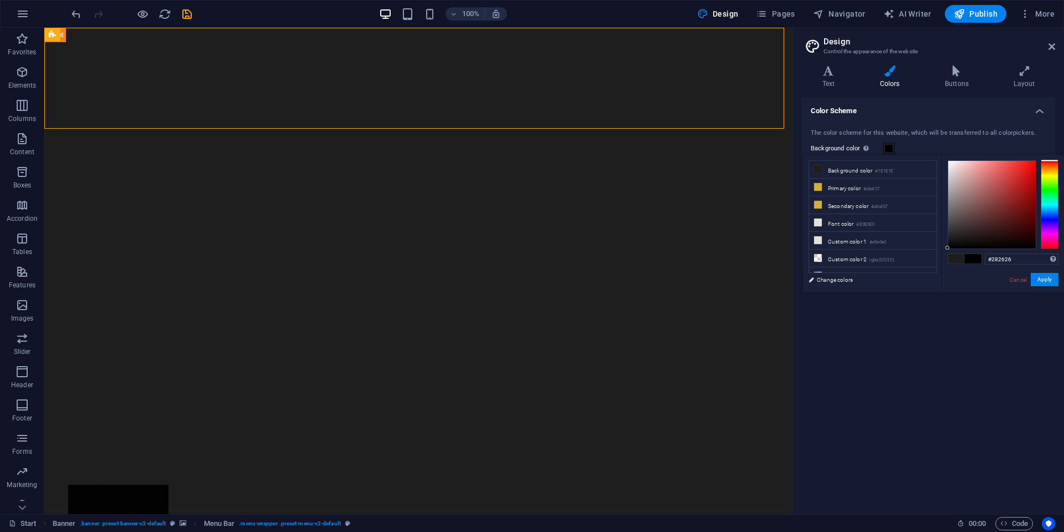
type input "#000000"
drag, startPoint x: 945, startPoint y: 256, endPoint x: 939, endPoint y: 264, distance: 10.0
click at [939, 264] on div "less Background color #1E1E1E Primary color #d4af37 Secondary color #d4af37 Fon…" at bounding box center [933, 223] width 261 height 137
click at [1047, 282] on button "Apply" at bounding box center [1045, 279] width 28 height 13
click at [1050, 278] on div "Color Scheme The color scheme for this website, which will be transferred to al…" at bounding box center [928, 301] width 253 height 407
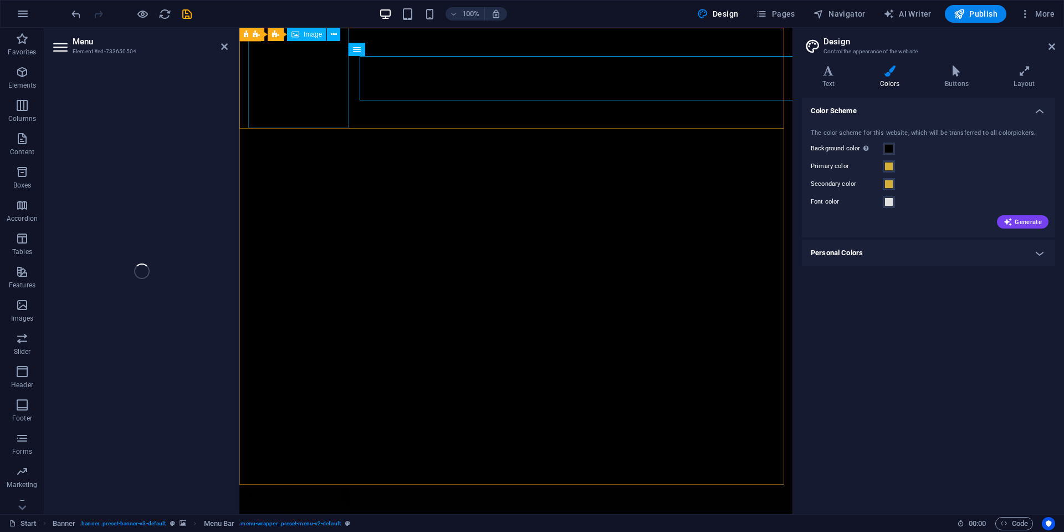
select select
select select "1"
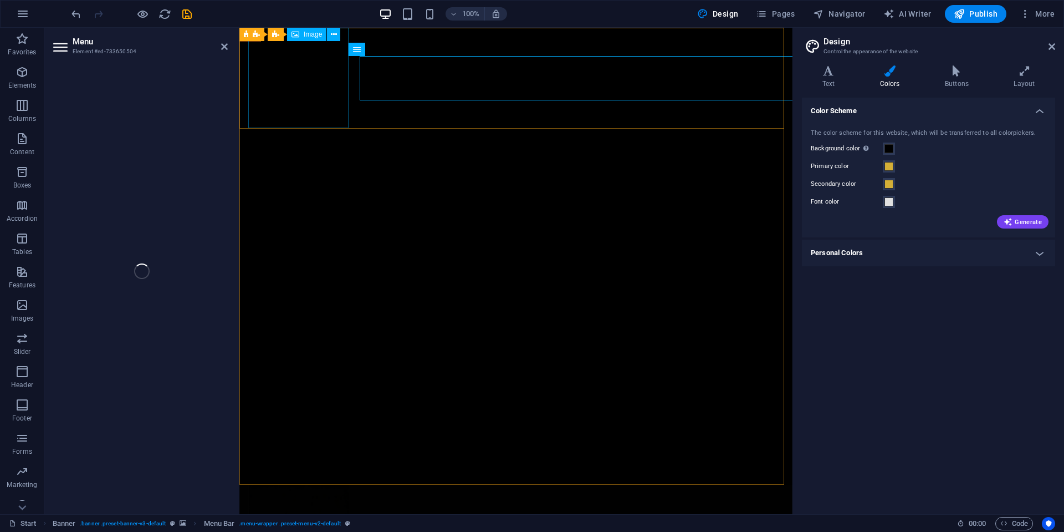
select select
select select "2"
select select
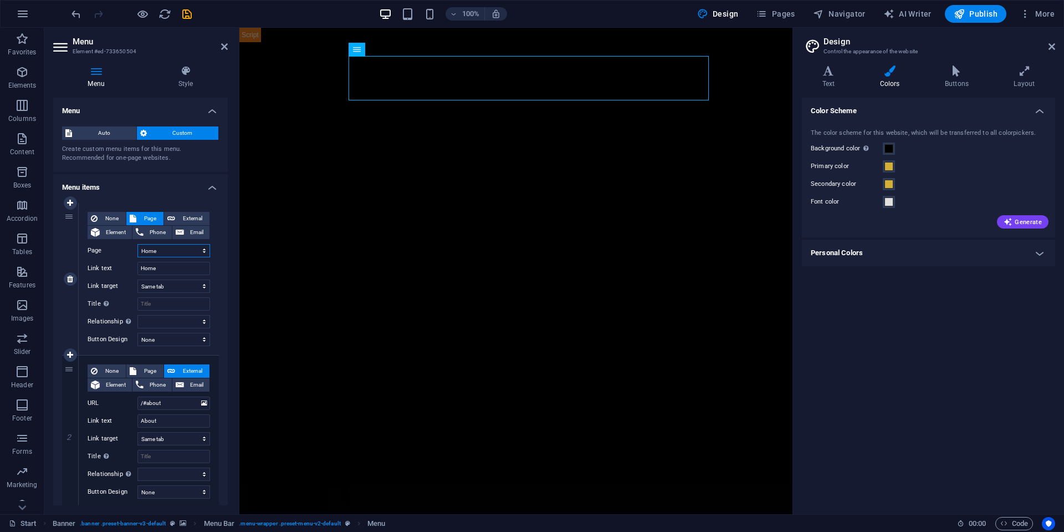
click at [174, 246] on select "Home Portfolio Jobs Legal Notice Privacy" at bounding box center [173, 250] width 73 height 13
click at [178, 252] on select "Home Portfolio Jobs Legal Notice Privacy" at bounding box center [173, 250] width 73 height 13
click at [171, 274] on input "Home" at bounding box center [173, 268] width 73 height 13
click at [178, 272] on input "Home" at bounding box center [173, 268] width 73 height 13
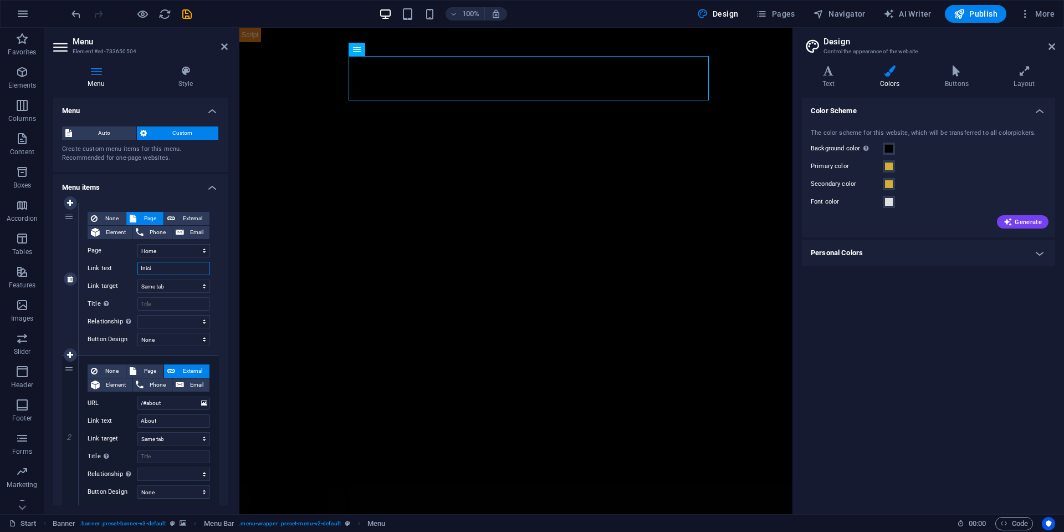
type input "Inicio"
select select
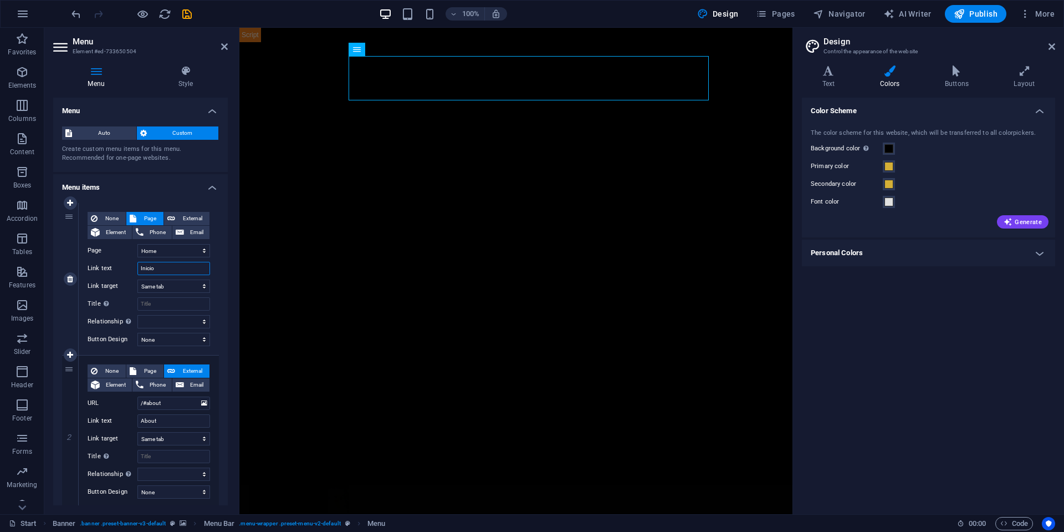
select select
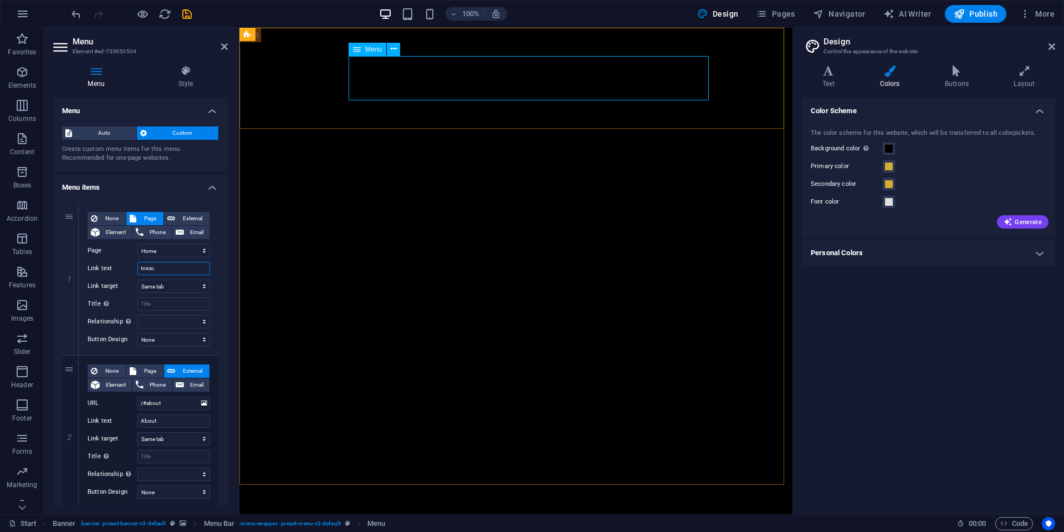
type input "Inicio"
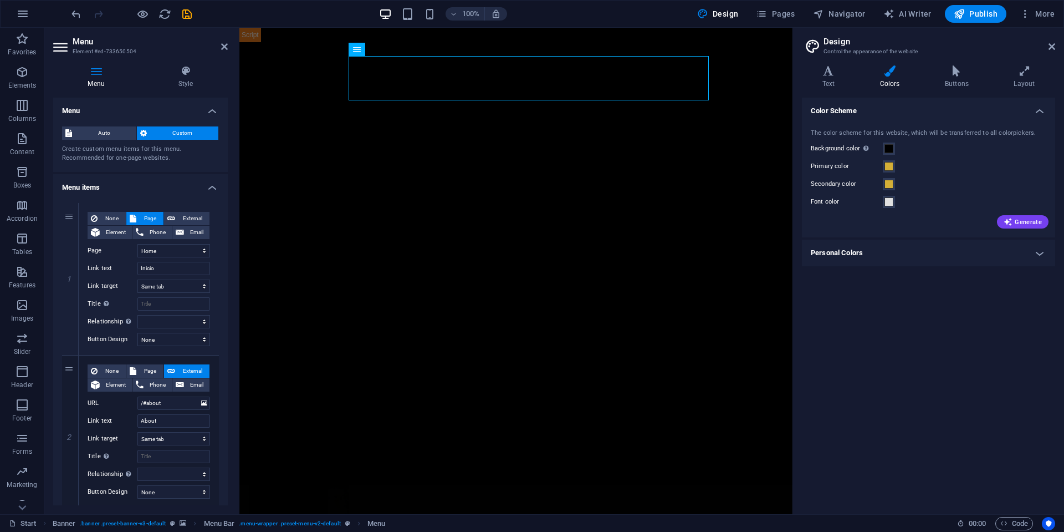
click at [160, 188] on h4 "Menu items" at bounding box center [140, 184] width 175 height 20
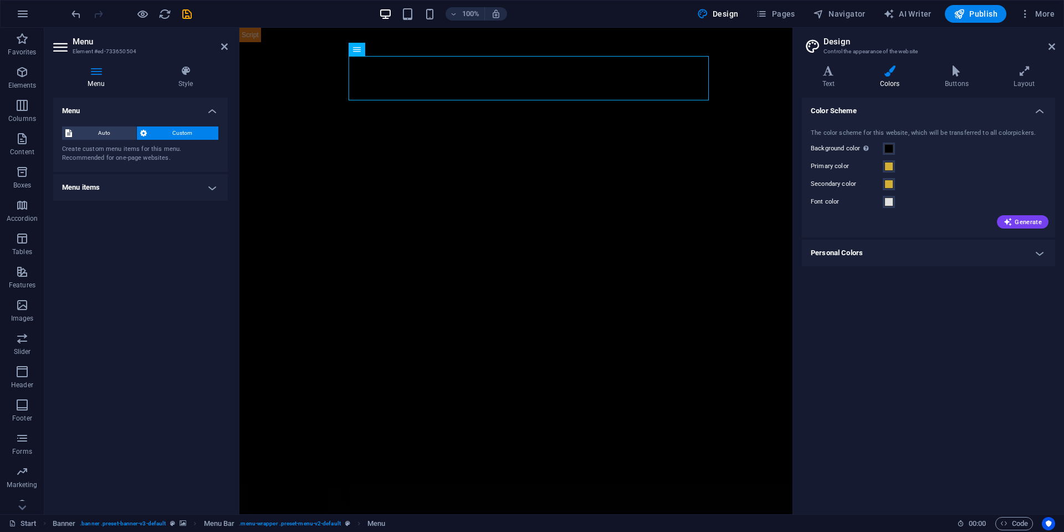
click at [197, 188] on h4 "Menu items" at bounding box center [140, 187] width 175 height 27
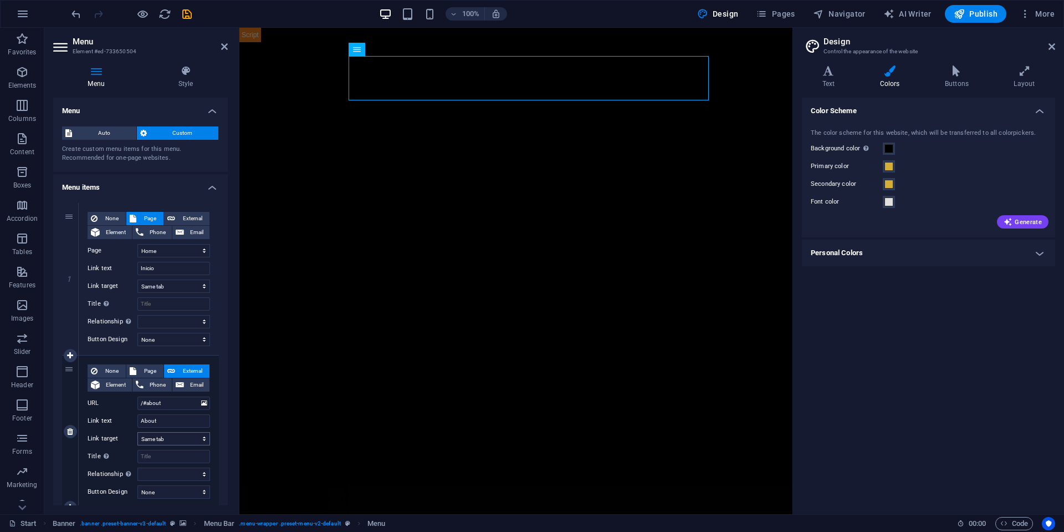
scroll to position [133, 0]
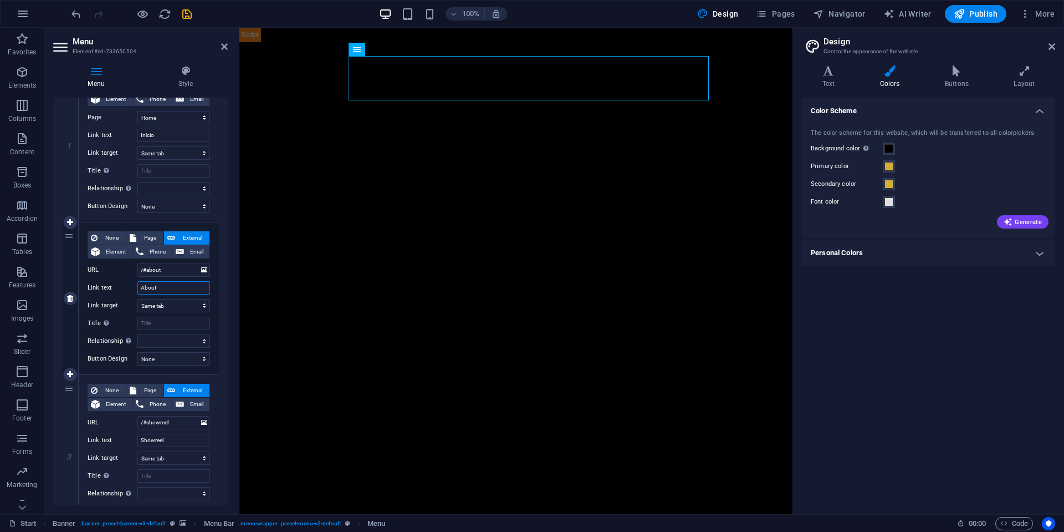
click at [167, 287] on input "About" at bounding box center [173, 287] width 73 height 13
click at [166, 285] on input "About" at bounding box center [173, 287] width 73 height 13
type input "Sobre nosotros"
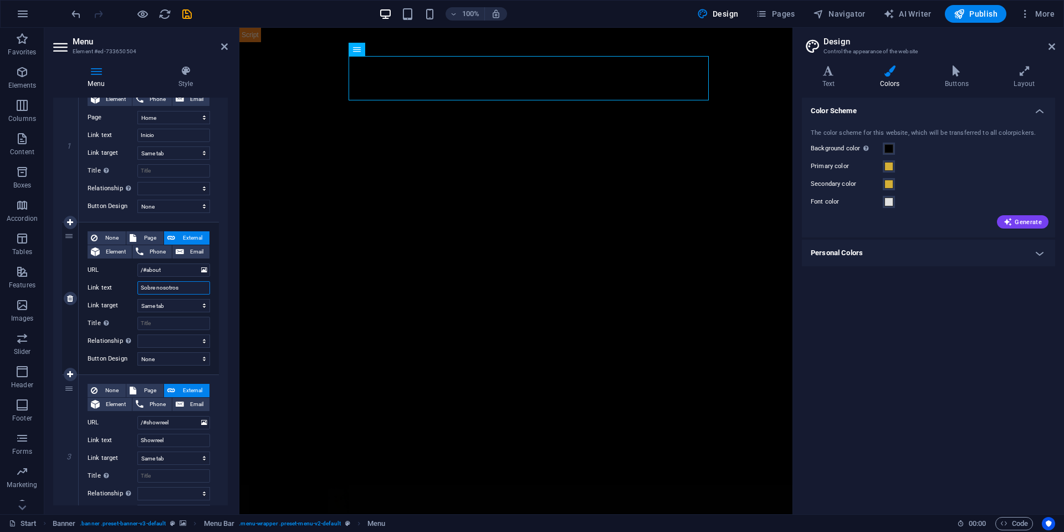
select select
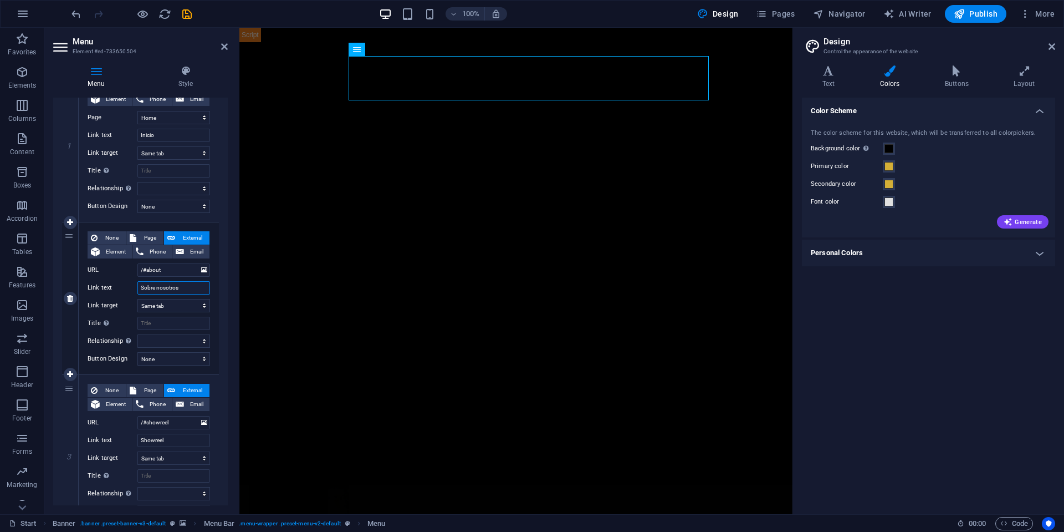
select select
type input "Sobre nosotros"
click at [169, 439] on input "Showreel" at bounding box center [173, 440] width 73 height 13
type input "Presentació"
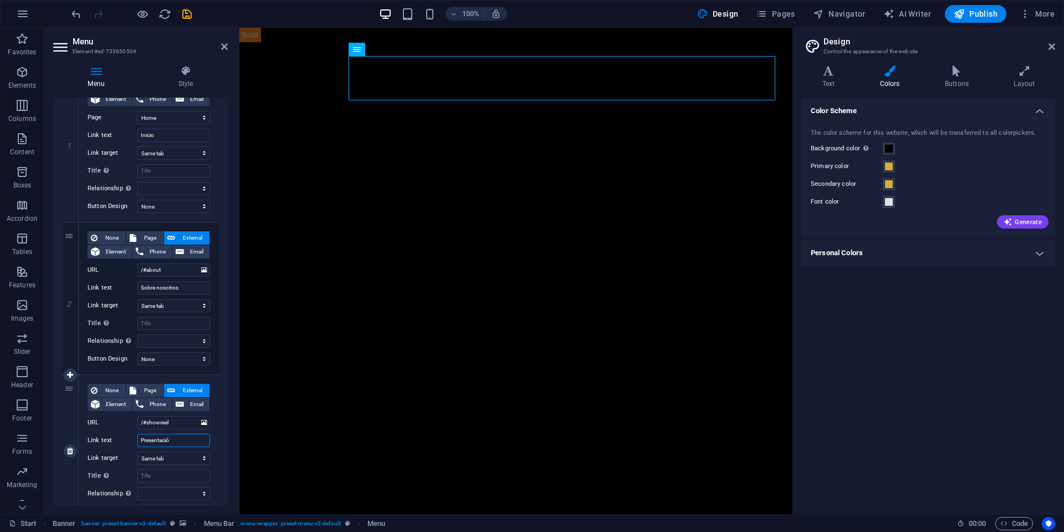
select select
type input "Presentación"
select select
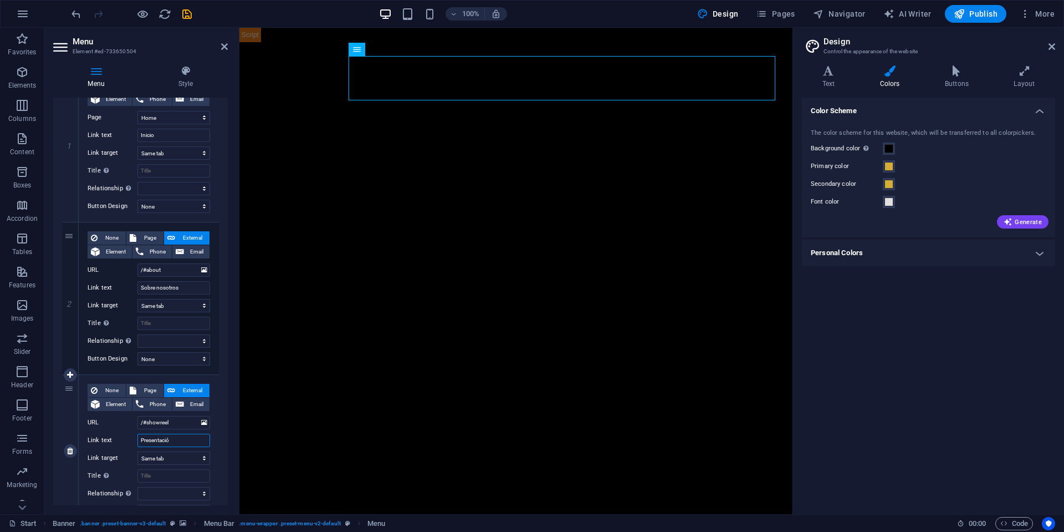
select select
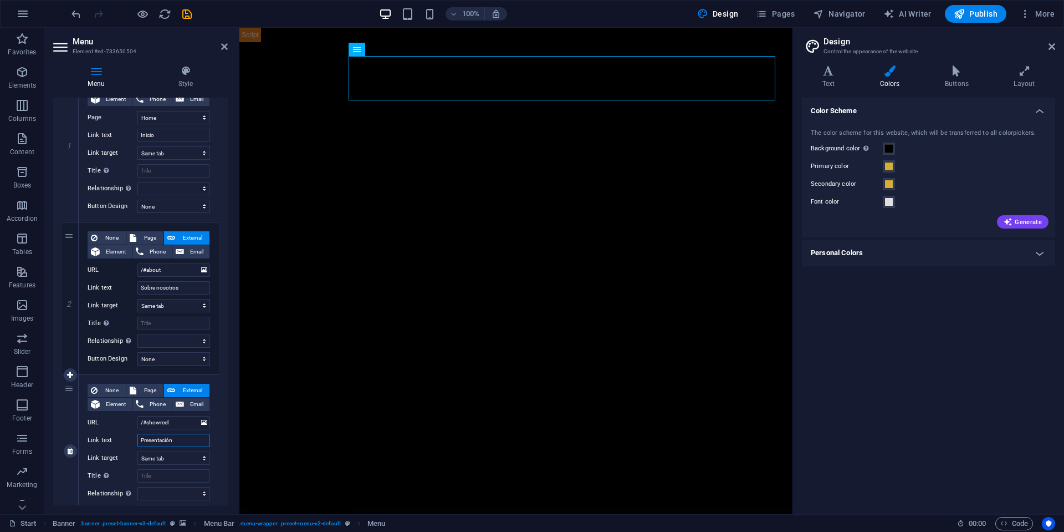
select select
type input "Presentación"
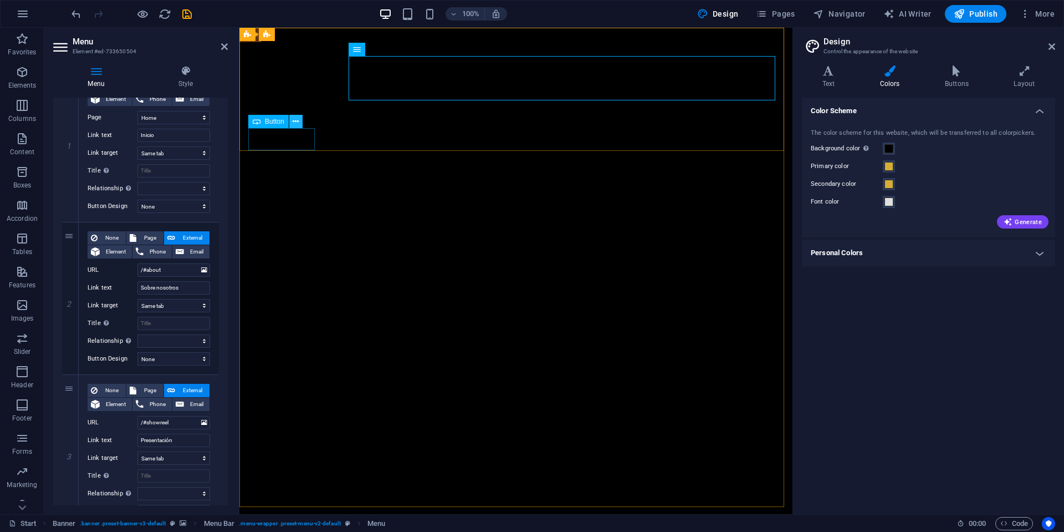
click at [299, 120] on button at bounding box center [295, 121] width 13 height 13
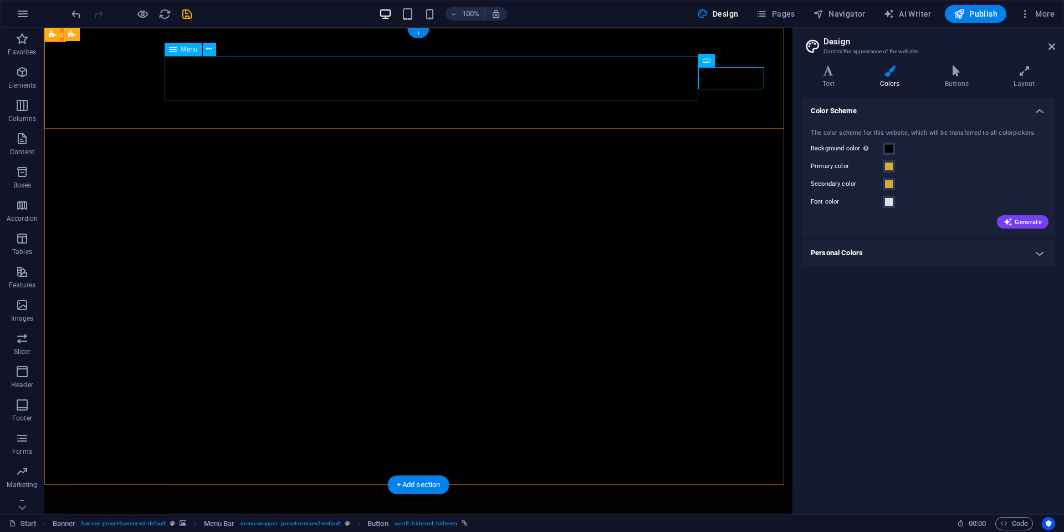
select select
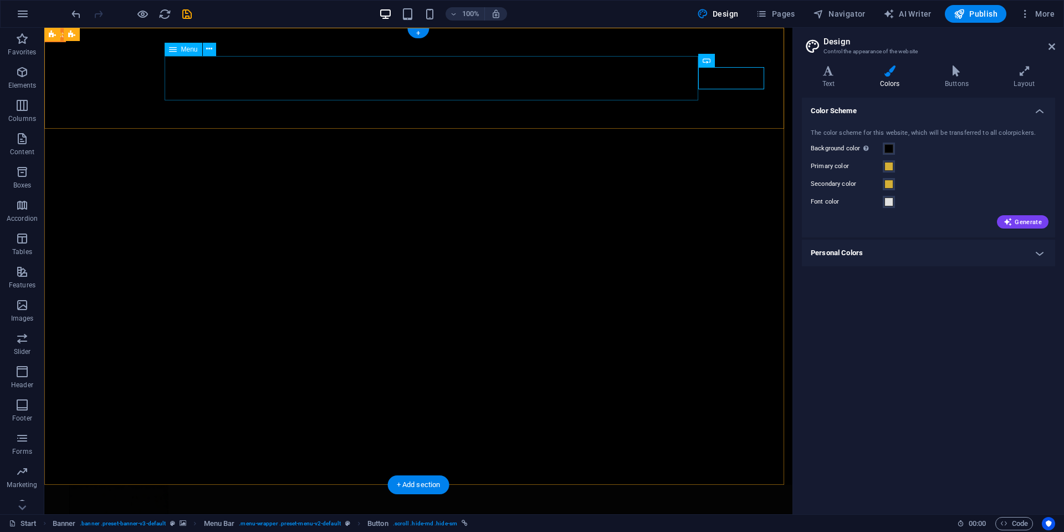
select select
select select "1"
select select
select select "2"
select select
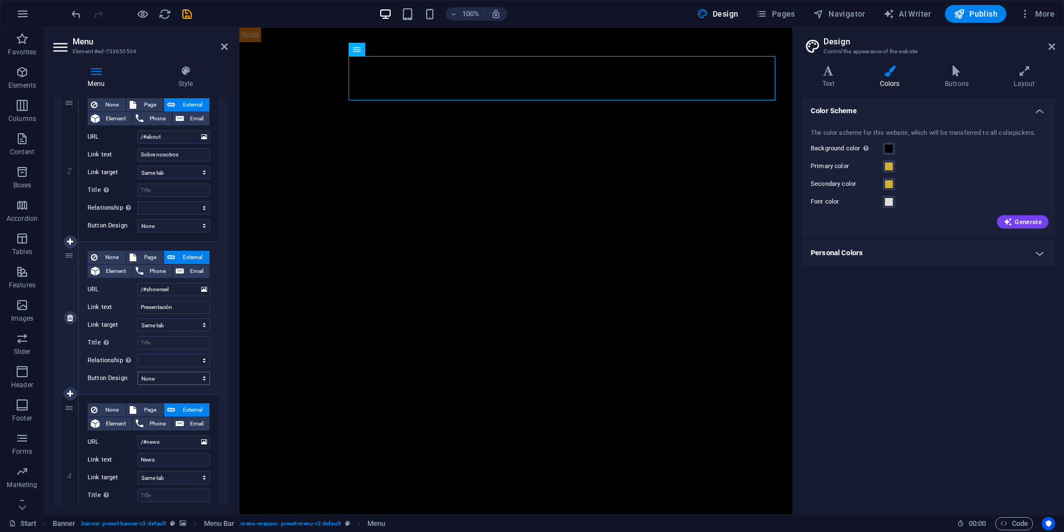
scroll to position [399, 0]
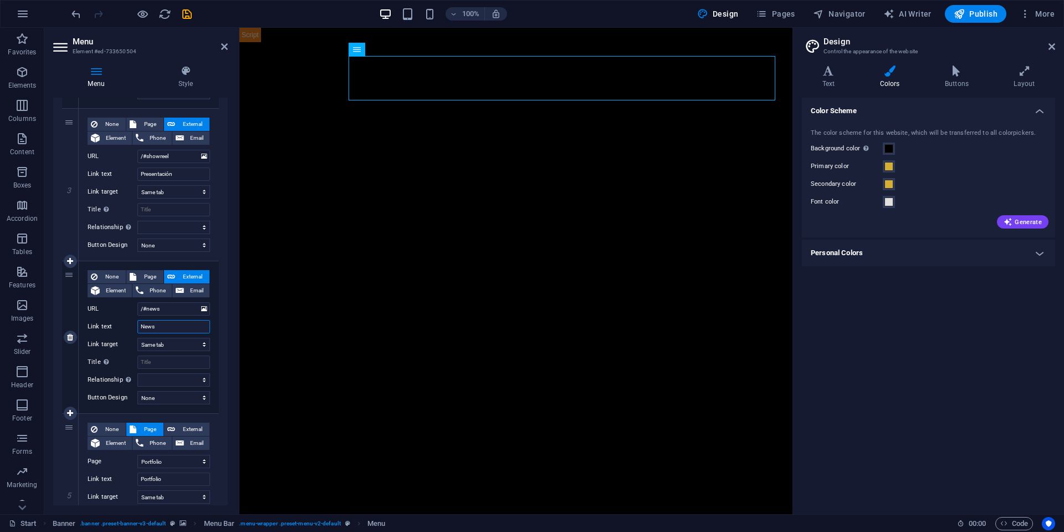
click at [179, 328] on input "News" at bounding box center [173, 326] width 73 height 13
click at [179, 327] on input "News" at bounding box center [173, 326] width 73 height 13
type input "Noticias"
select select
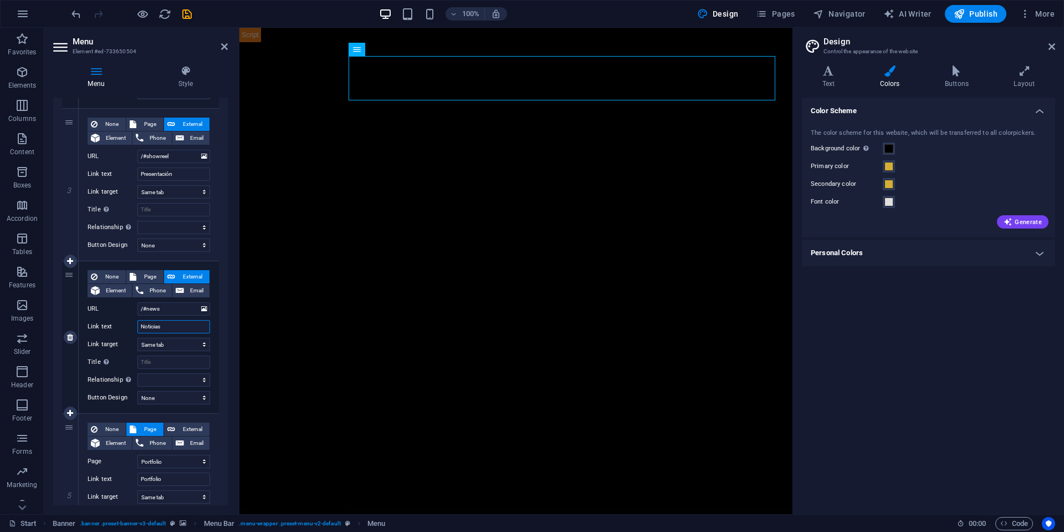
select select
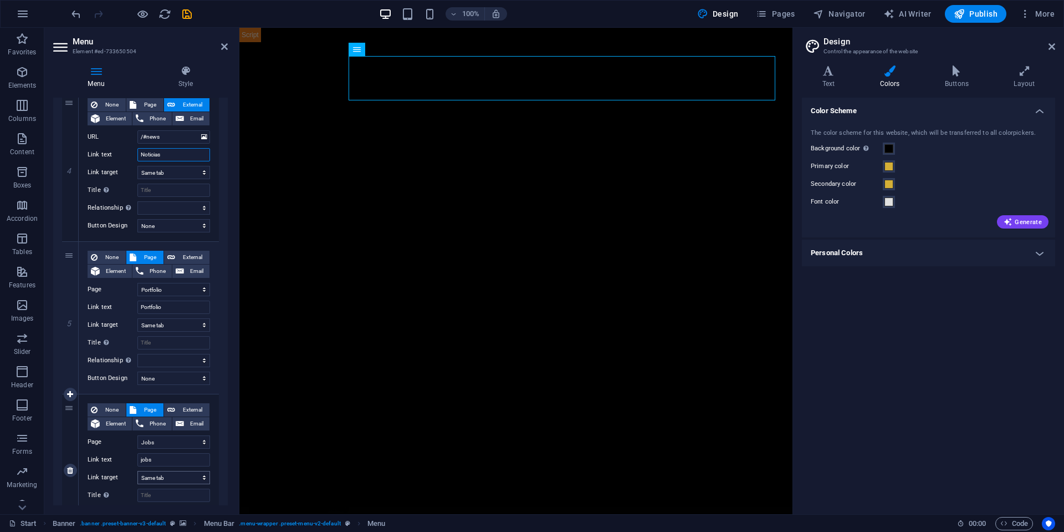
scroll to position [643, 0]
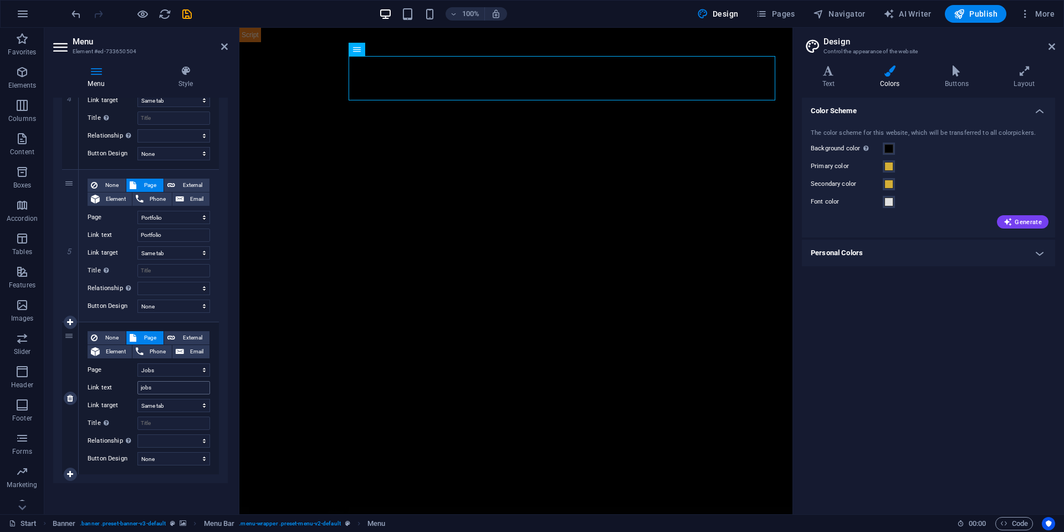
type input "Noticias"
click at [164, 385] on input "jobs" at bounding box center [173, 387] width 73 height 13
click at [164, 384] on input "jobs" at bounding box center [173, 387] width 73 height 13
type input "Trabajos"
select select
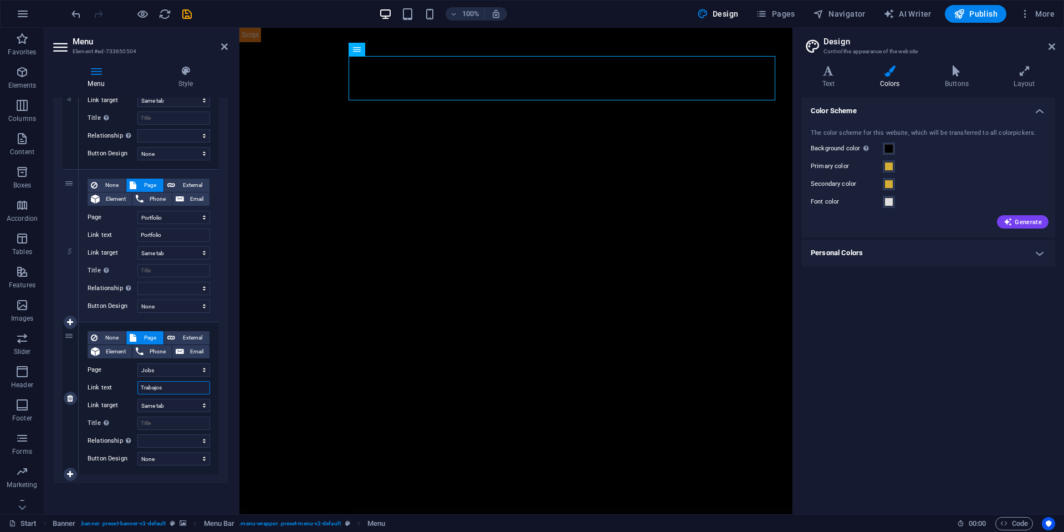
select select
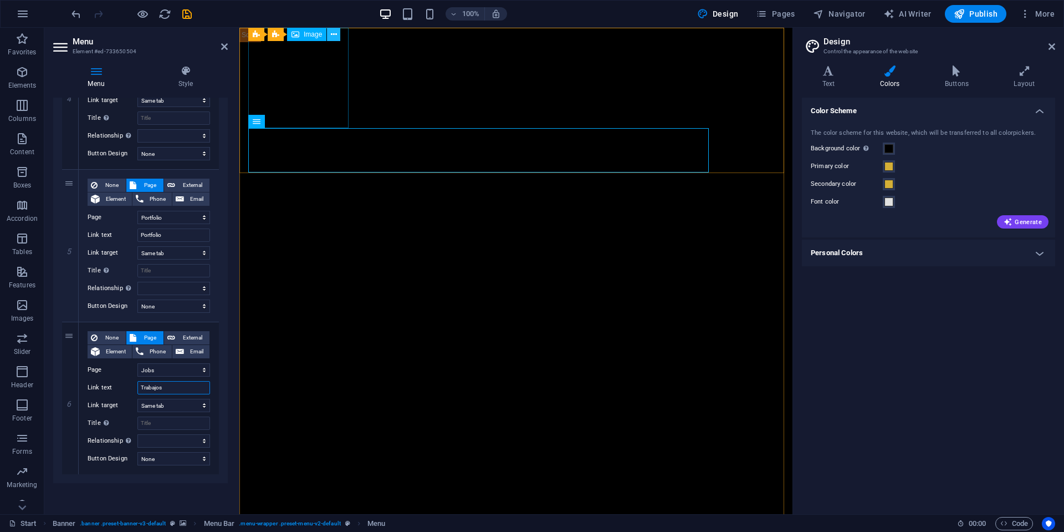
type input "Trabajos"
click at [331, 38] on icon at bounding box center [334, 35] width 6 height 12
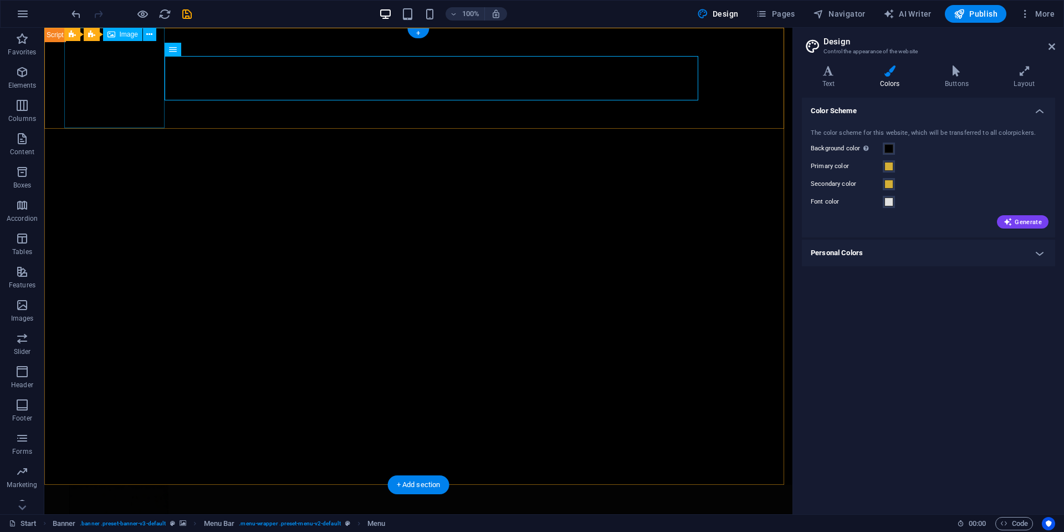
click at [86, 485] on figure at bounding box center [418, 535] width 701 height 100
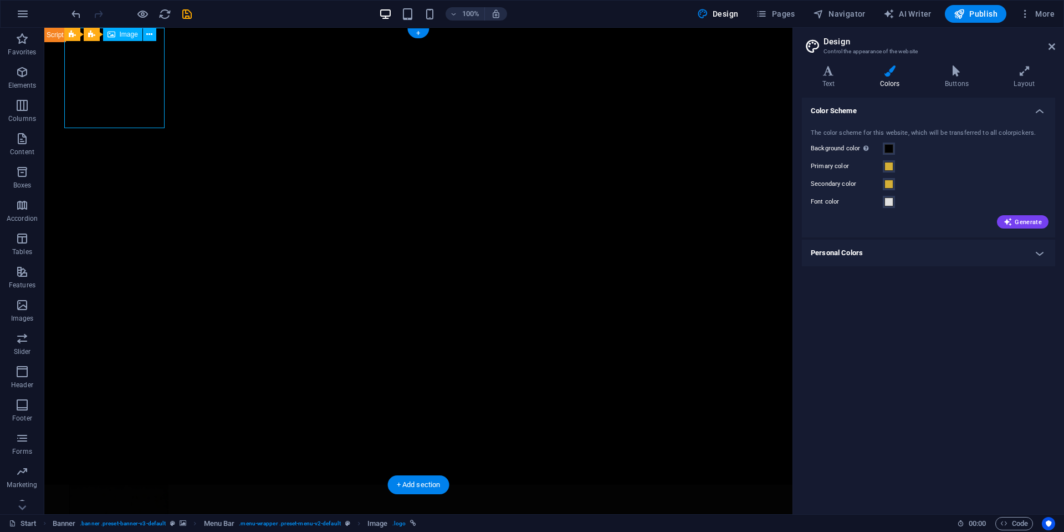
click at [98, 485] on figure at bounding box center [418, 535] width 701 height 100
select select "px"
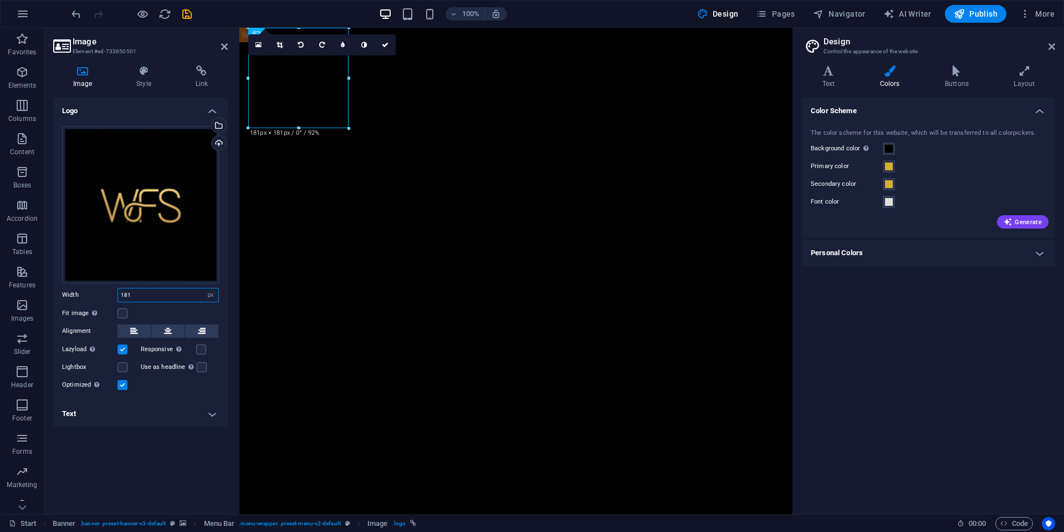
click at [152, 293] on input "181" at bounding box center [168, 294] width 100 height 13
type input "64"
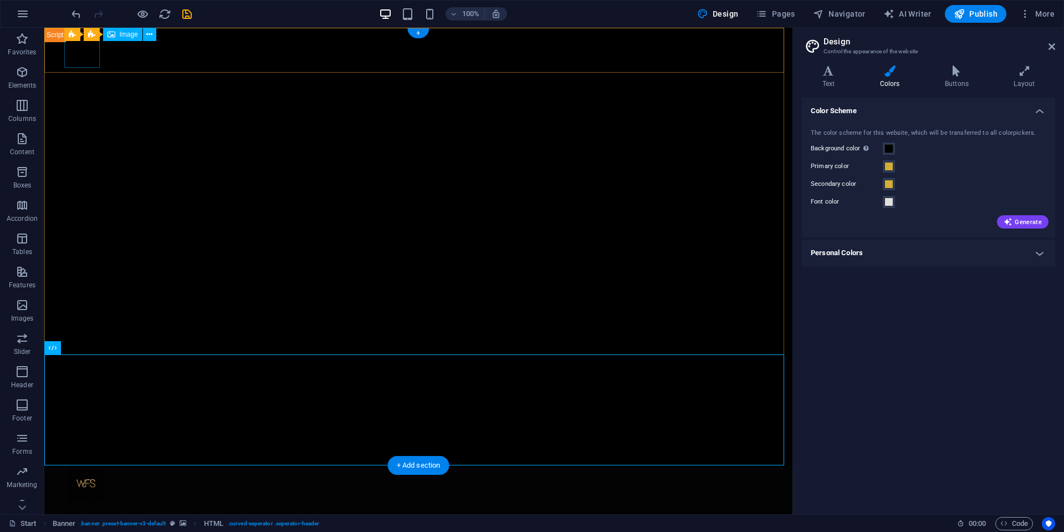
click at [94, 465] on figure at bounding box center [418, 482] width 701 height 35
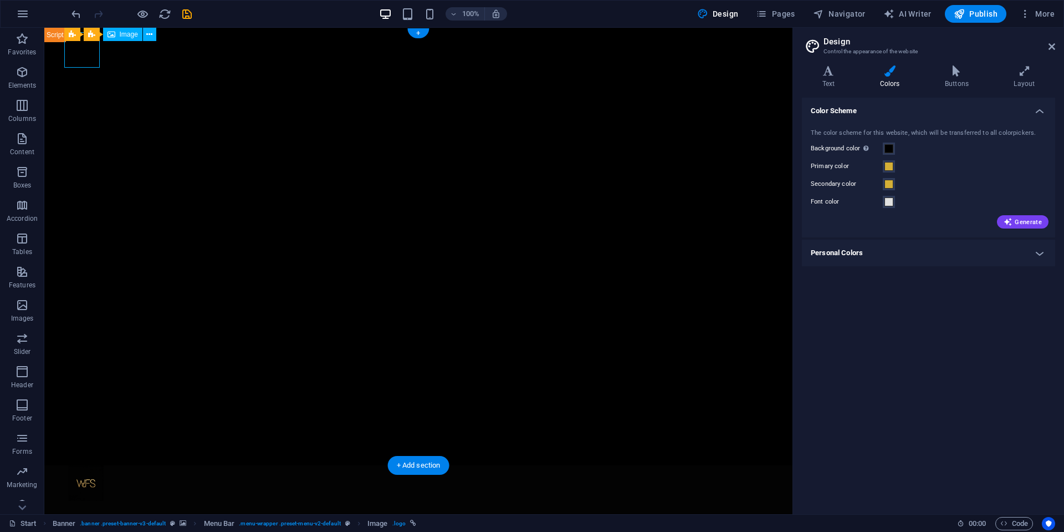
click at [94, 465] on figure at bounding box center [418, 482] width 701 height 35
select select "px"
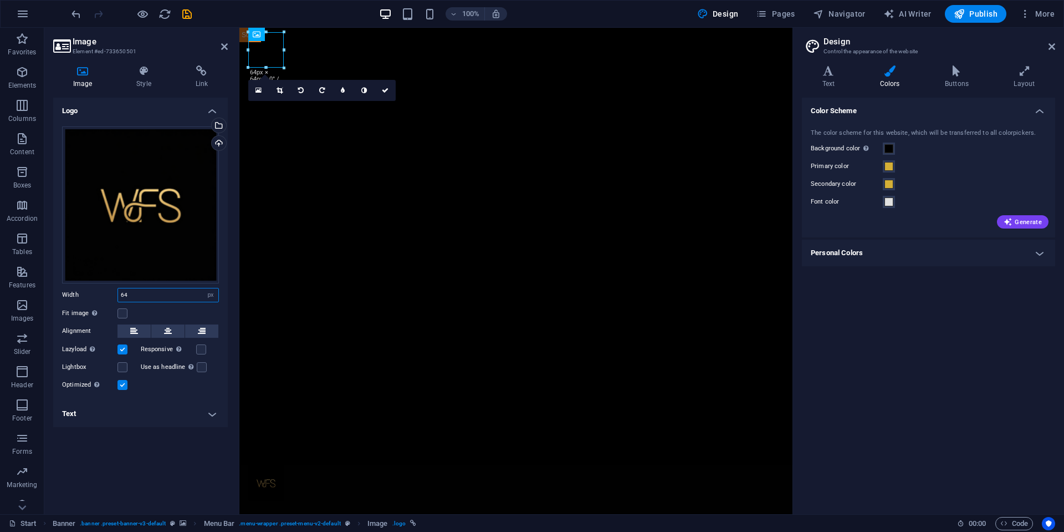
click at [137, 293] on input "64" at bounding box center [168, 294] width 100 height 13
click at [171, 414] on h4 "Text" at bounding box center [140, 413] width 175 height 27
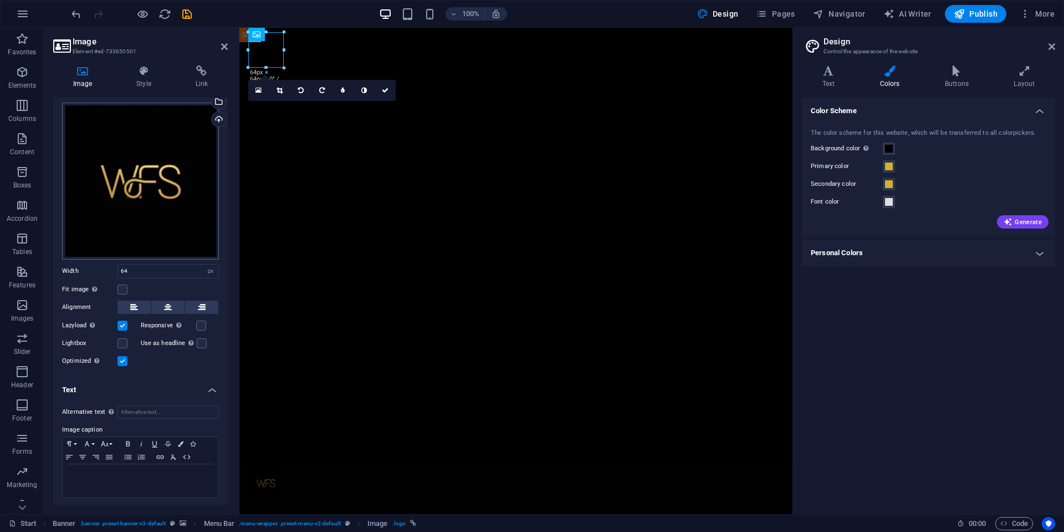
scroll to position [0, 0]
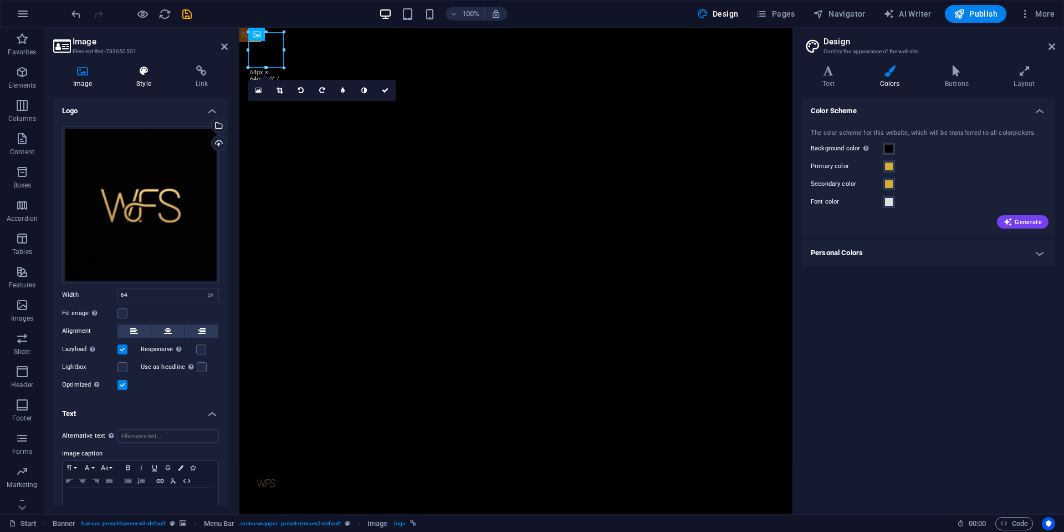
click at [150, 72] on icon at bounding box center [143, 70] width 54 height 11
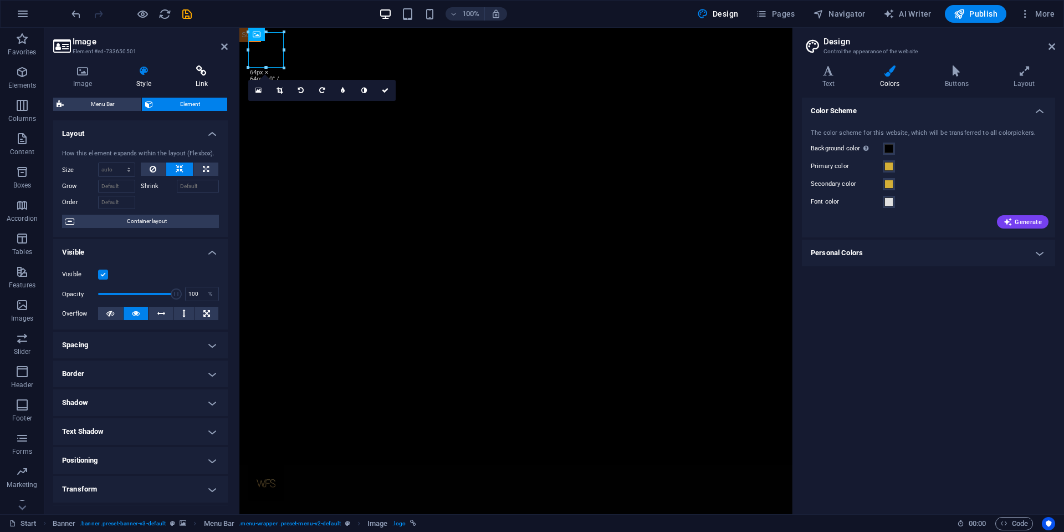
click at [210, 81] on h4 "Link" at bounding box center [202, 76] width 52 height 23
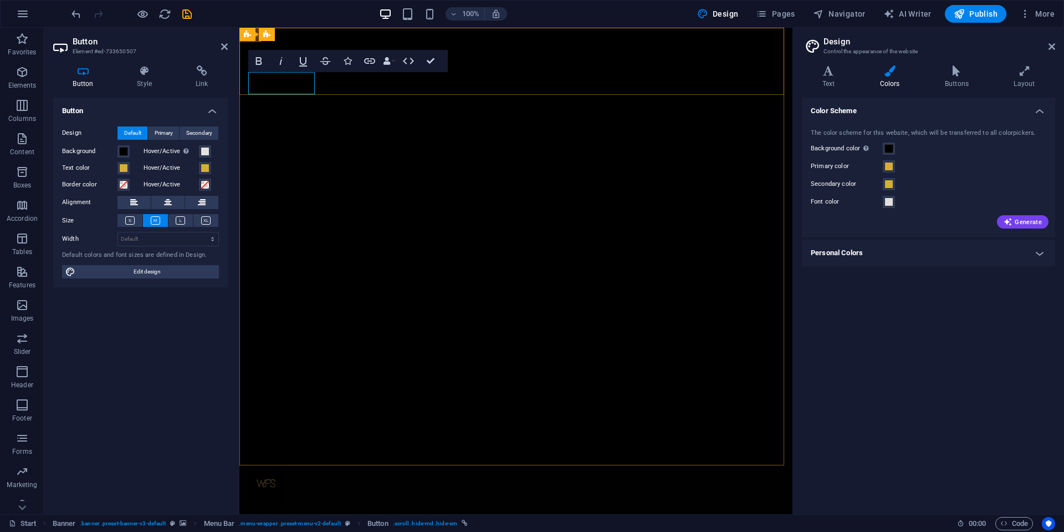
click at [153, 421] on div "Button Design Default Primary Secondary Background Hover/Active Switch to previ…" at bounding box center [140, 301] width 175 height 407
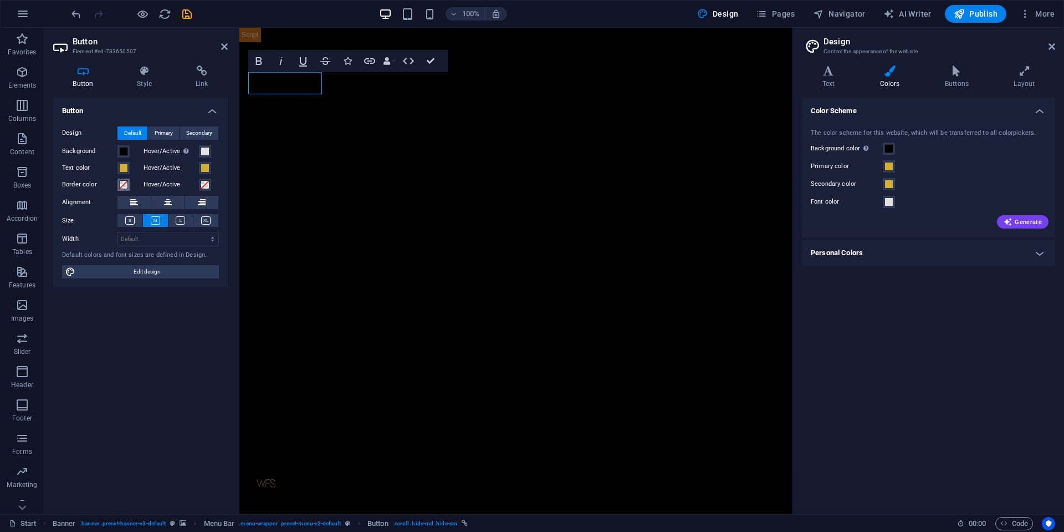
click at [125, 181] on span at bounding box center [123, 184] width 9 height 9
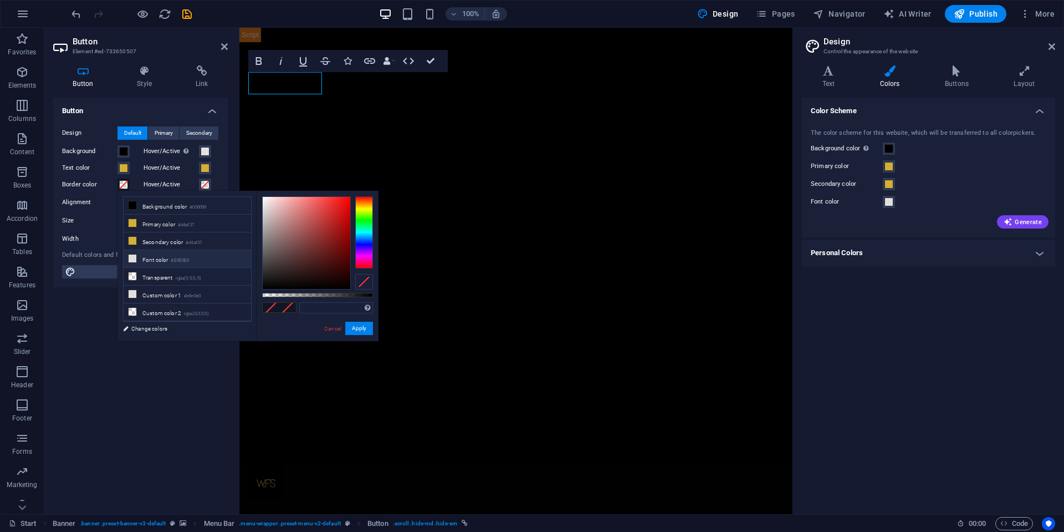
click at [191, 266] on li "Font color #E0E0E0" at bounding box center [188, 259] width 128 height 18
type input "#e0e0e0"
click at [131, 399] on div "Button Design Default Primary Secondary Background Hover/Active Switch to previ…" at bounding box center [140, 301] width 175 height 407
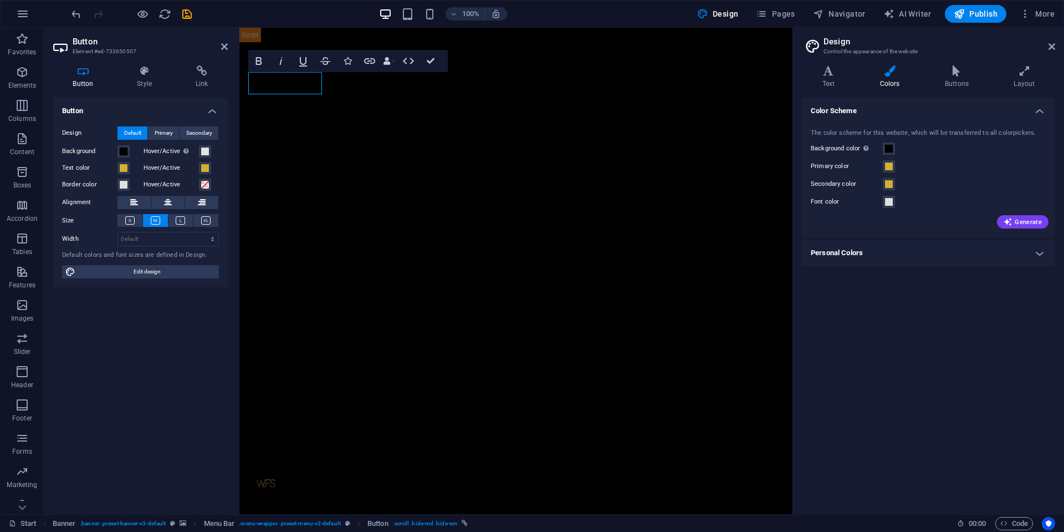
click at [146, 393] on div "Button Design Default Primary Secondary Background Hover/Active Switch to previ…" at bounding box center [140, 301] width 175 height 407
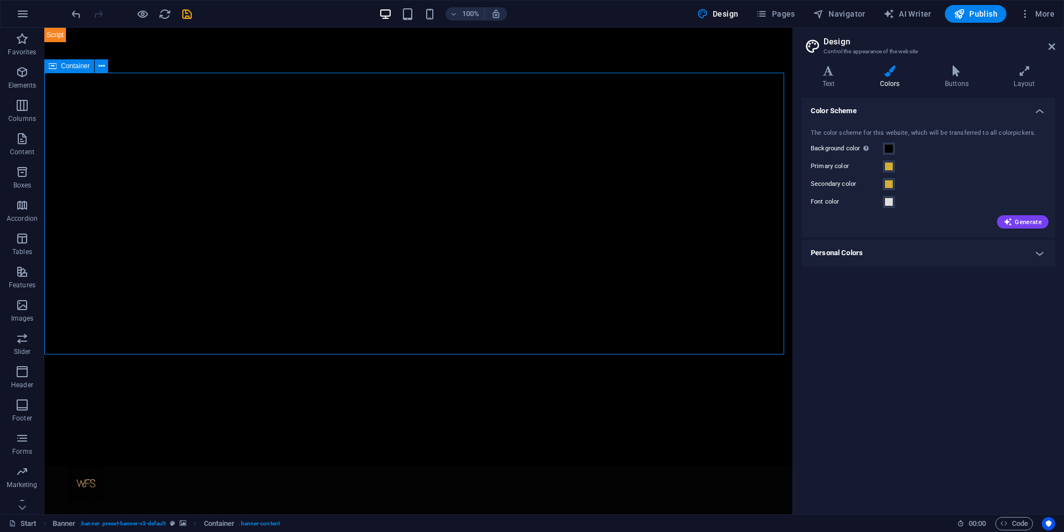
click at [929, 368] on div "Color Scheme The color scheme for this website, which will be transferred to al…" at bounding box center [928, 301] width 253 height 407
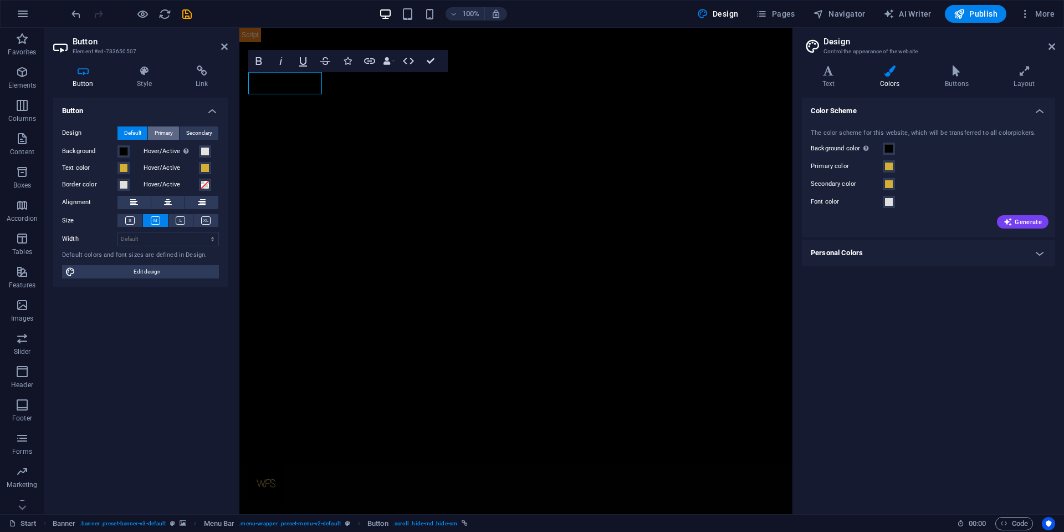
click at [171, 136] on span "Primary" at bounding box center [164, 132] width 18 height 13
click at [200, 137] on span "Secondary" at bounding box center [199, 132] width 26 height 13
click at [137, 135] on span "Default" at bounding box center [132, 132] width 17 height 13
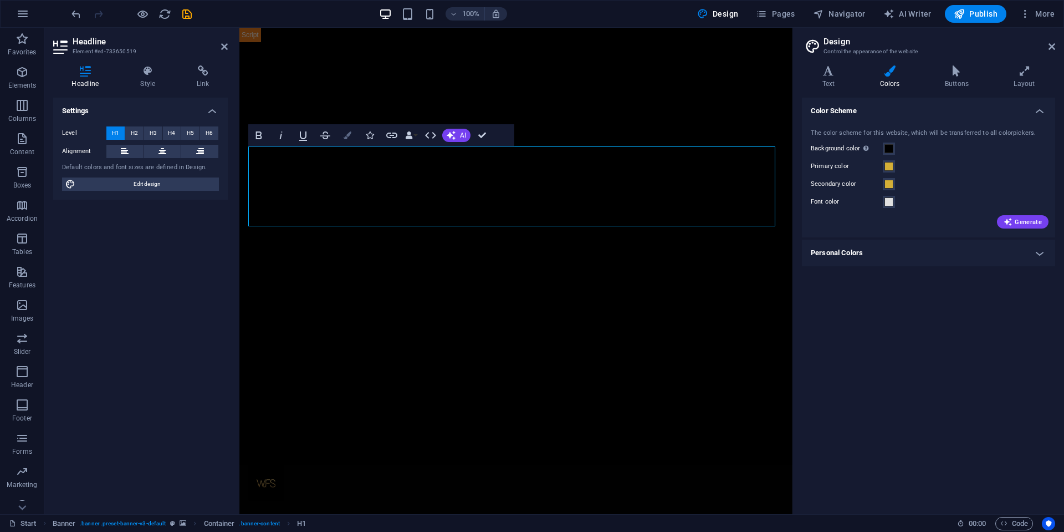
click at [354, 137] on button "Colors" at bounding box center [347, 135] width 21 height 22
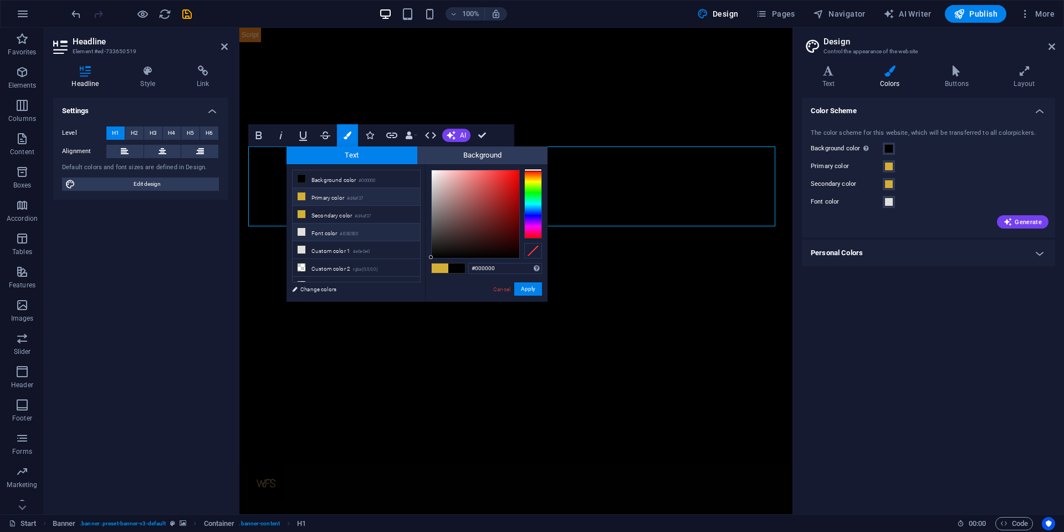
click at [360, 231] on li "Font color #E0E0E0" at bounding box center [357, 232] width 128 height 18
click at [536, 287] on button "Apply" at bounding box center [528, 288] width 28 height 13
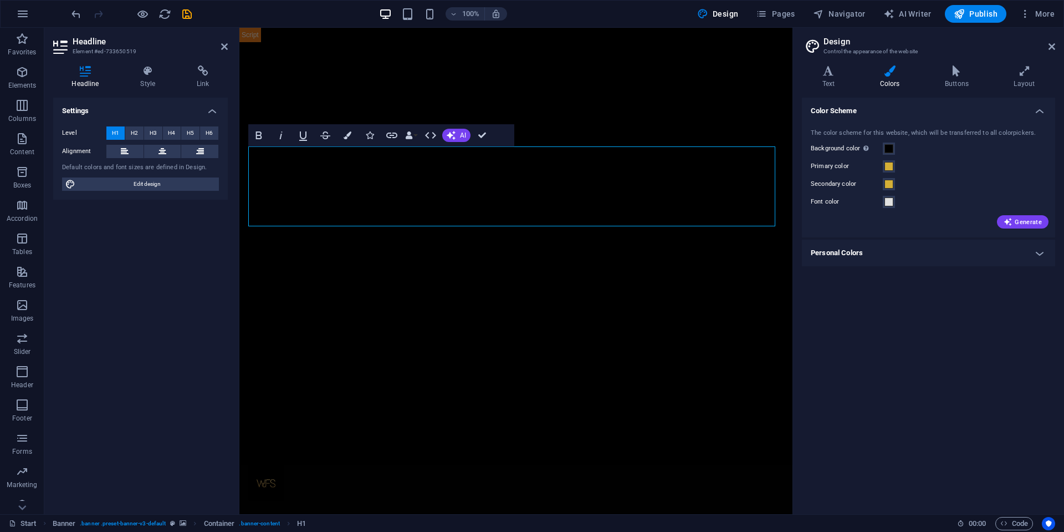
click at [966, 324] on div "Color Scheme The color scheme for this website, which will be transferred to al…" at bounding box center [928, 301] width 253 height 407
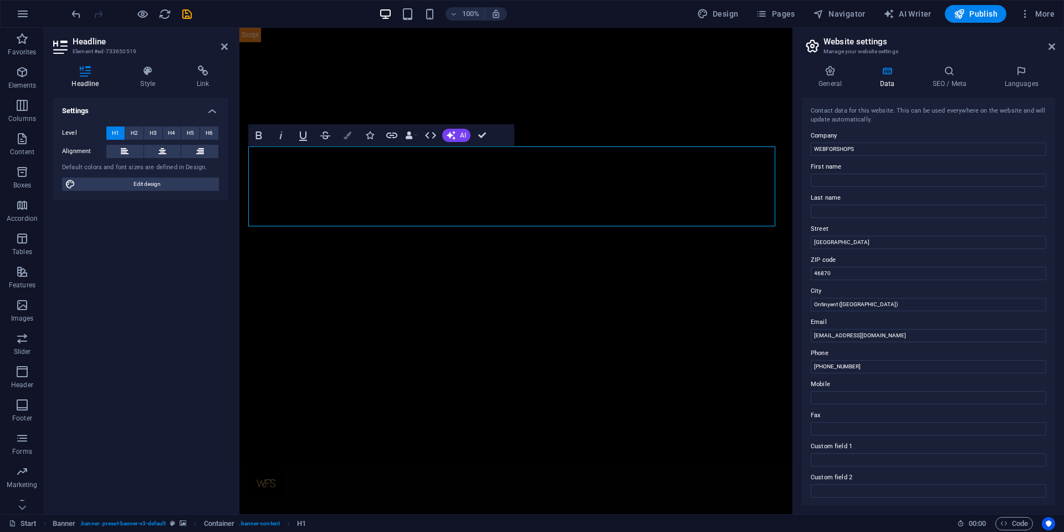
click at [351, 139] on icon "button" at bounding box center [348, 135] width 8 height 8
type input "#000000"
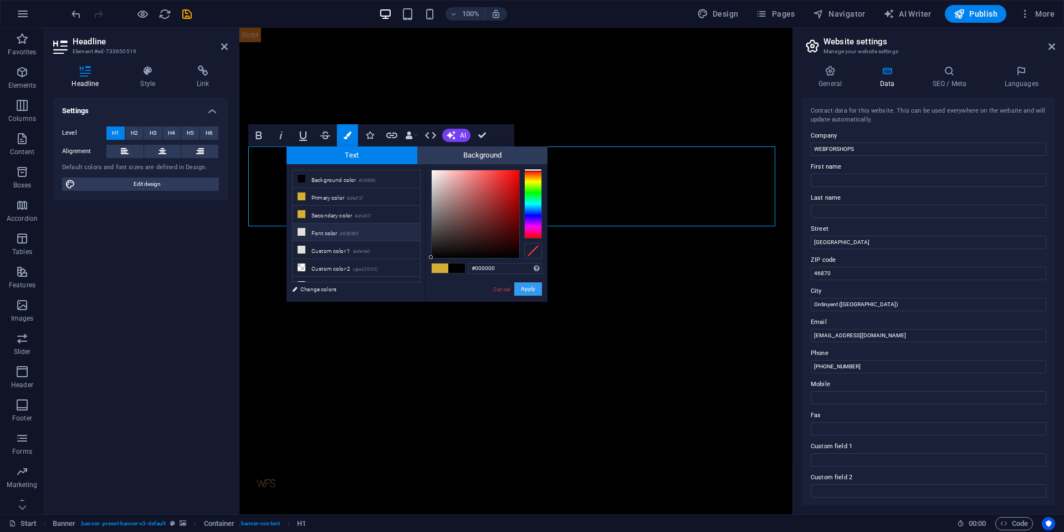
click at [531, 291] on button "Apply" at bounding box center [528, 288] width 28 height 13
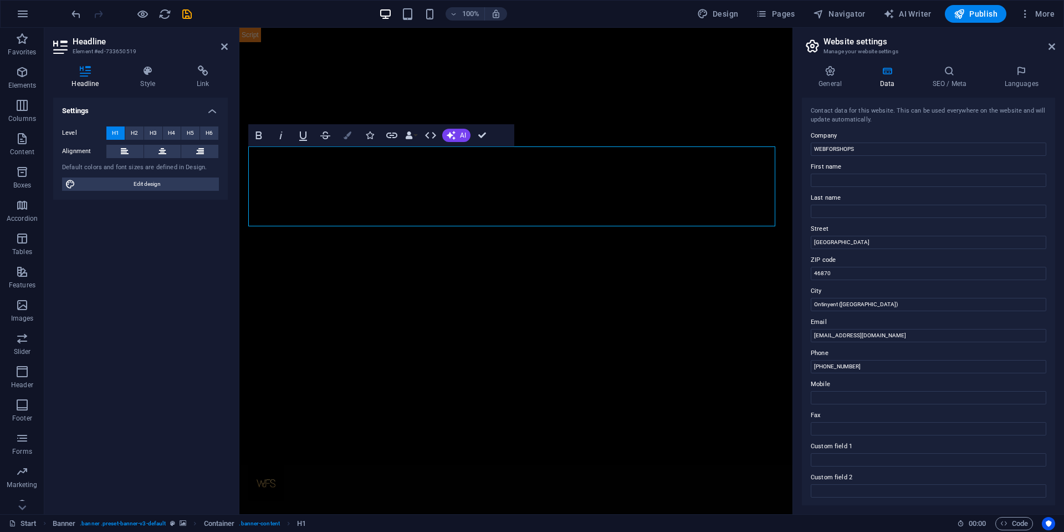
click at [348, 140] on button "Colors" at bounding box center [347, 135] width 21 height 22
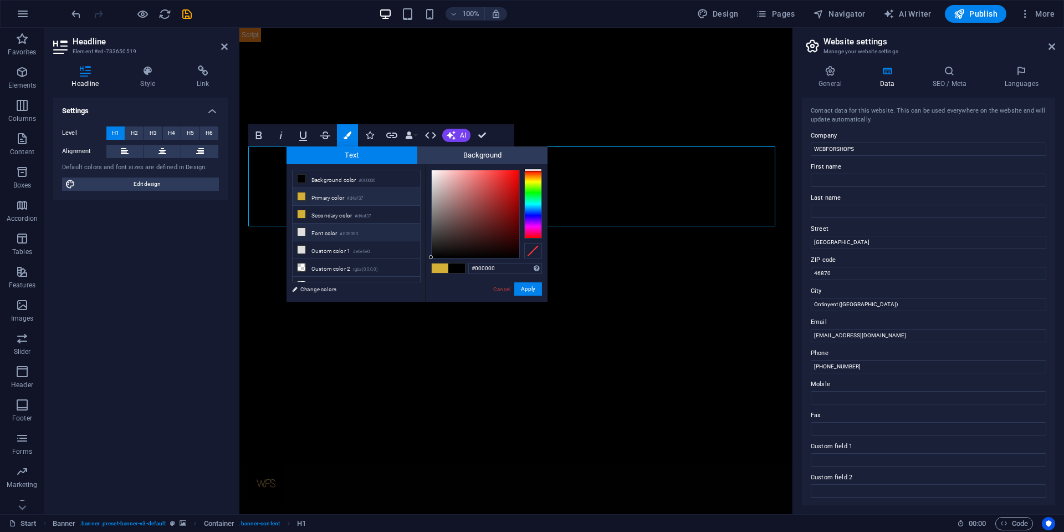
click at [350, 233] on small "#E0E0E0" at bounding box center [349, 234] width 18 height 8
type input "#e0e0e0"
drag, startPoint x: 532, startPoint y: 288, endPoint x: 293, endPoint y: 261, distance: 241.1
click at [532, 288] on button "Apply" at bounding box center [528, 288] width 28 height 13
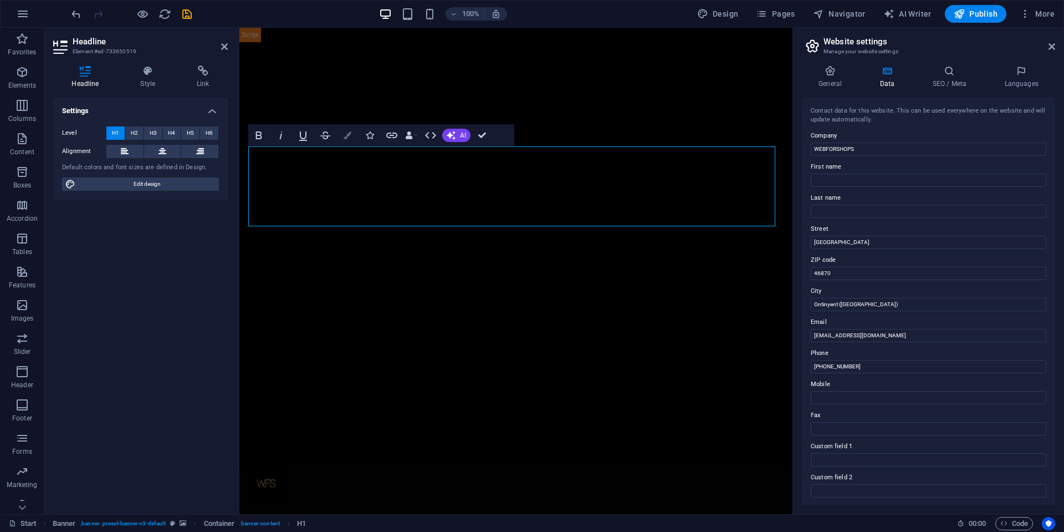
click at [343, 137] on button "Colors" at bounding box center [347, 135] width 21 height 22
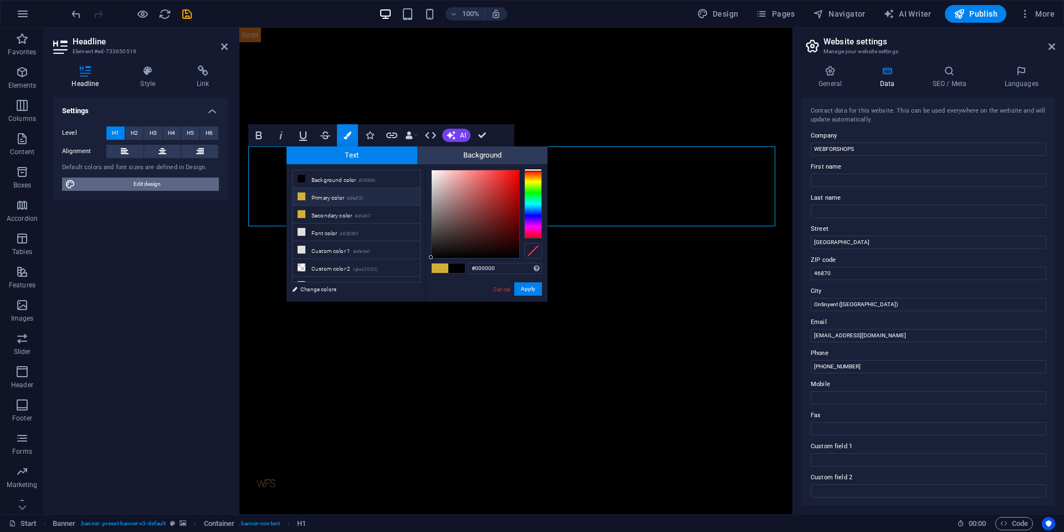
click at [182, 186] on span "Edit design" at bounding box center [147, 183] width 137 height 13
select select "600"
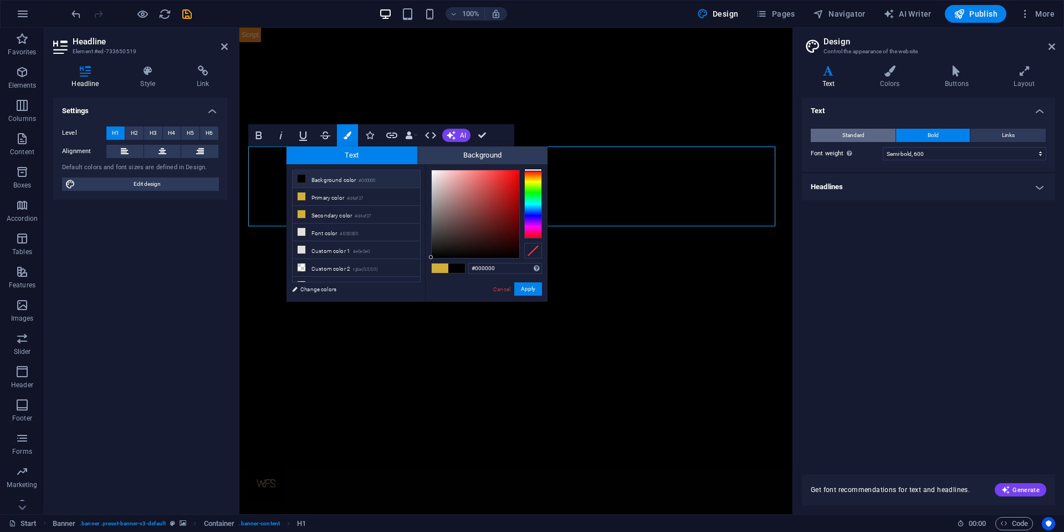
click at [850, 137] on span "Standard" at bounding box center [854, 135] width 22 height 13
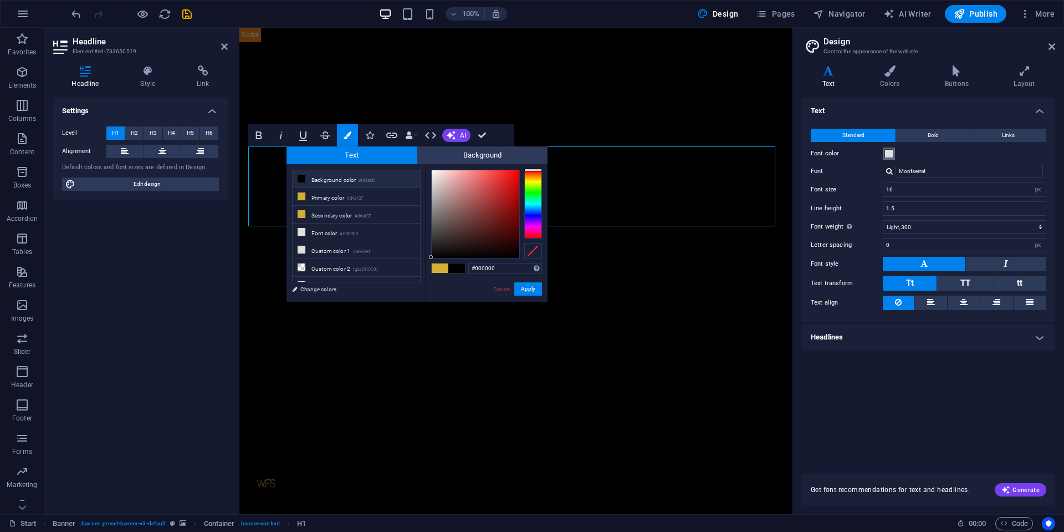
click at [883, 151] on div "Font color" at bounding box center [929, 153] width 236 height 13
click at [893, 152] on span at bounding box center [889, 153] width 9 height 9
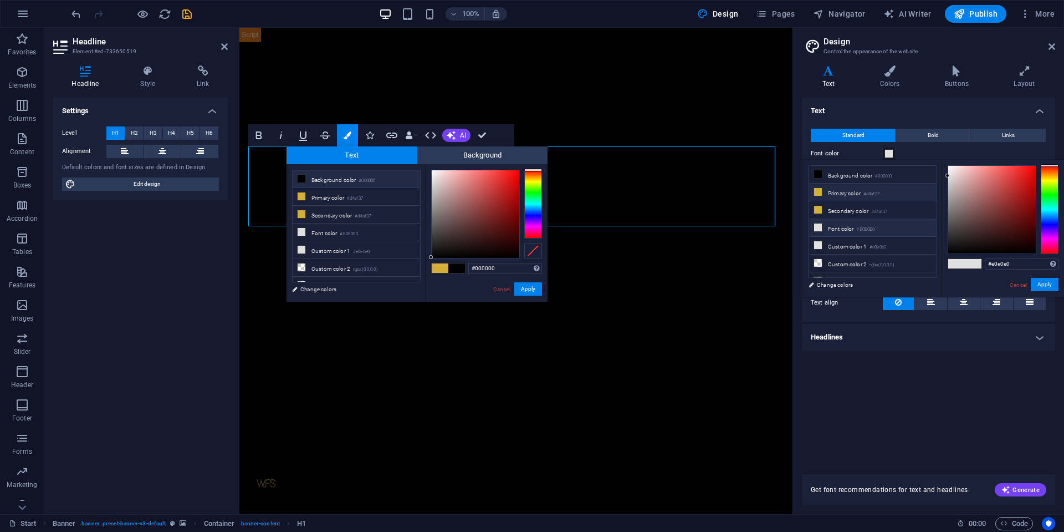
click at [880, 188] on li "Primary color #d4af37" at bounding box center [873, 193] width 128 height 18
type input "#d4af37"
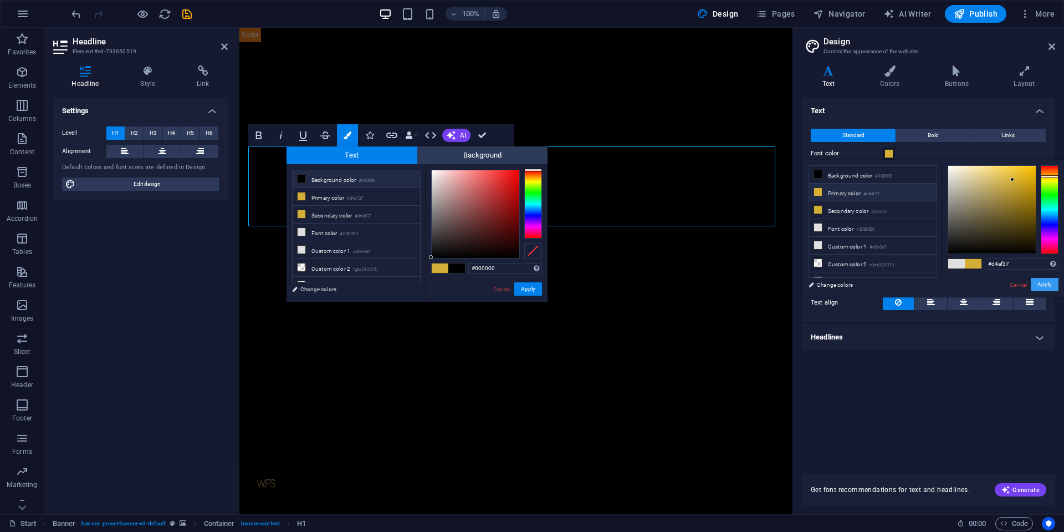
click at [1046, 288] on button "Apply" at bounding box center [1045, 284] width 28 height 13
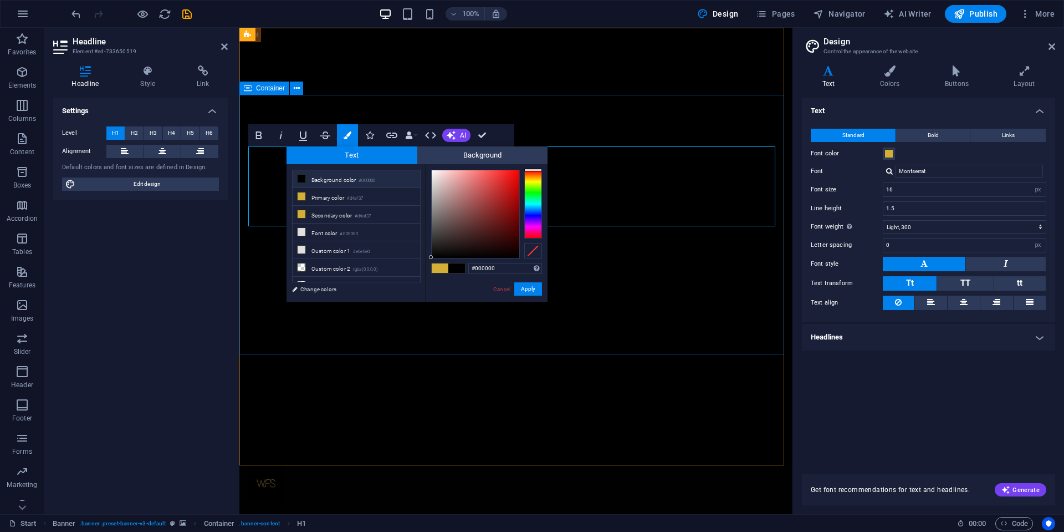
drag, startPoint x: 152, startPoint y: 326, endPoint x: 164, endPoint y: 322, distance: 12.3
click at [152, 326] on div "Settings Level H1 H2 H3 H4 H5 H6 Alignment Default colors and font sizes are de…" at bounding box center [140, 301] width 175 height 407
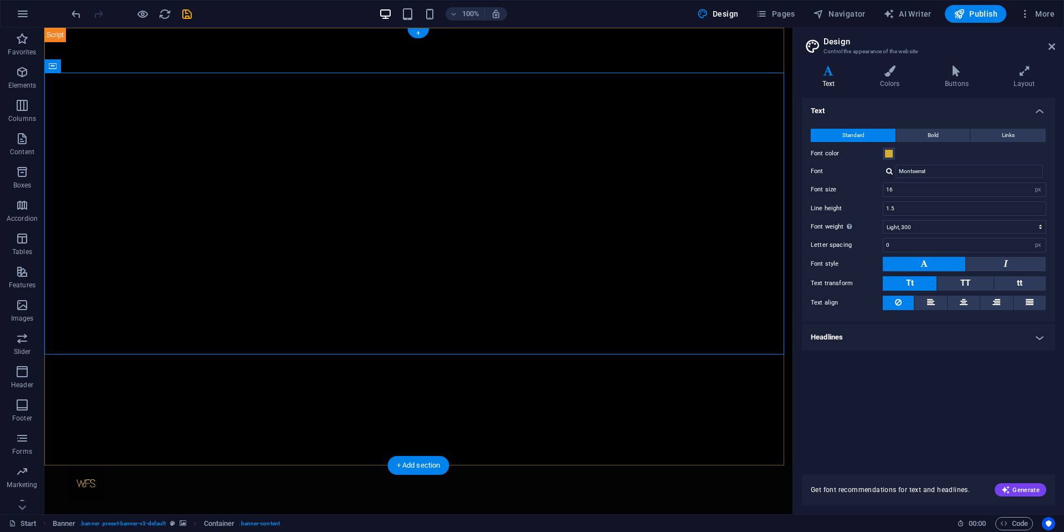
click at [425, 459] on div "+ Add section" at bounding box center [419, 465] width 62 height 19
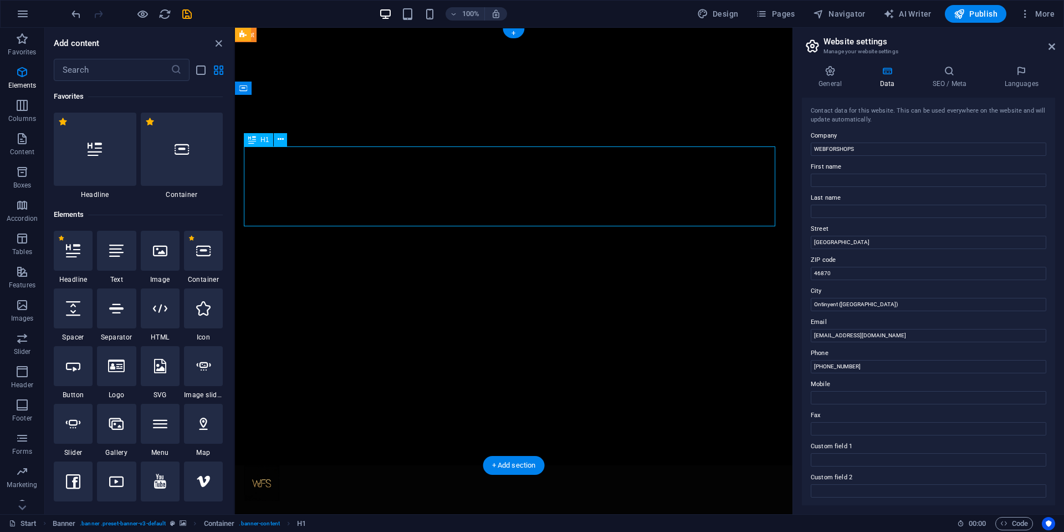
scroll to position [1940, 0]
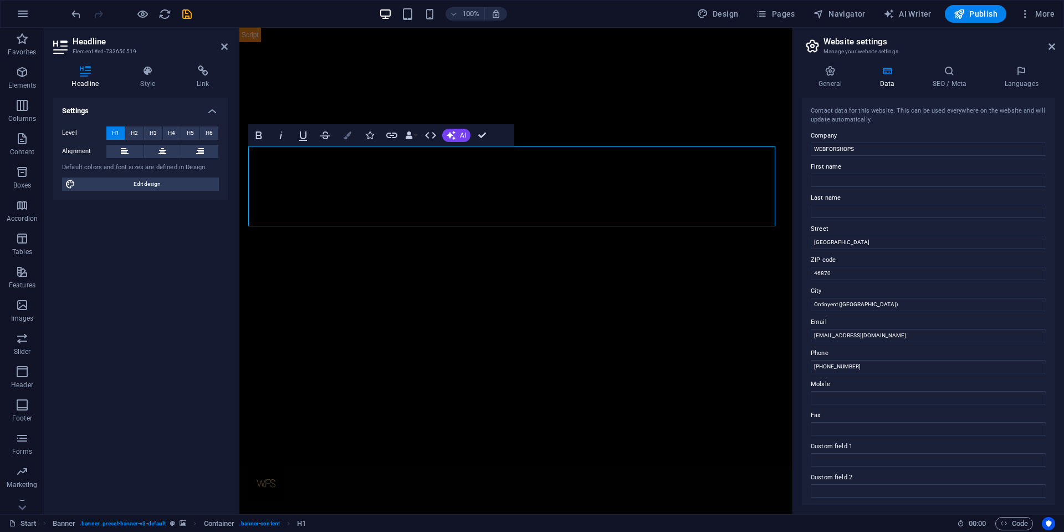
click at [344, 132] on icon "button" at bounding box center [348, 135] width 8 height 8
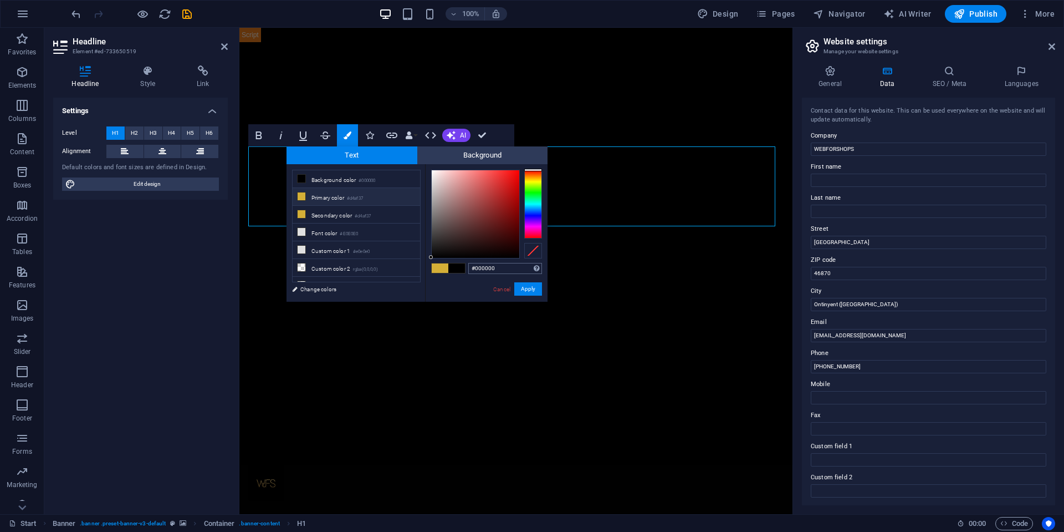
click at [515, 264] on input "#000000" at bounding box center [505, 268] width 74 height 11
click at [452, 157] on span "Background" at bounding box center [482, 155] width 131 height 18
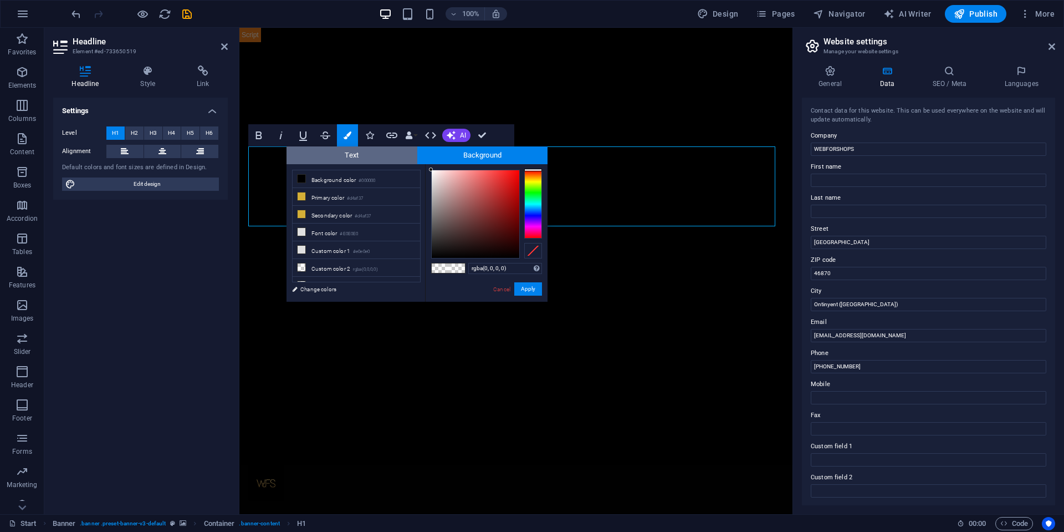
click at [396, 158] on span "Text" at bounding box center [352, 155] width 131 height 18
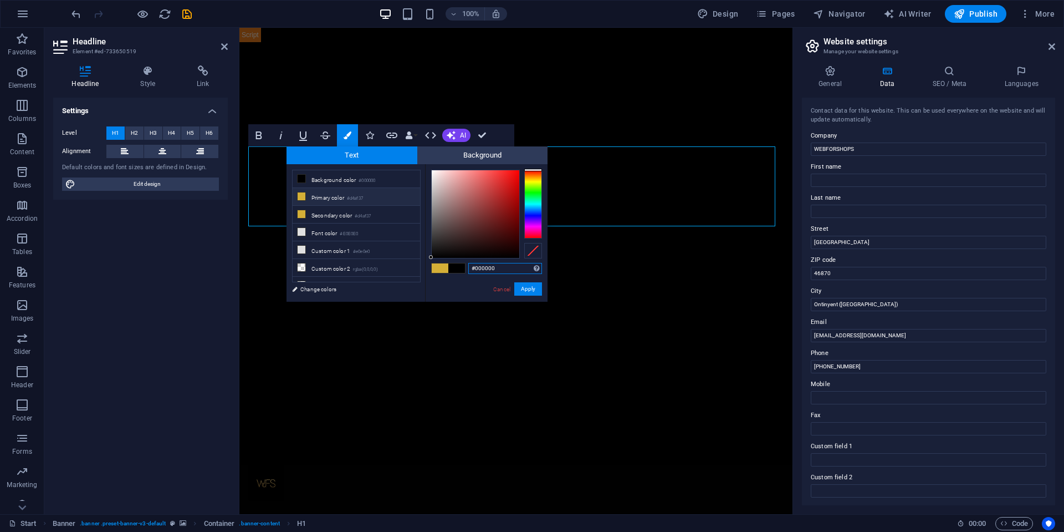
click at [483, 268] on input "#000000" at bounding box center [505, 268] width 74 height 11
click at [356, 201] on small "#d4af37" at bounding box center [355, 199] width 16 height 8
type input "#d4af37"
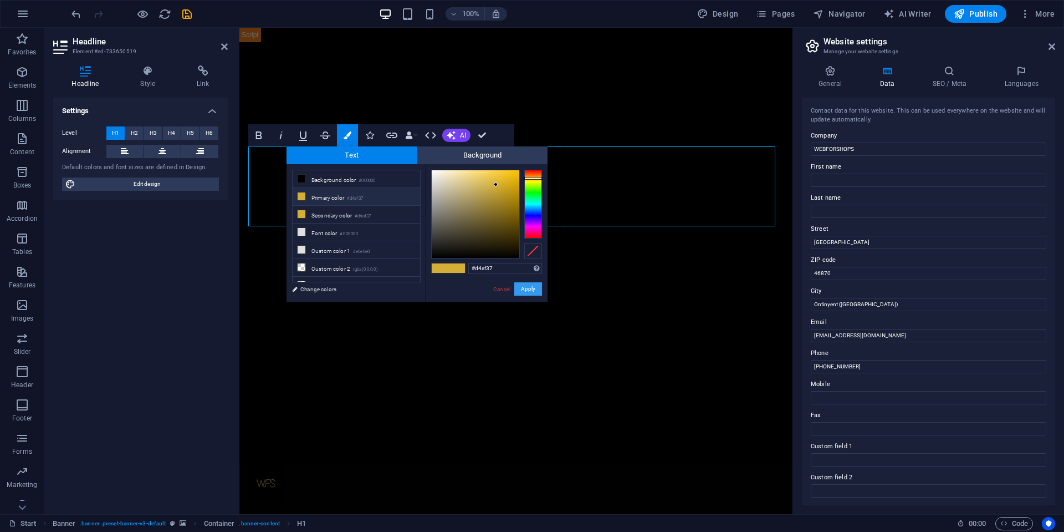
click at [517, 286] on button "Apply" at bounding box center [528, 288] width 28 height 13
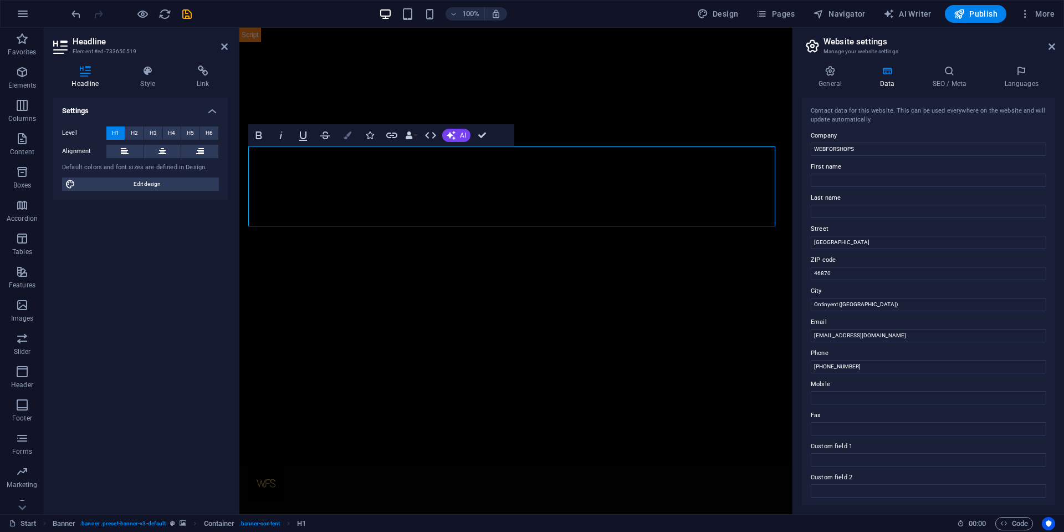
click at [344, 142] on button "Colors" at bounding box center [347, 135] width 21 height 22
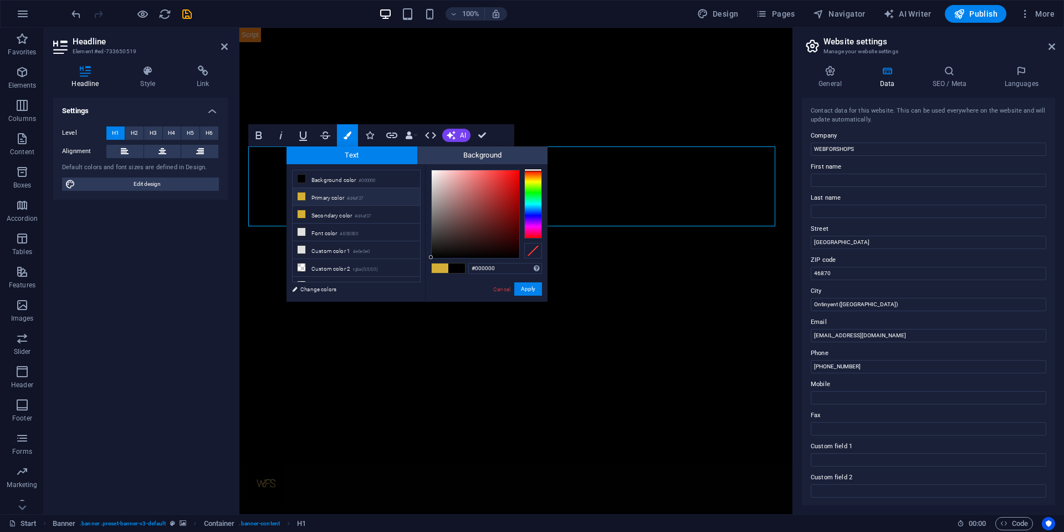
click at [386, 197] on li "Primary color #d4af37" at bounding box center [357, 197] width 128 height 18
type input "#d4af37"
click at [386, 197] on li "Primary color #d4af37" at bounding box center [357, 197] width 128 height 18
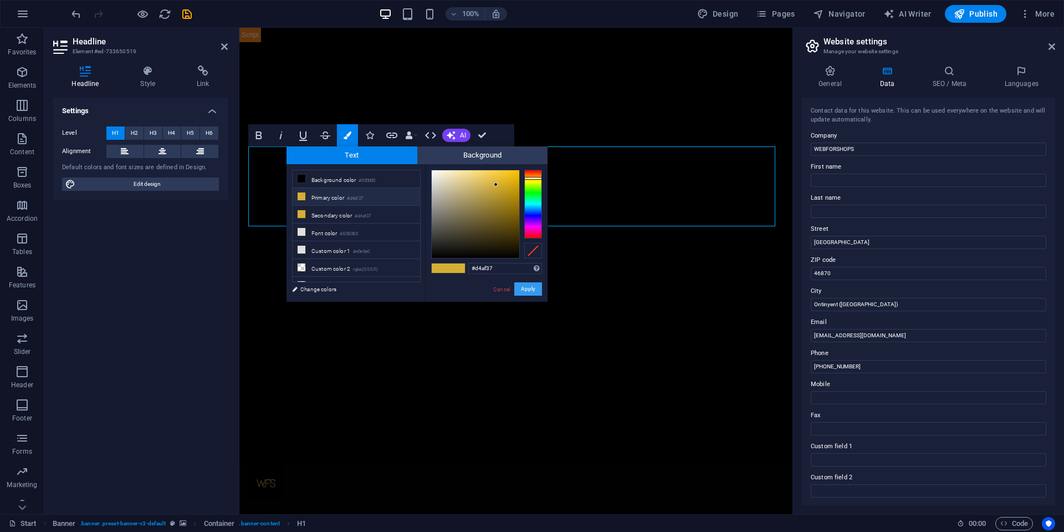
click at [522, 282] on button "Apply" at bounding box center [528, 288] width 28 height 13
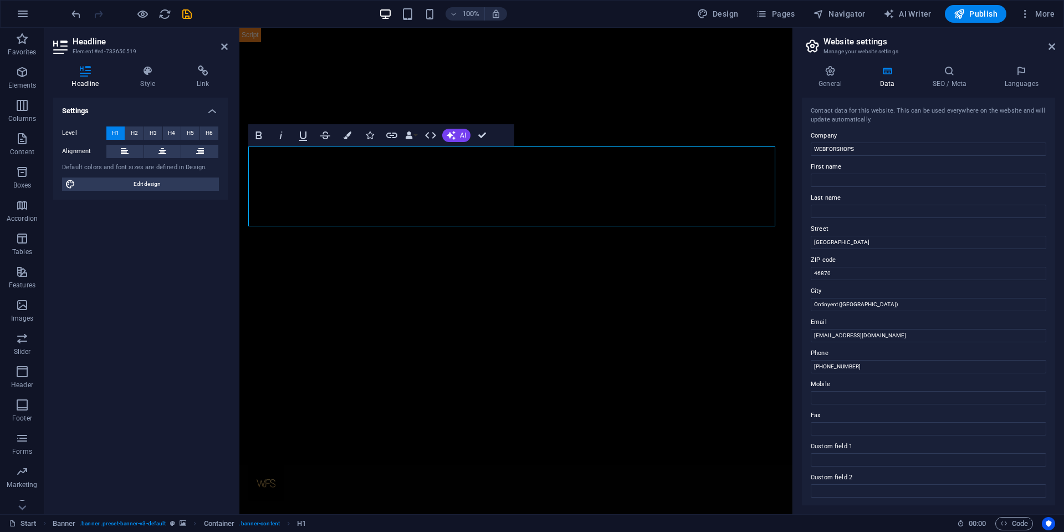
click at [166, 221] on div "Settings Level H1 H2 H3 H4 H5 H6 Alignment Default colors and font sizes are de…" at bounding box center [140, 301] width 175 height 407
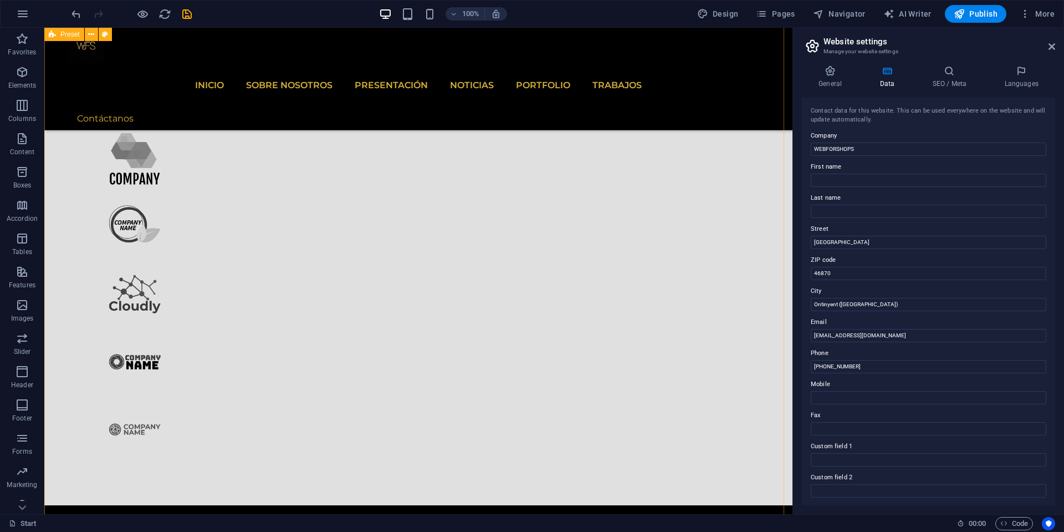
scroll to position [1131, 0]
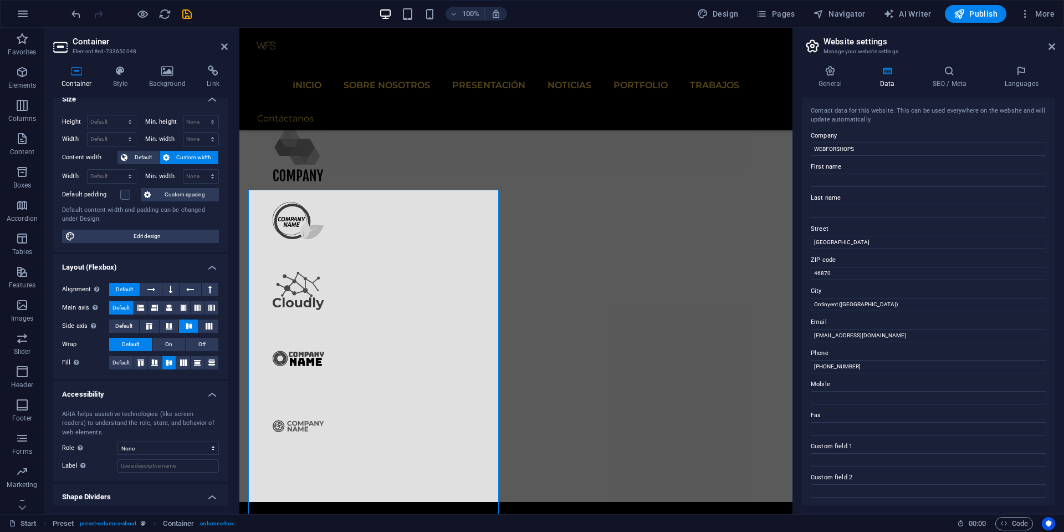
scroll to position [0, 0]
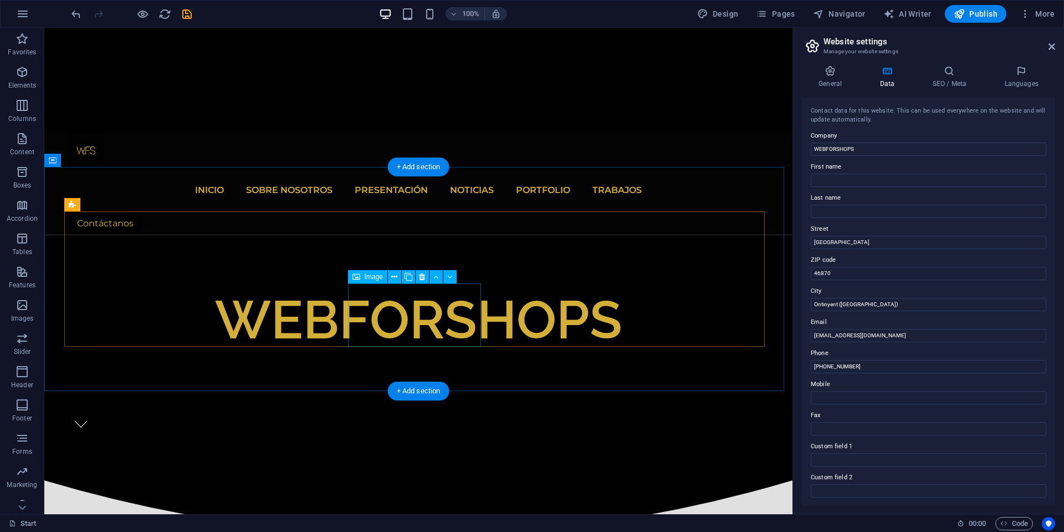
scroll to position [200, 0]
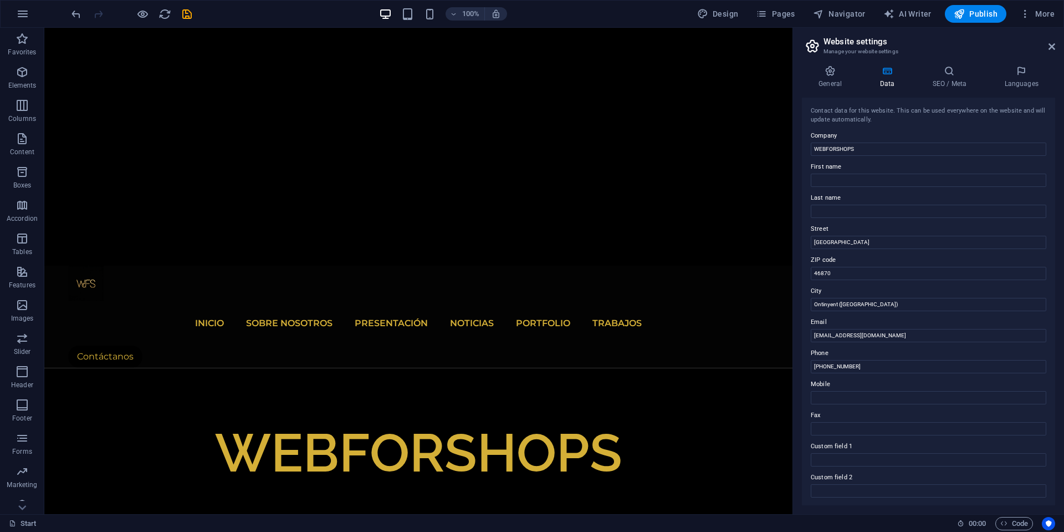
click at [986, 17] on span "Publish" at bounding box center [976, 13] width 44 height 11
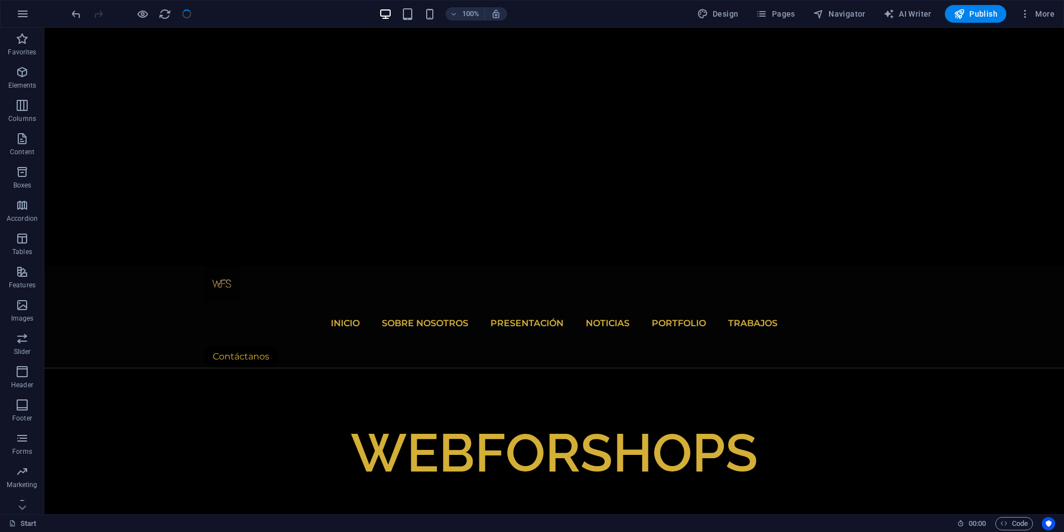
checkbox input "false"
